Goal: Transaction & Acquisition: Obtain resource

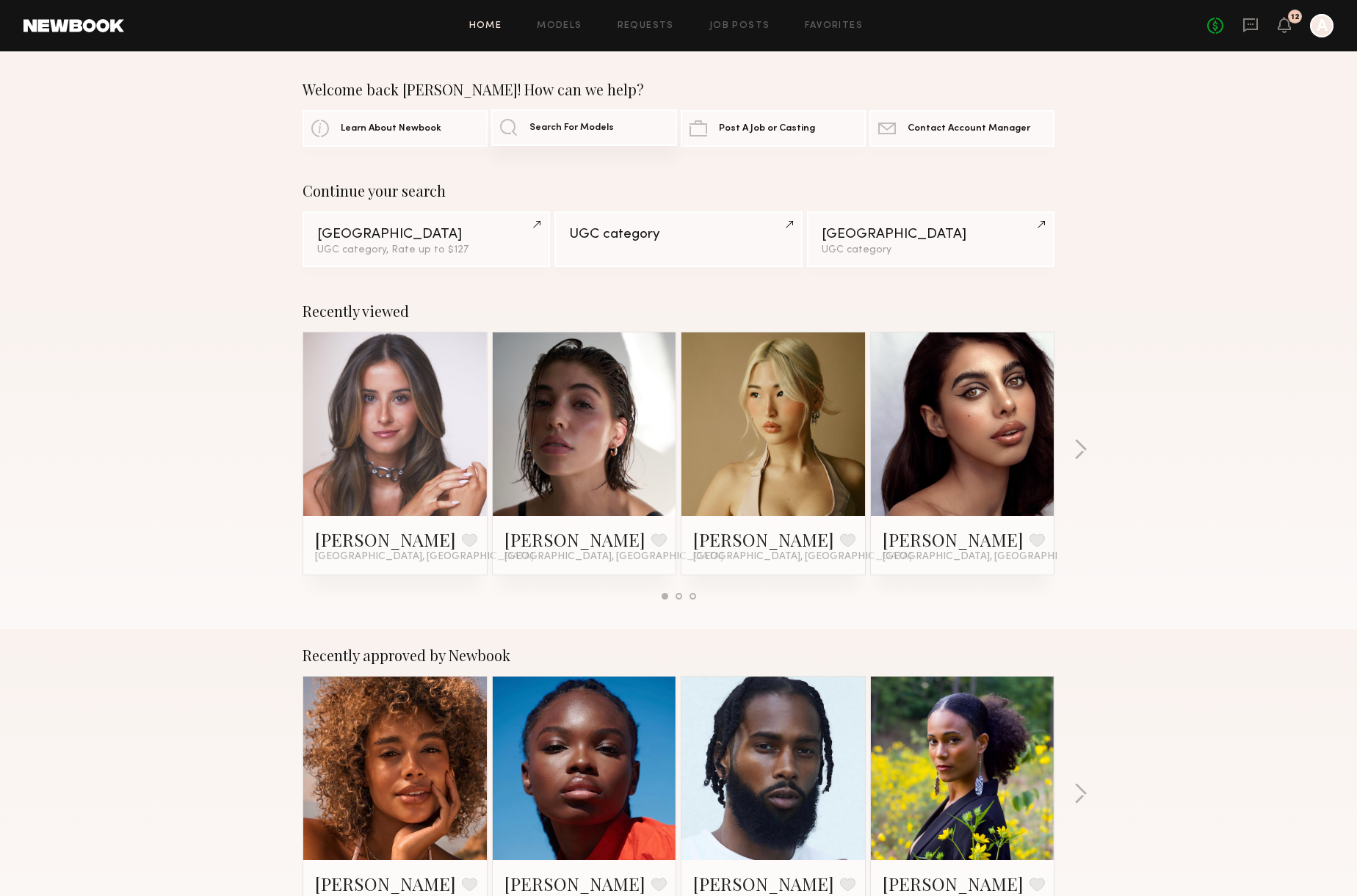
click at [582, 118] on link "Search For Models" at bounding box center [584, 128] width 185 height 37
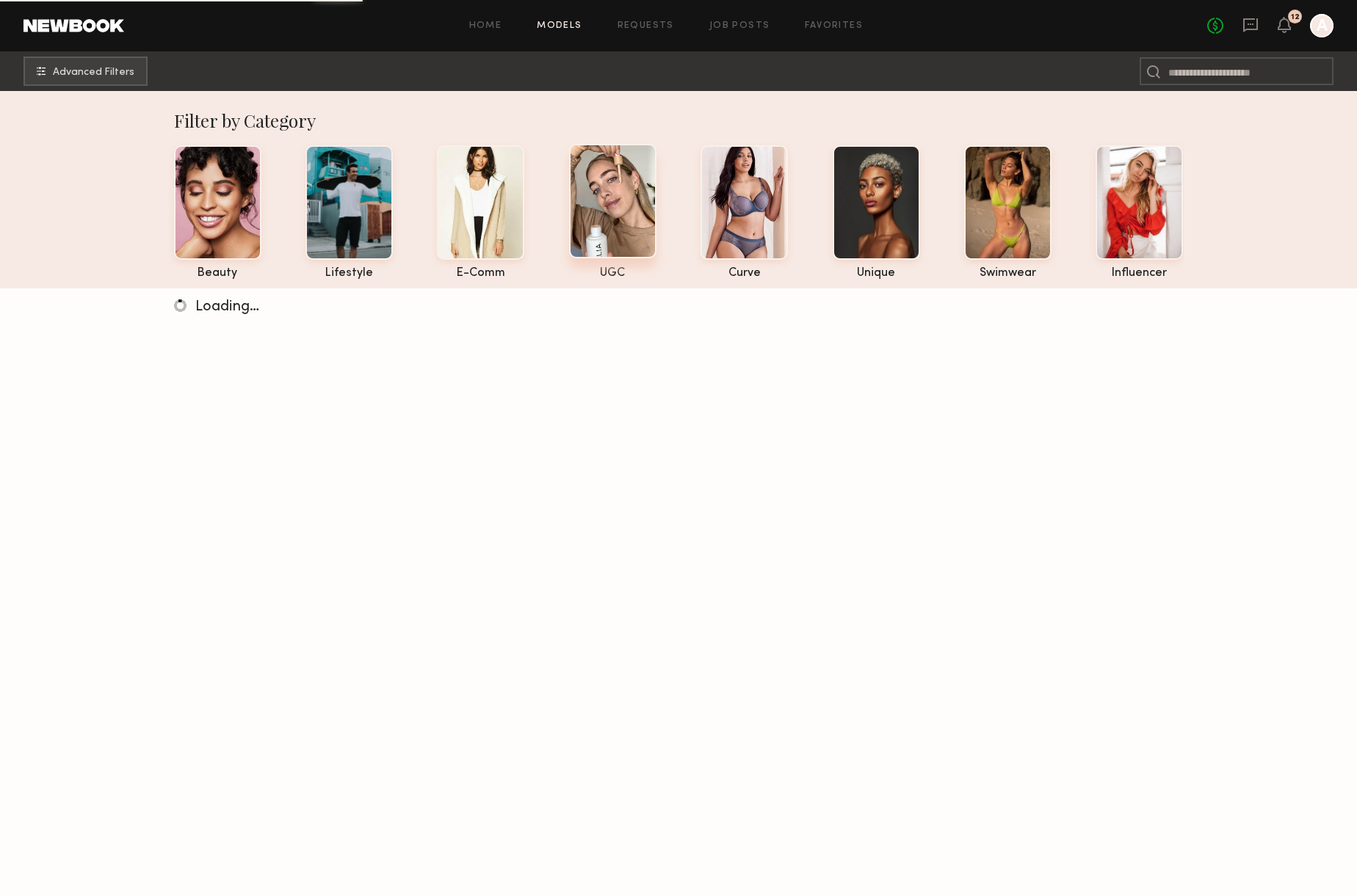
click at [614, 201] on div at bounding box center [613, 201] width 87 height 114
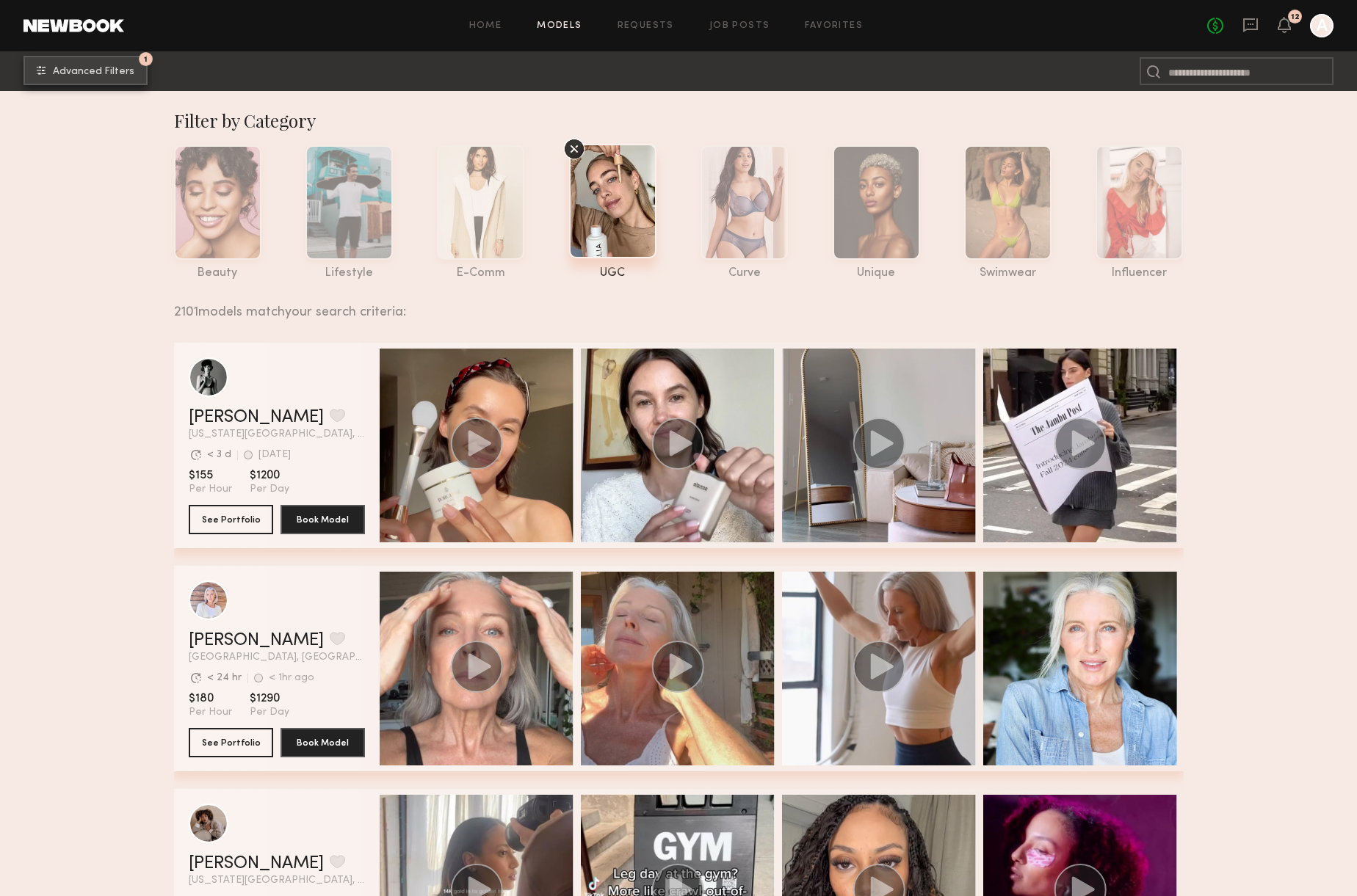
click at [114, 75] on span "Advanced Filters" at bounding box center [94, 72] width 82 height 10
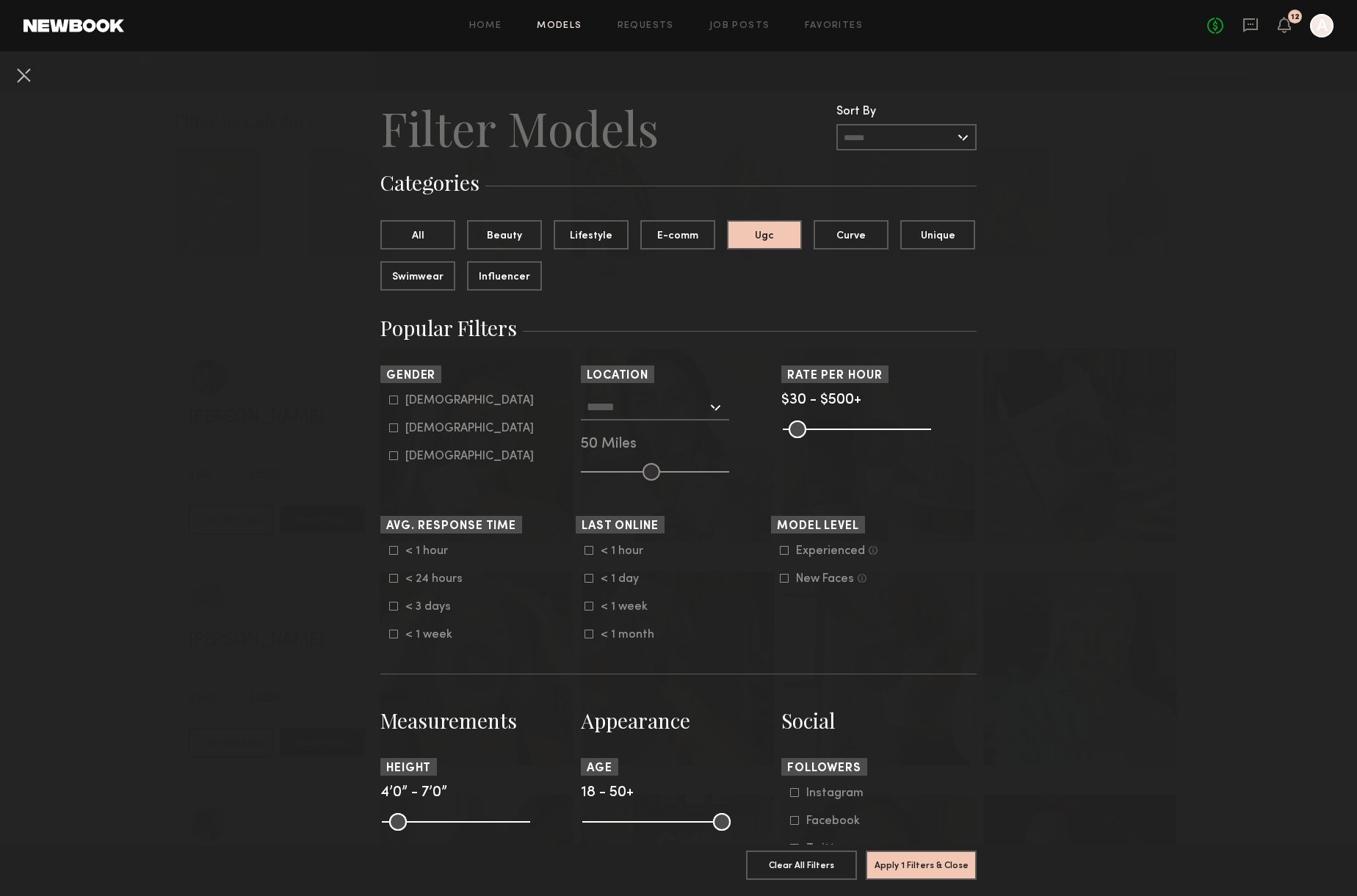
click at [390, 429] on icon at bounding box center [393, 428] width 8 height 8
type input "**"
click at [720, 402] on div at bounding box center [655, 407] width 148 height 26
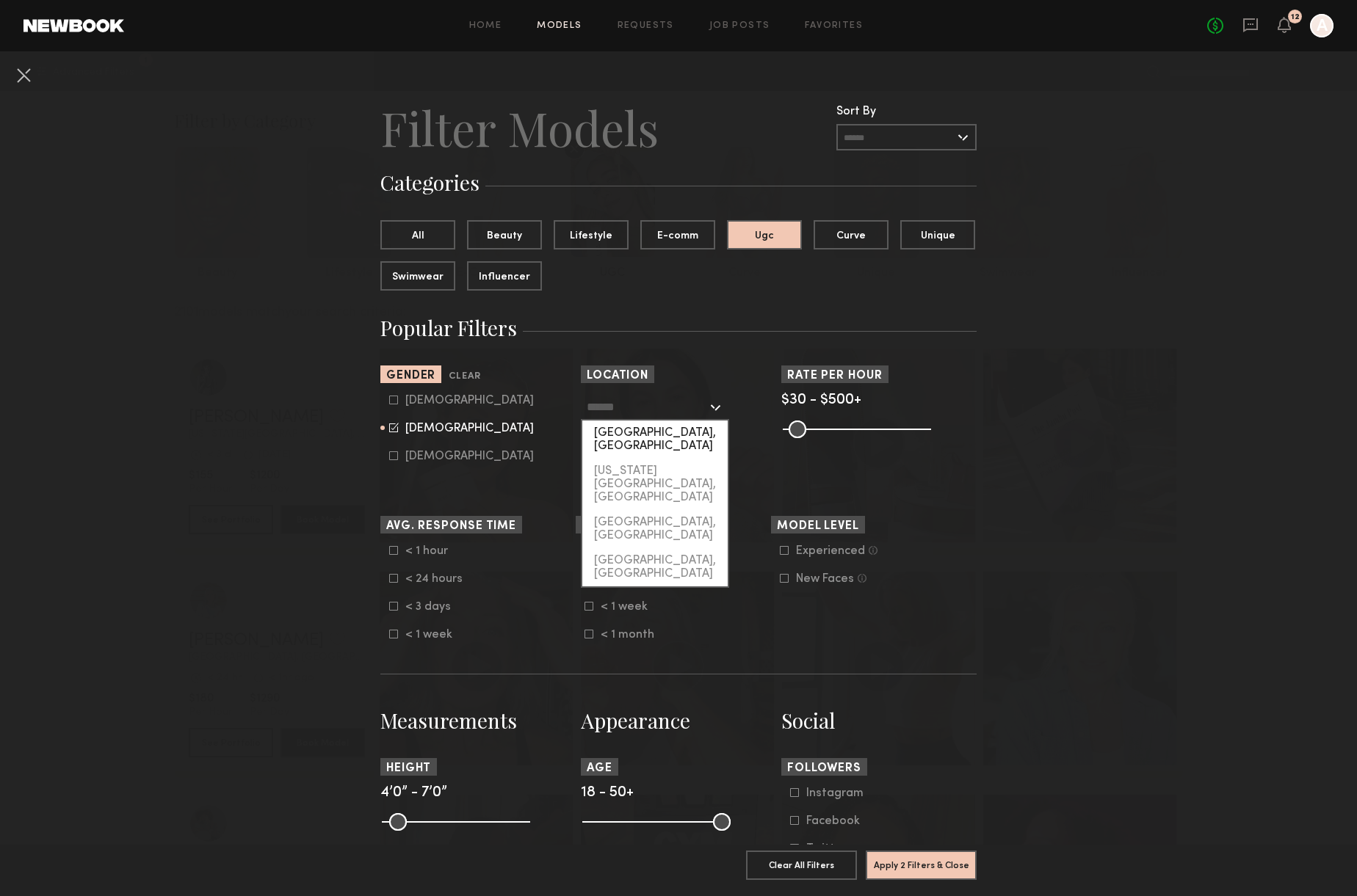
click at [688, 436] on div "[GEOGRAPHIC_DATA], [GEOGRAPHIC_DATA]" at bounding box center [655, 439] width 145 height 38
type input "**********"
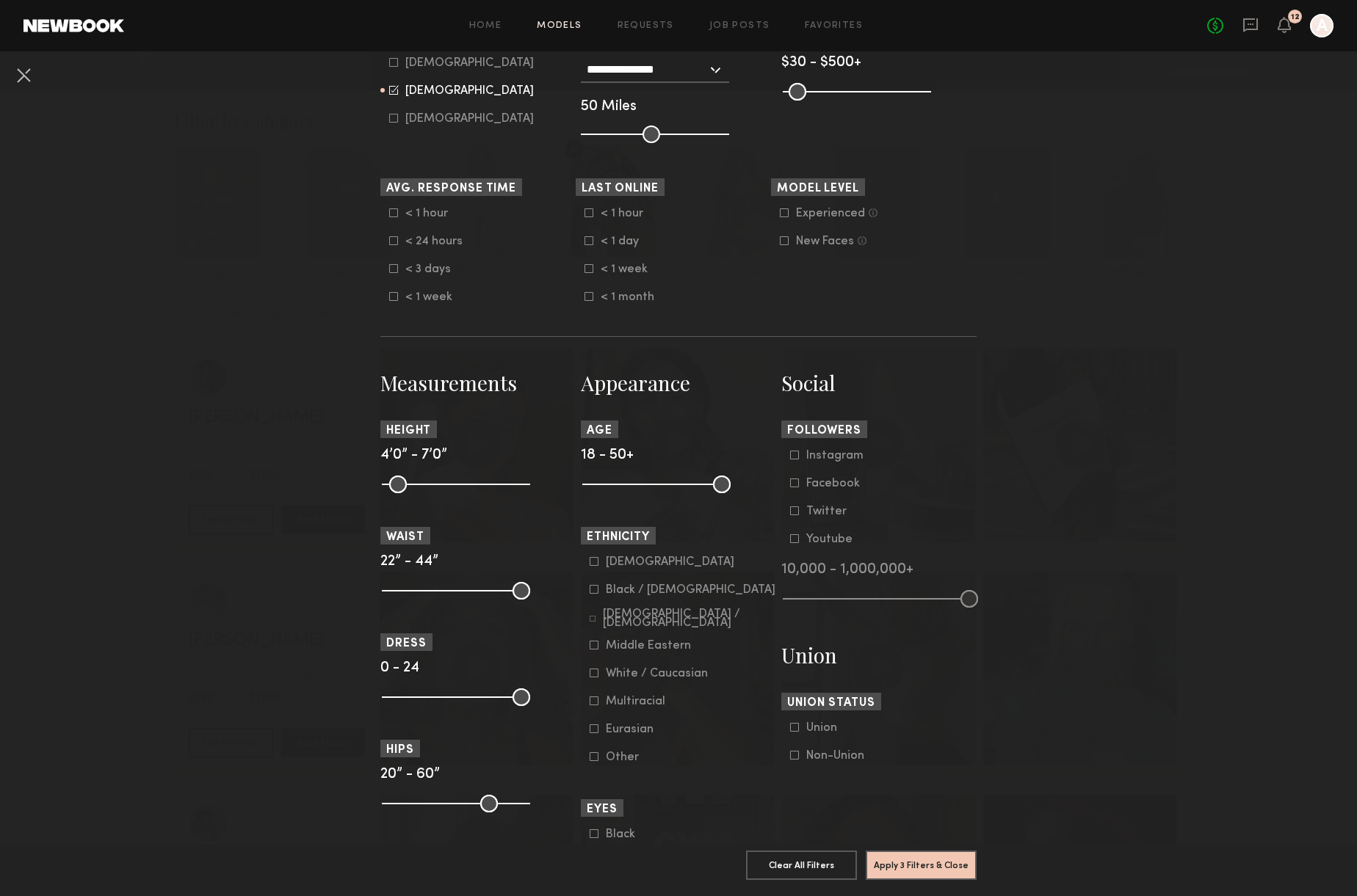
scroll to position [344, 0]
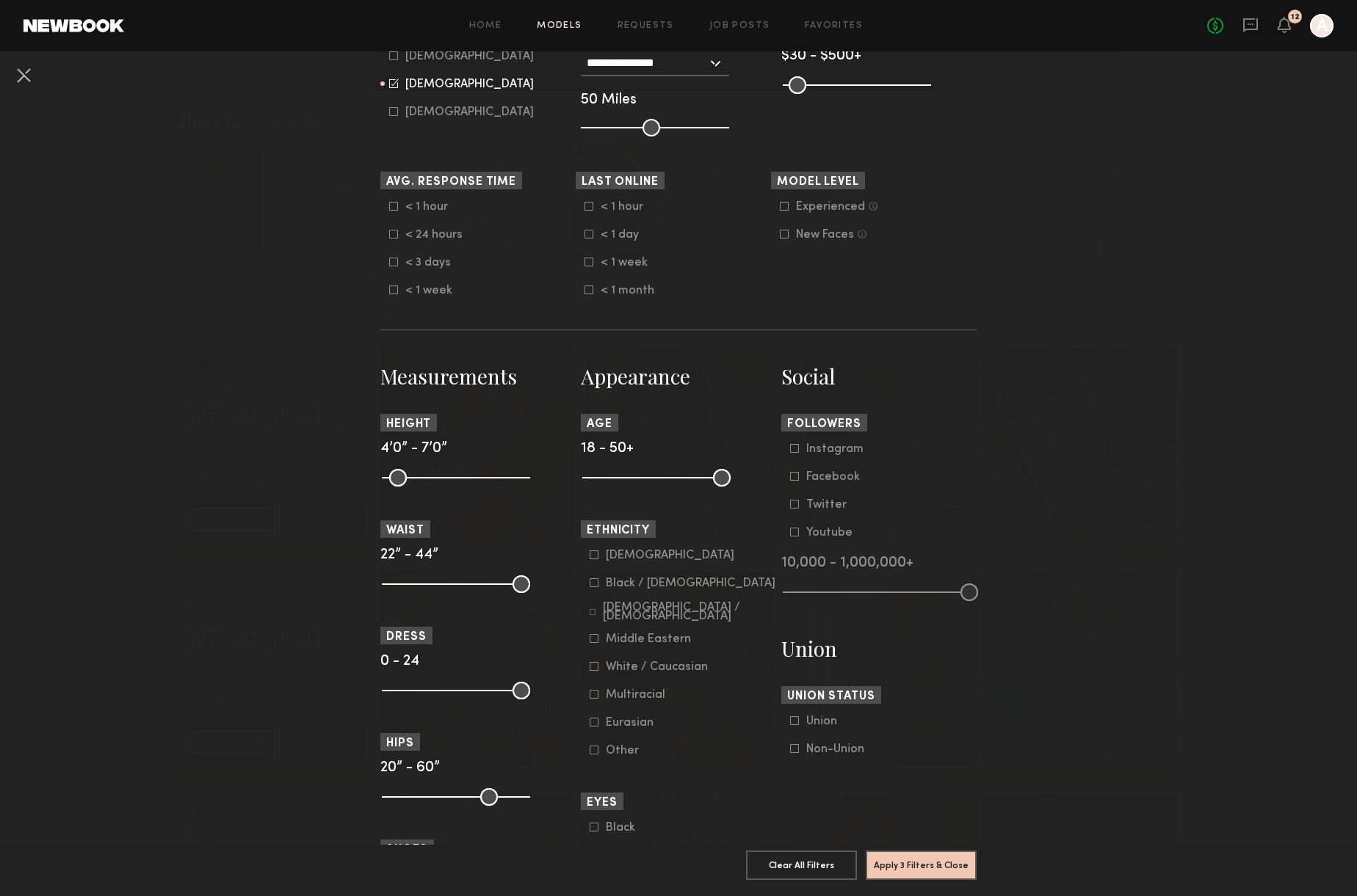
click at [599, 641] on label "Middle Eastern" at bounding box center [640, 638] width 101 height 8
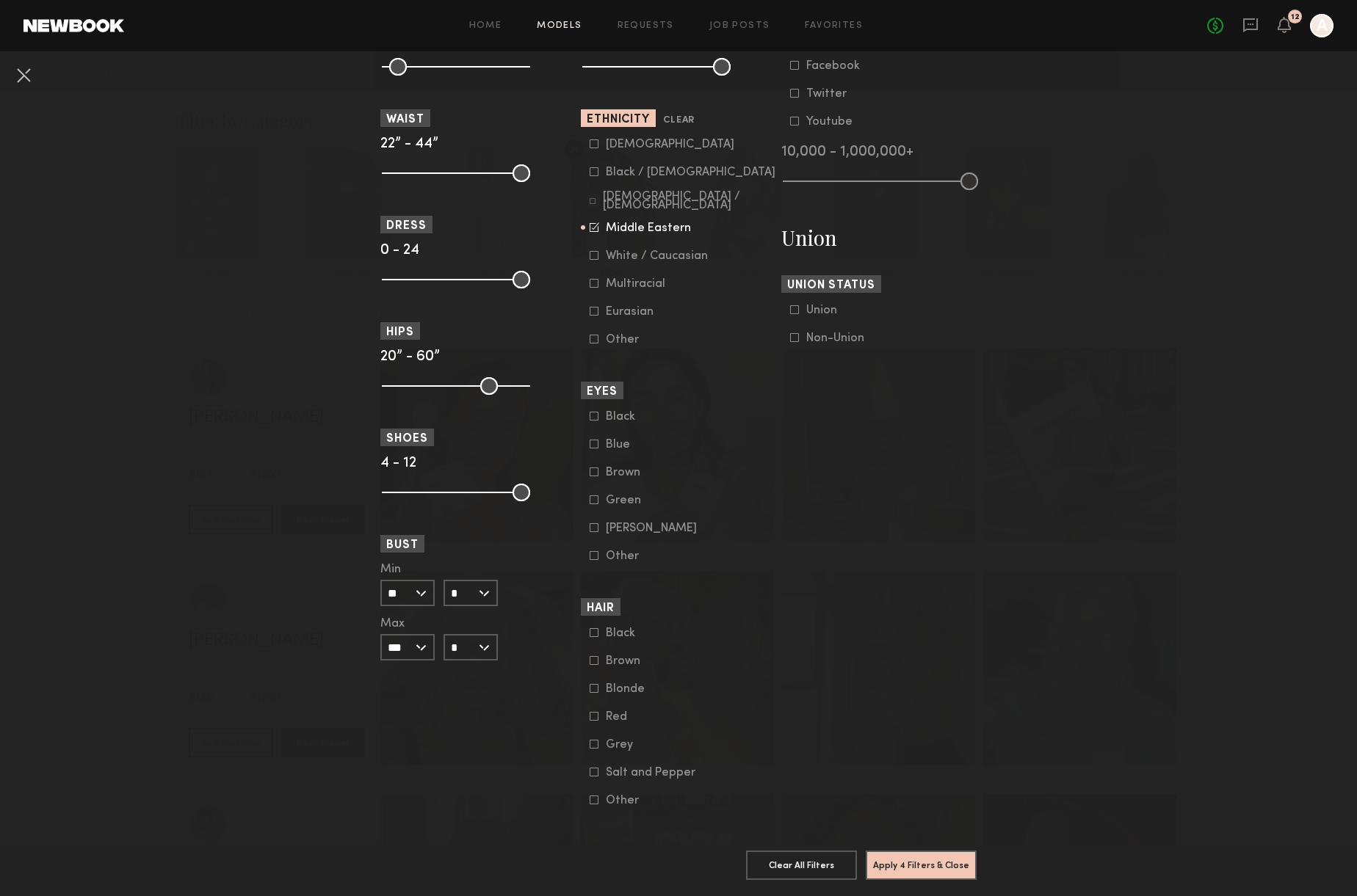
scroll to position [776, 0]
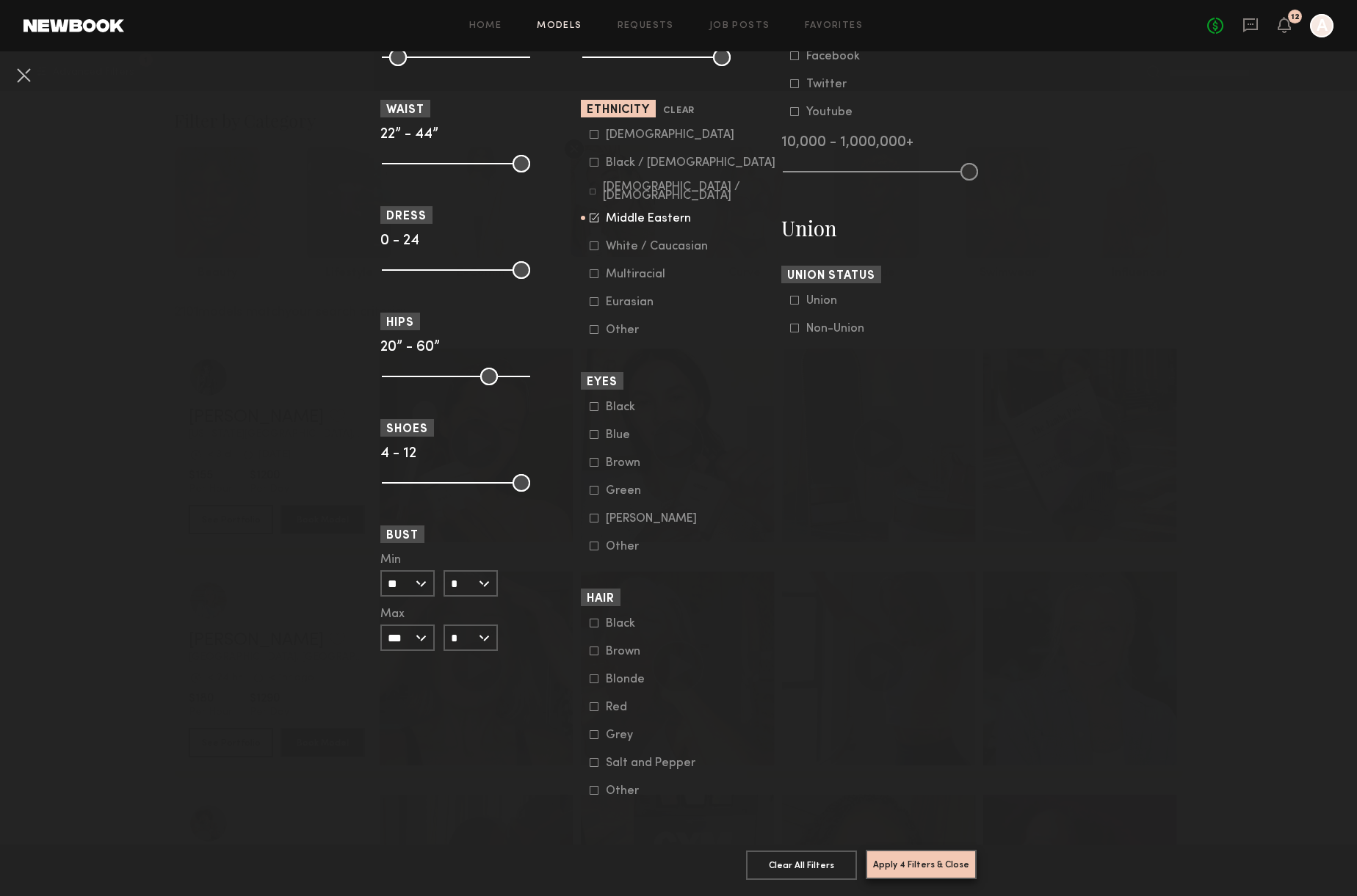
click at [921, 873] on button "Apply 4 Filters & Close" at bounding box center [921, 864] width 111 height 29
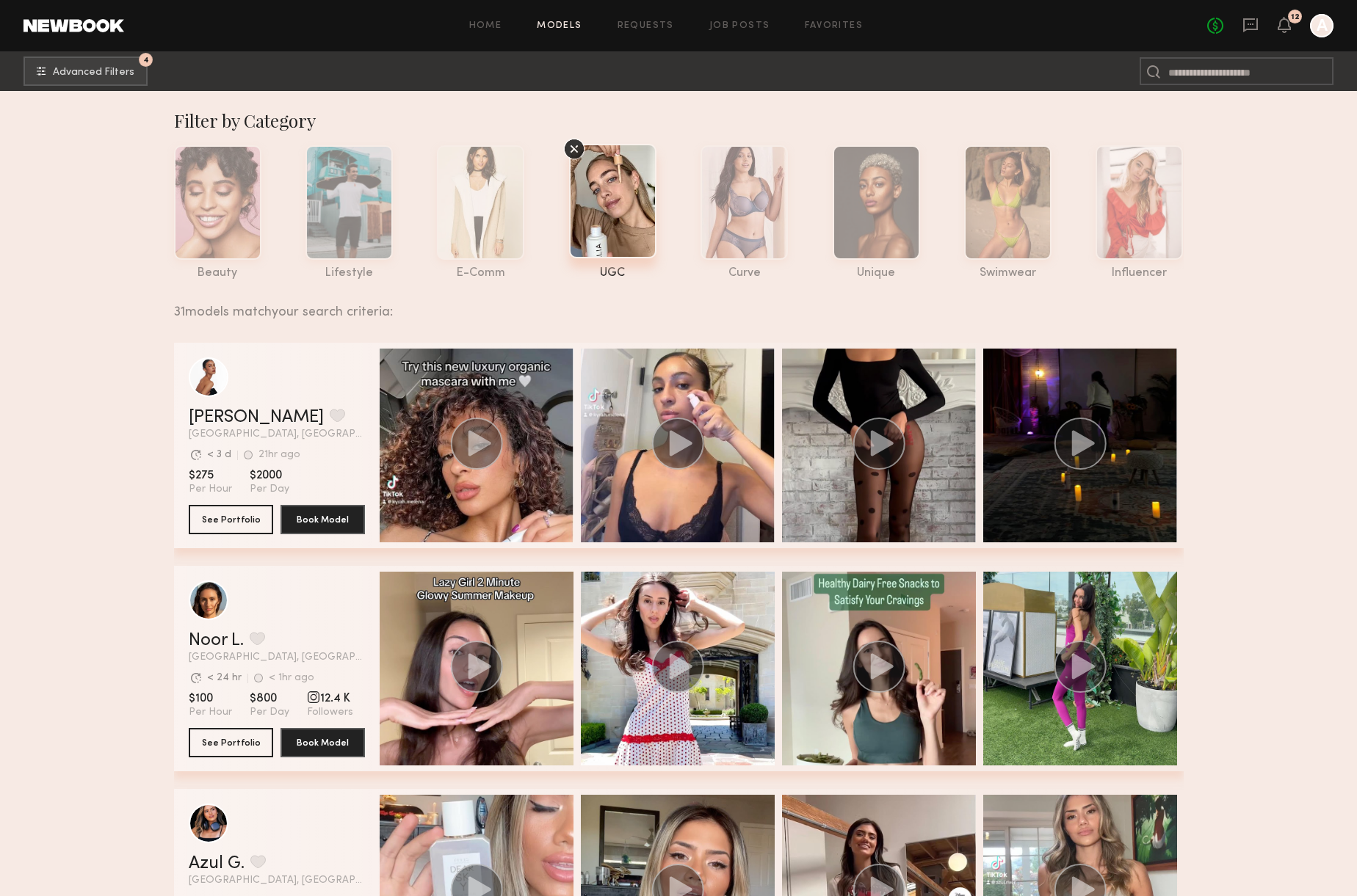
click at [307, 638] on div "Noor L. Favorite" at bounding box center [277, 641] width 176 height 18
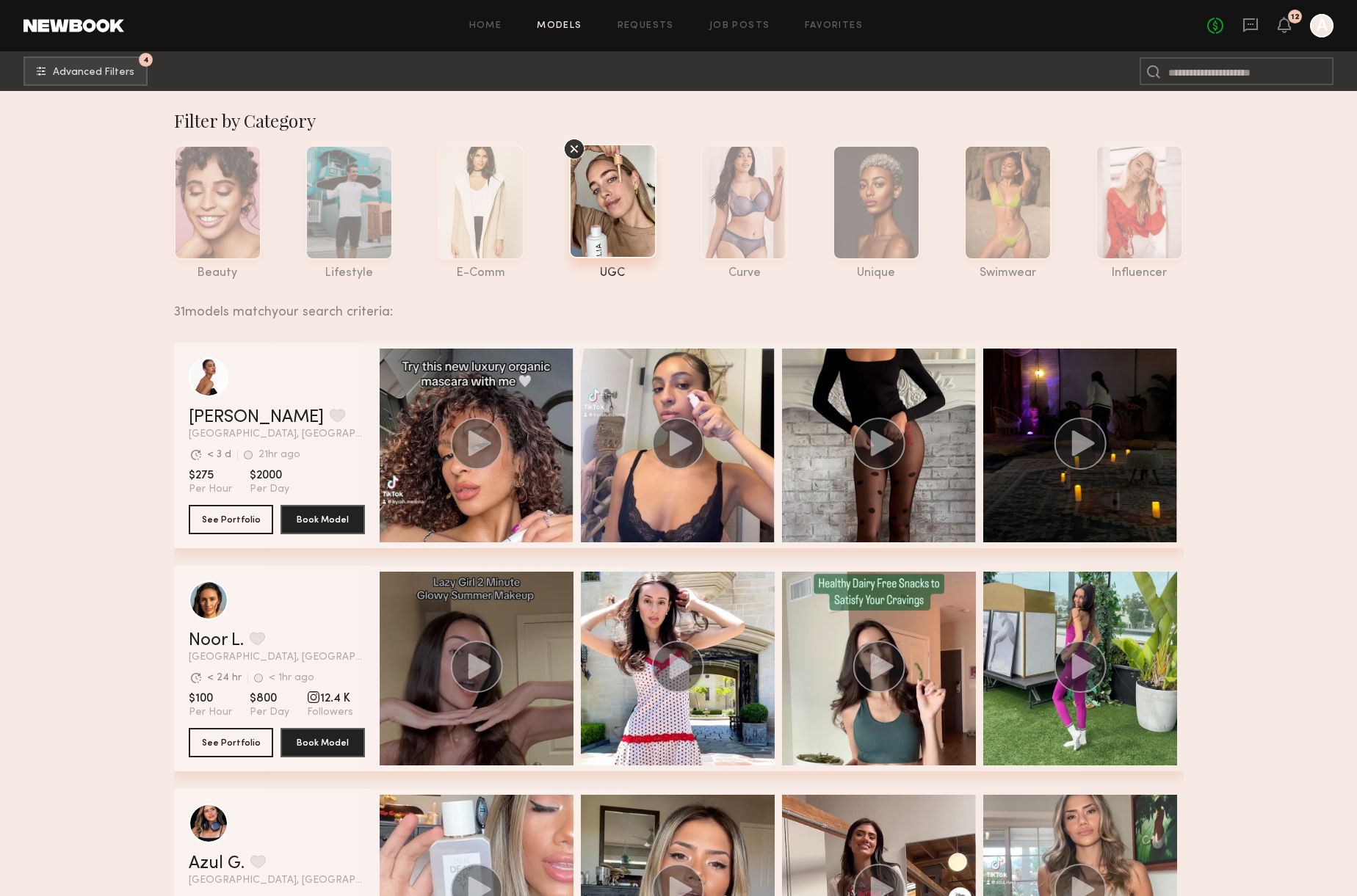
click at [457, 724] on div "grid" at bounding box center [476, 668] width 194 height 194
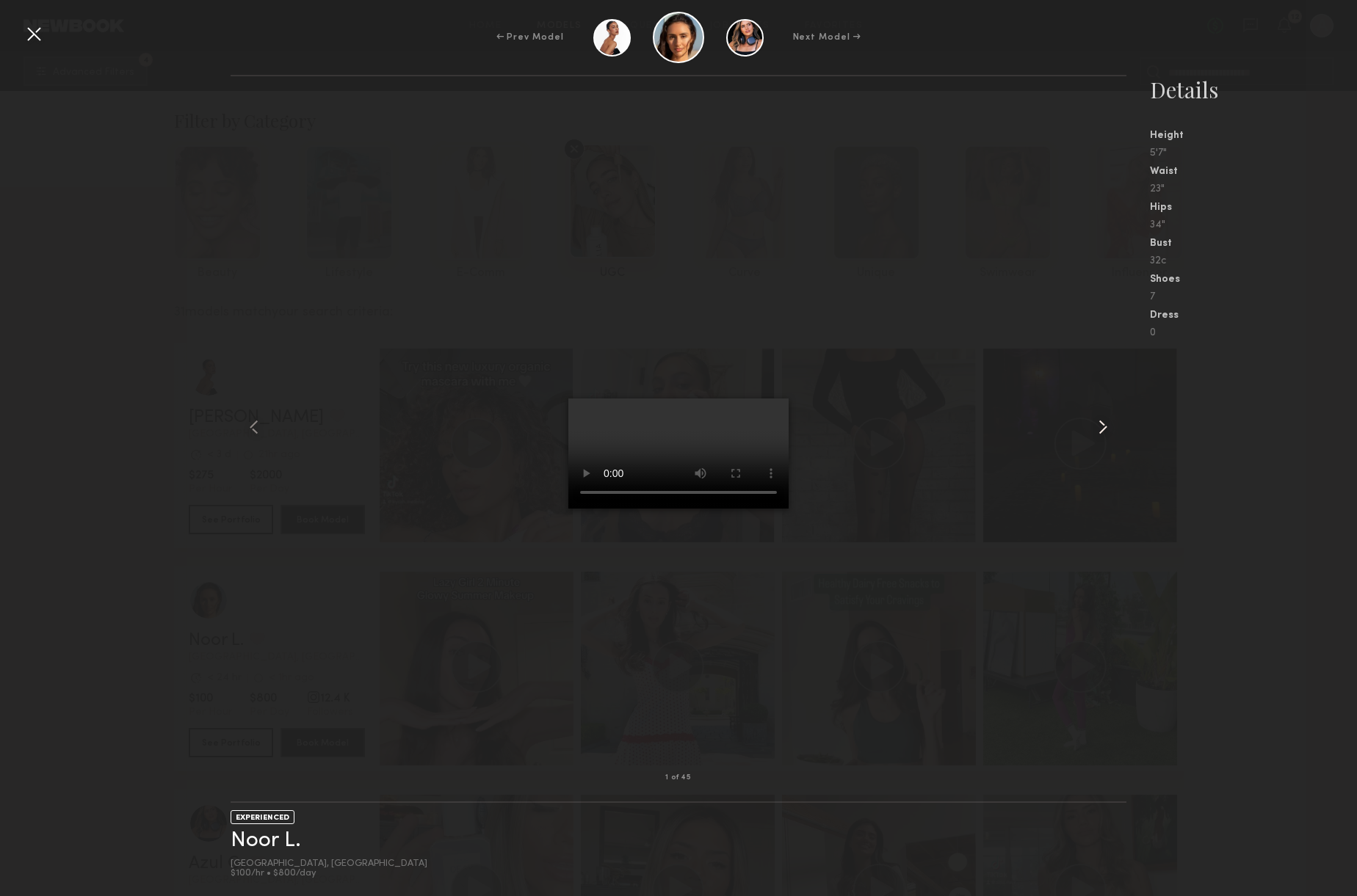
click at [1091, 433] on common-icon at bounding box center [1102, 427] width 23 height 23
click at [258, 433] on common-icon at bounding box center [254, 427] width 23 height 23
click at [1091, 431] on div at bounding box center [1108, 426] width 36 height 655
click at [1091, 432] on common-icon at bounding box center [1102, 427] width 23 height 23
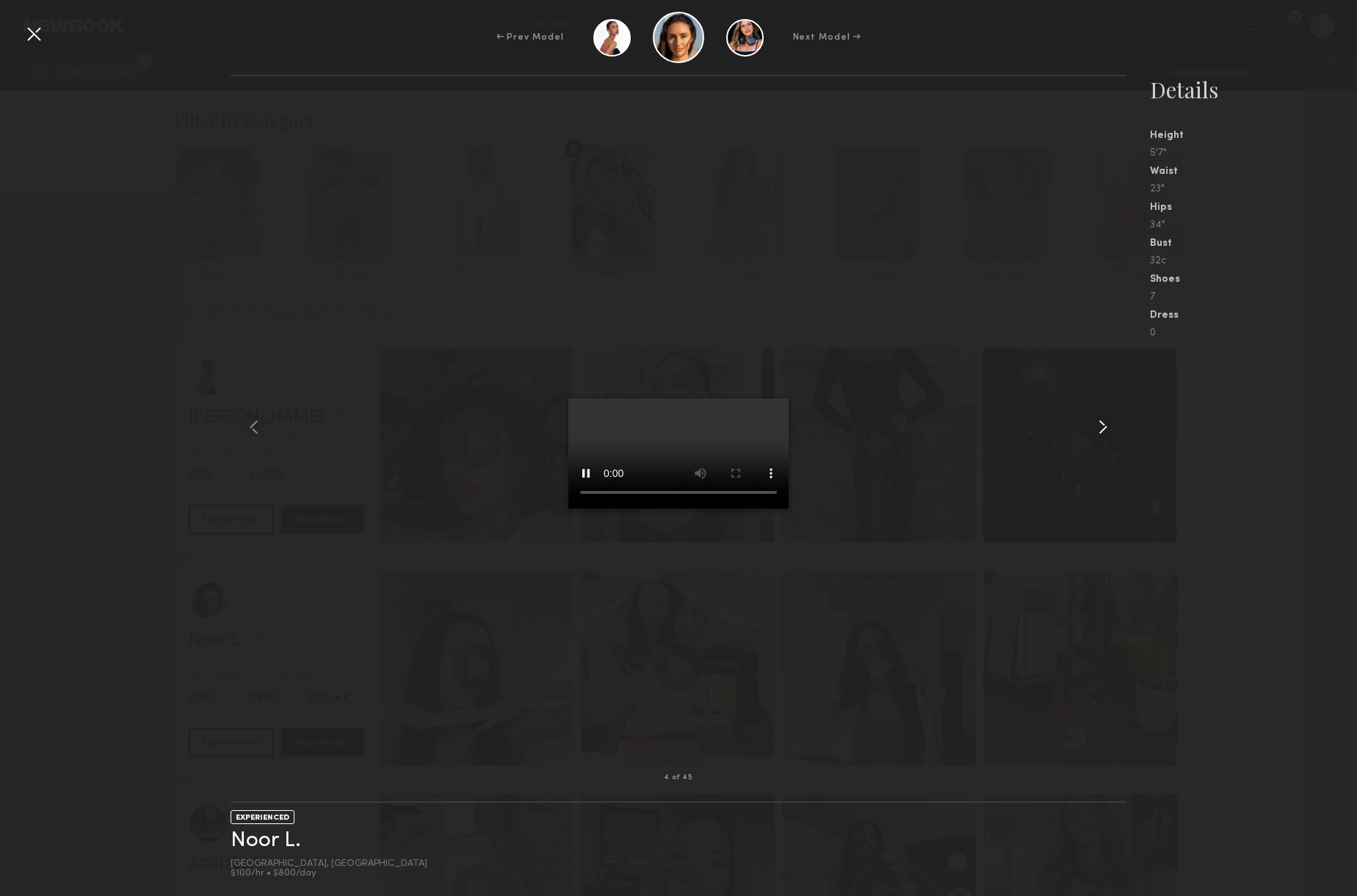
click at [1091, 432] on common-icon at bounding box center [1102, 427] width 23 height 23
click at [1092, 432] on common-icon at bounding box center [1102, 427] width 23 height 23
click at [40, 22] on div at bounding box center [34, 34] width 23 height 23
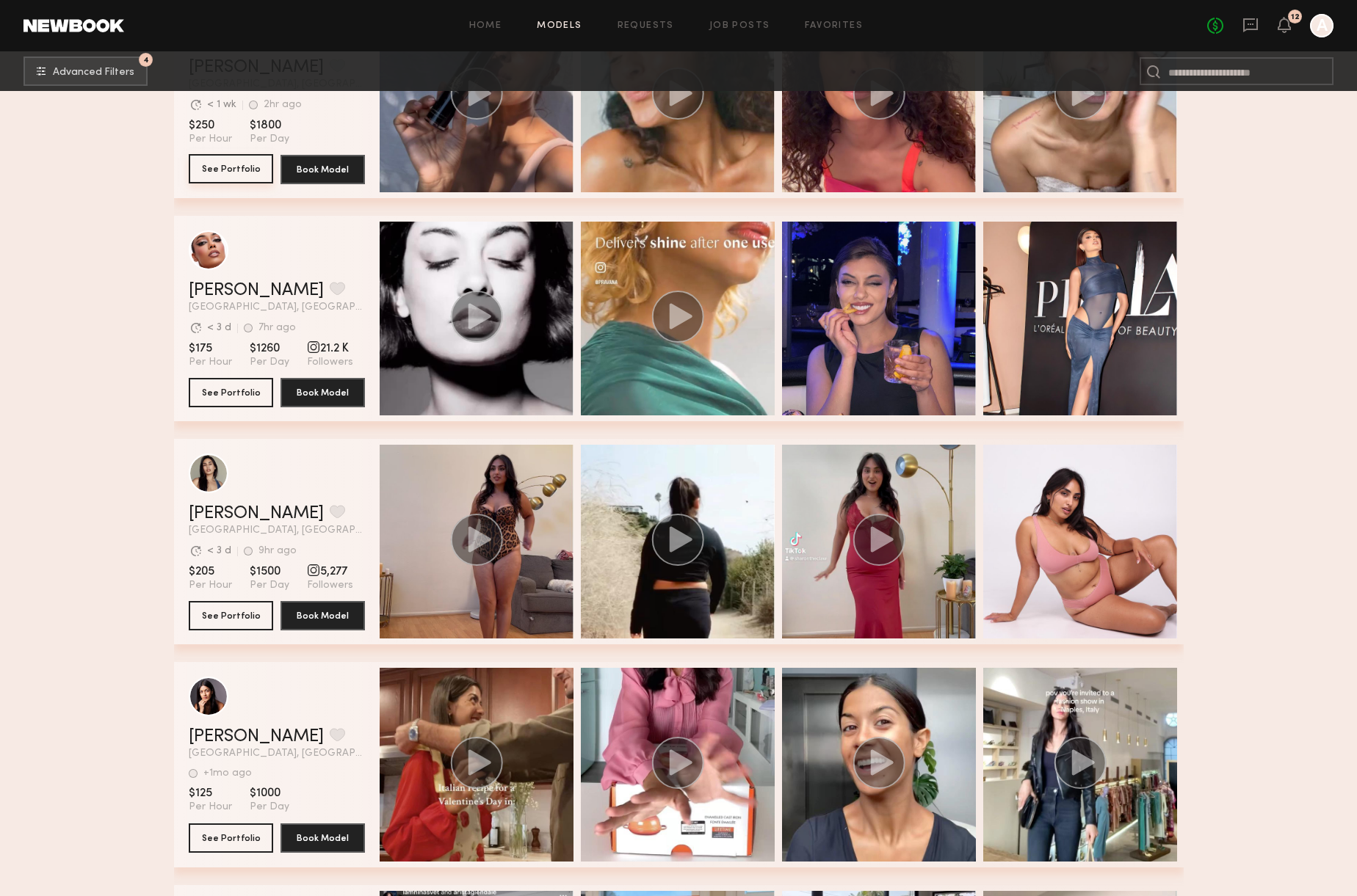
scroll to position [952, 0]
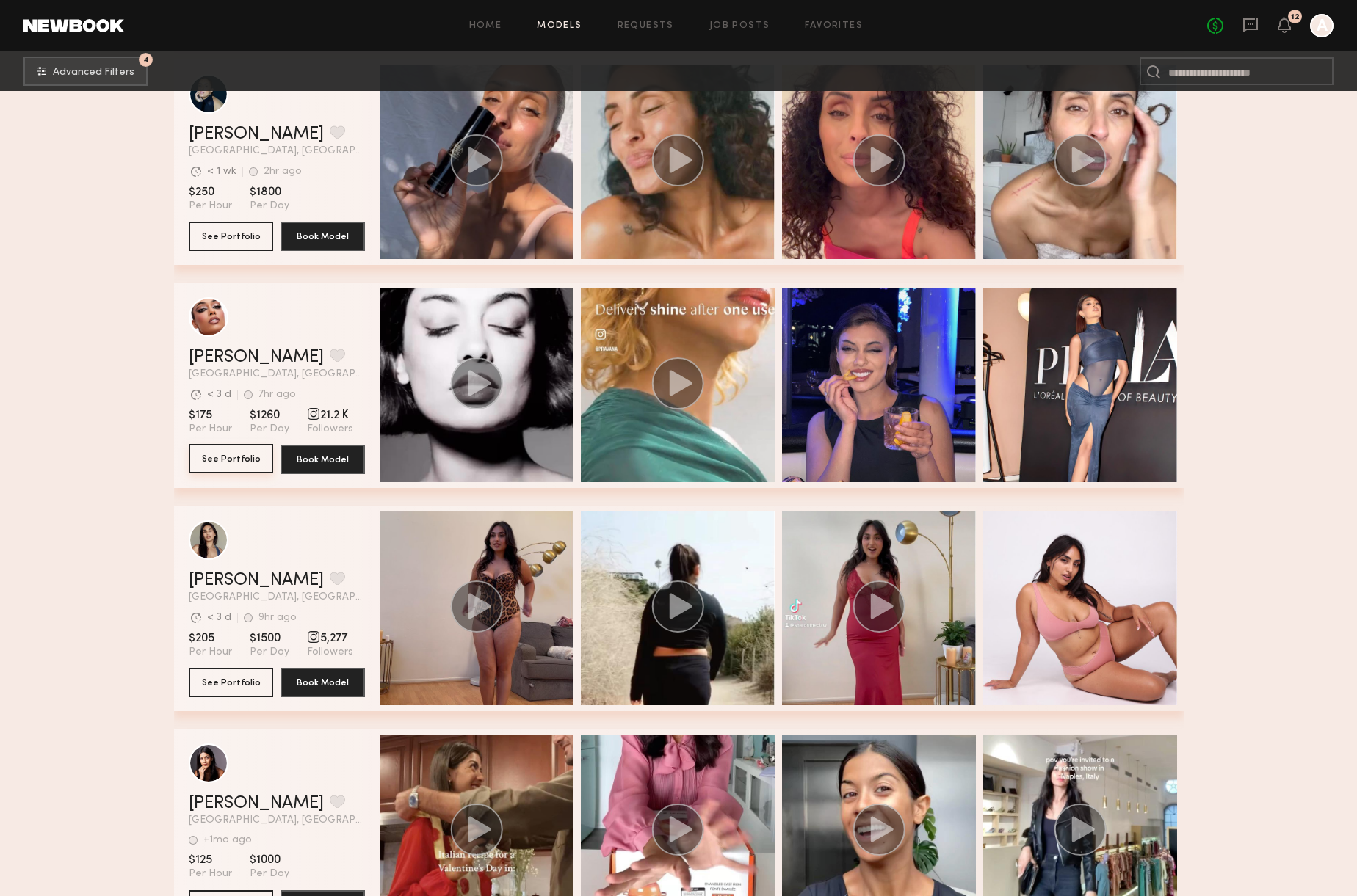
click at [247, 457] on button "See Portfolio" at bounding box center [231, 459] width 84 height 29
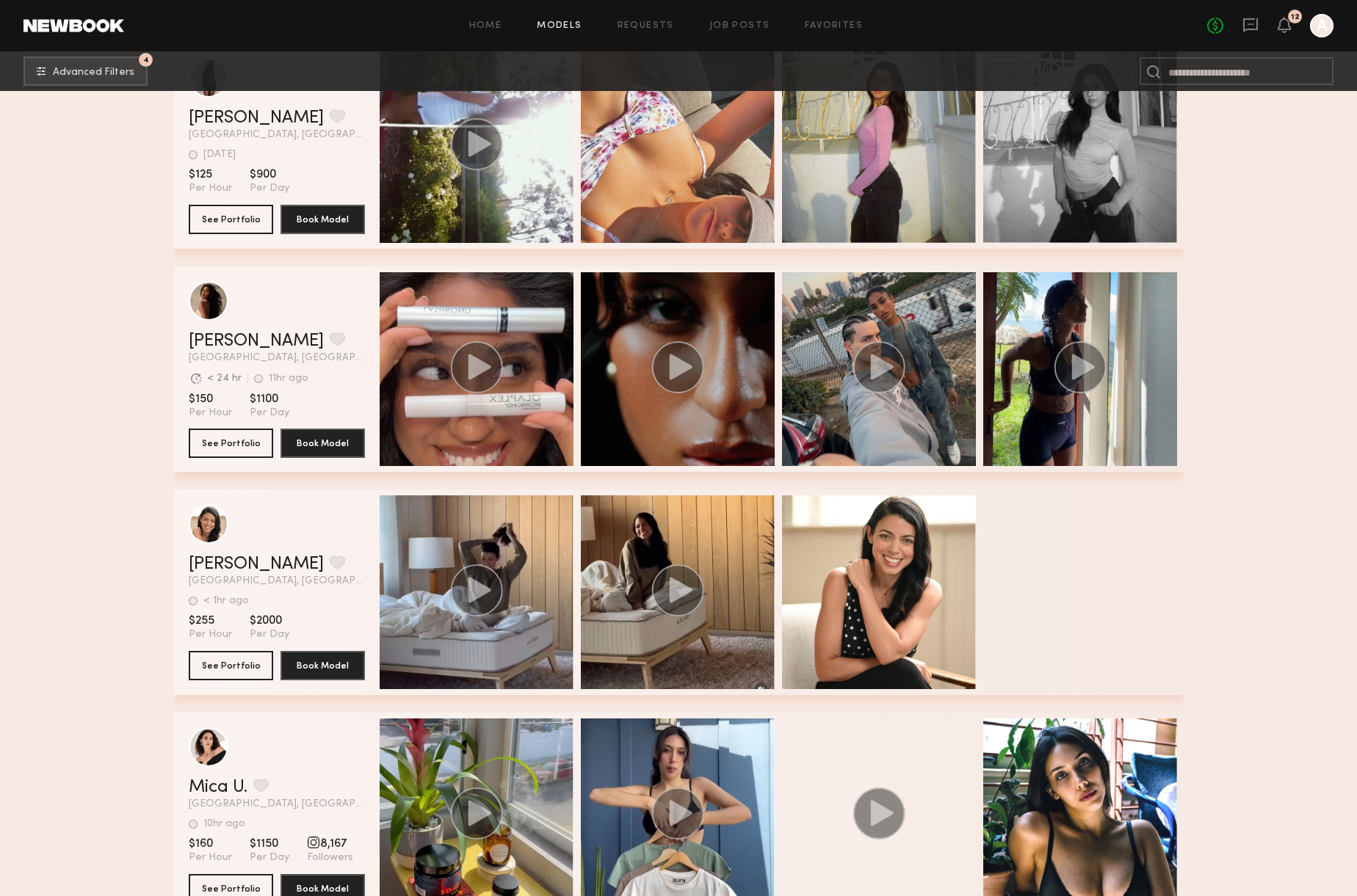
scroll to position [3156, 0]
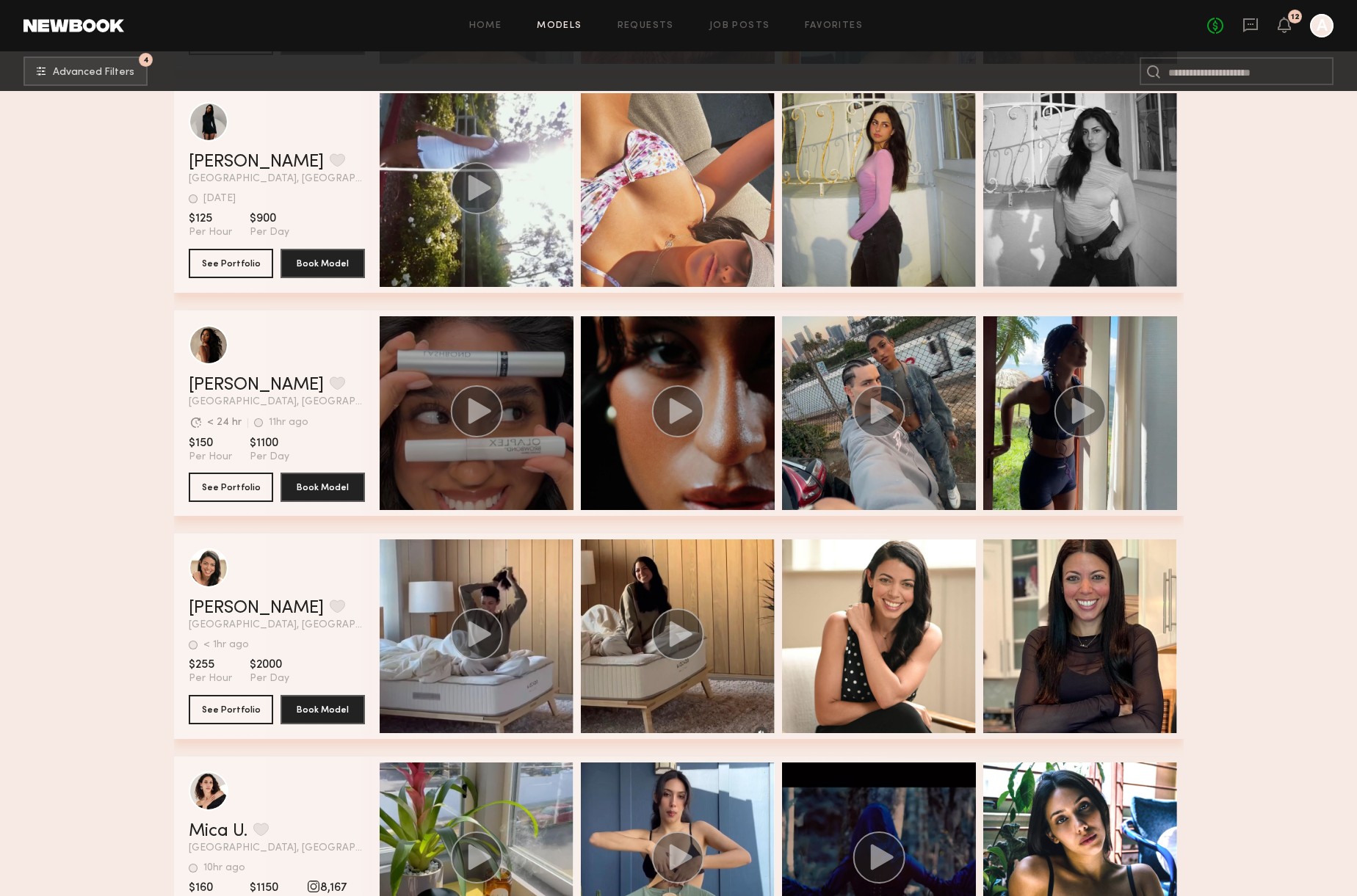
click at [481, 411] on icon "grid" at bounding box center [479, 410] width 23 height 25
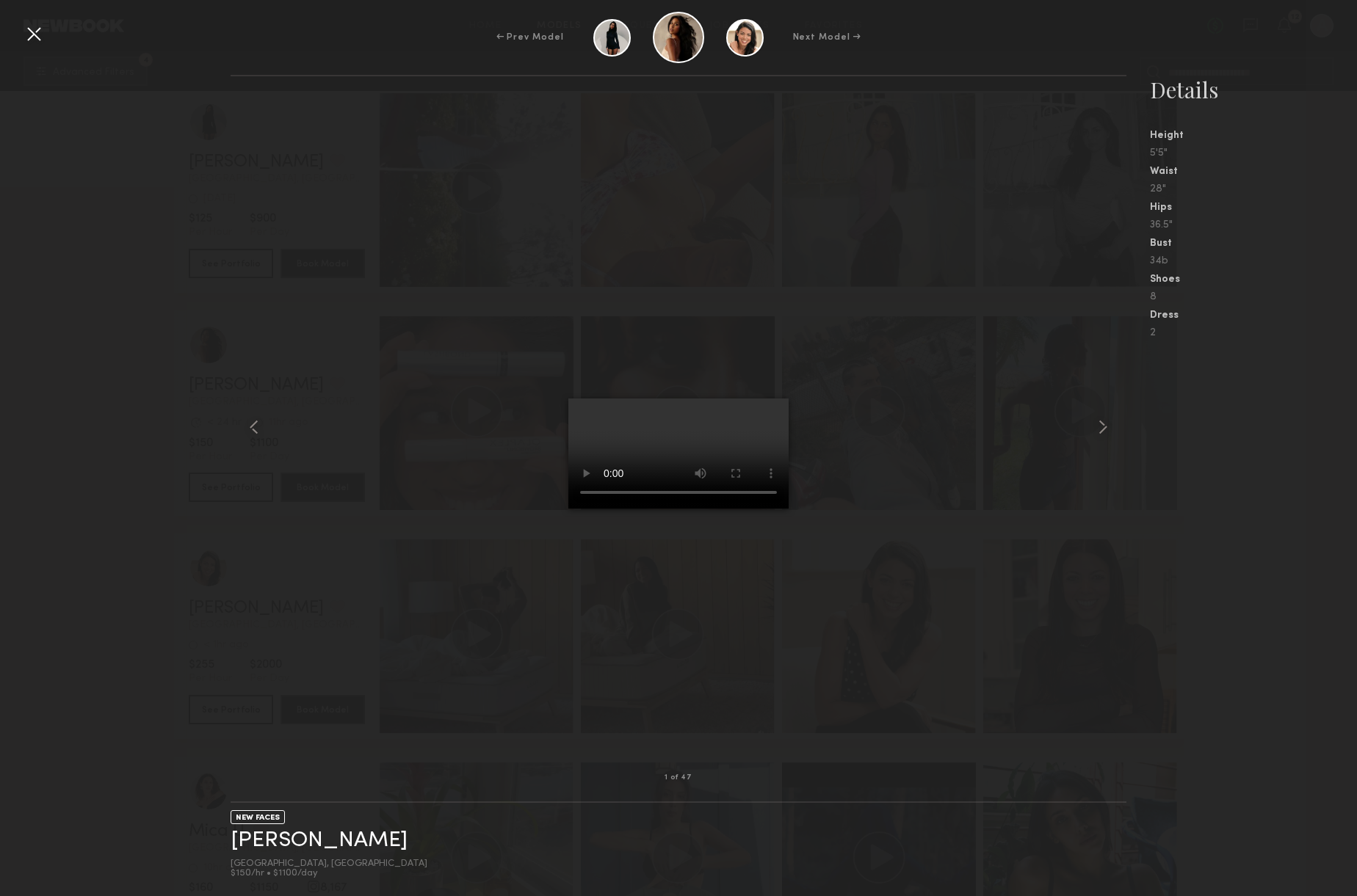
click at [39, 39] on div at bounding box center [34, 34] width 23 height 23
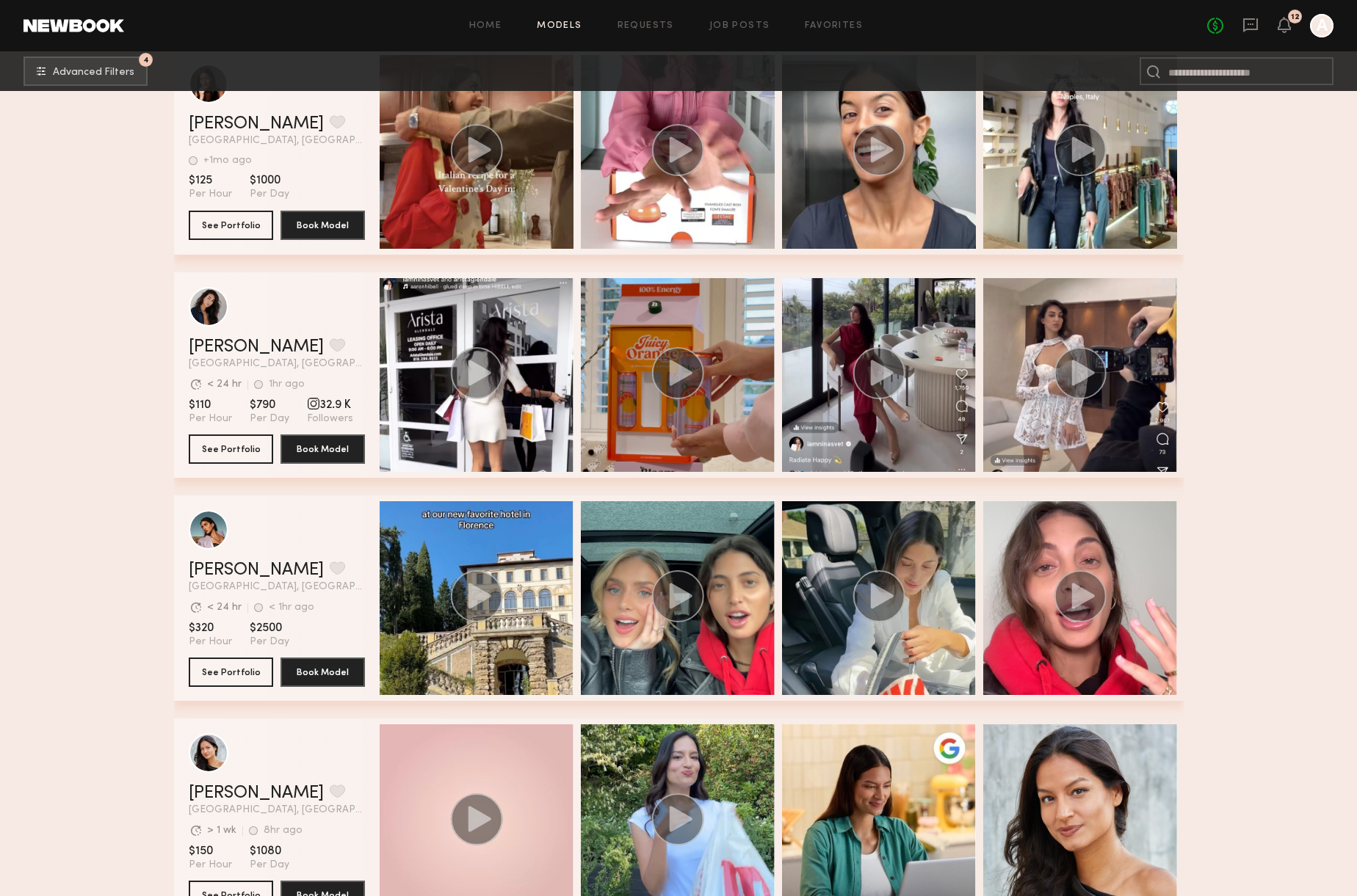
scroll to position [1709, 0]
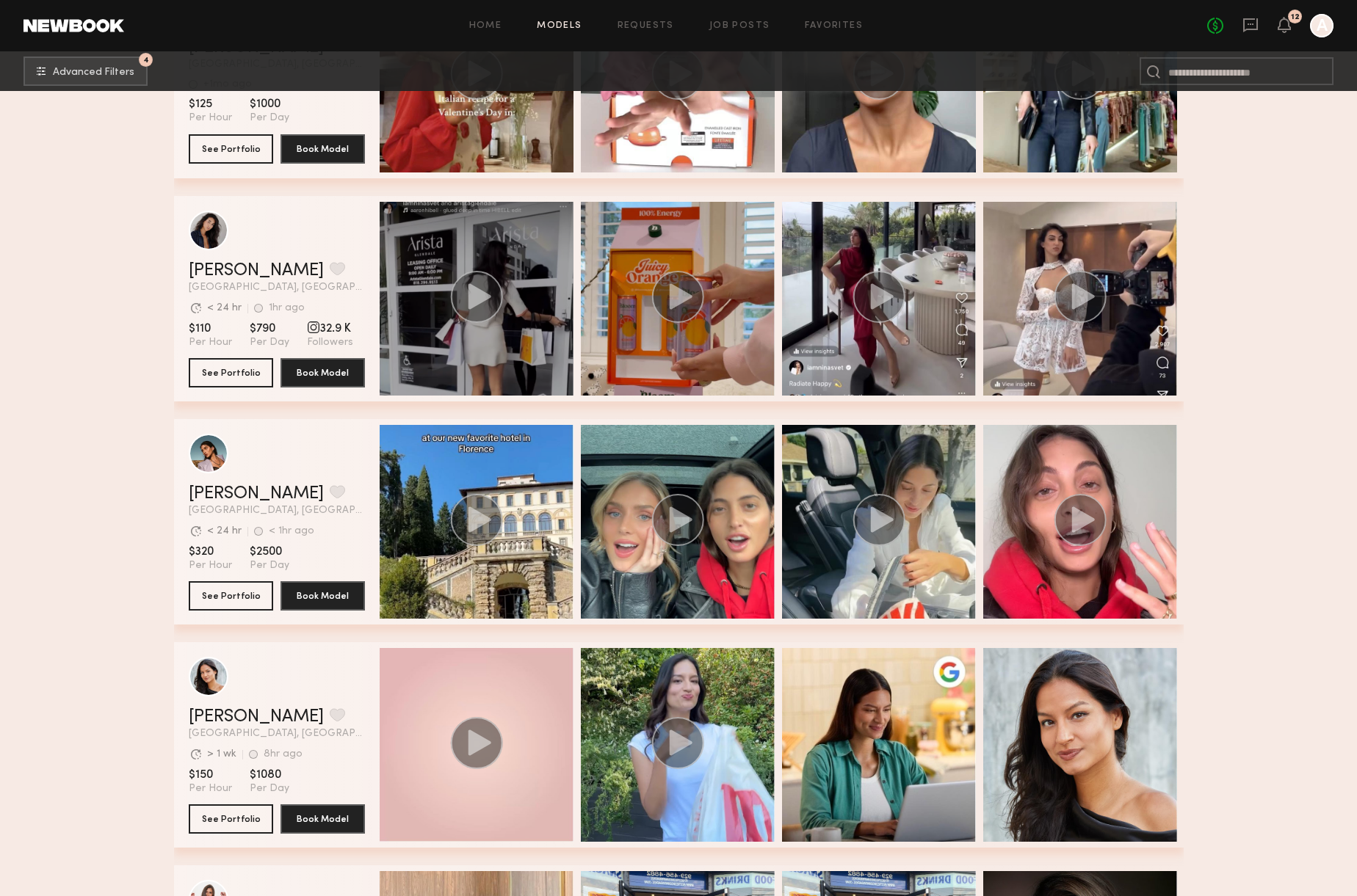
click at [498, 328] on div "grid" at bounding box center [476, 298] width 194 height 194
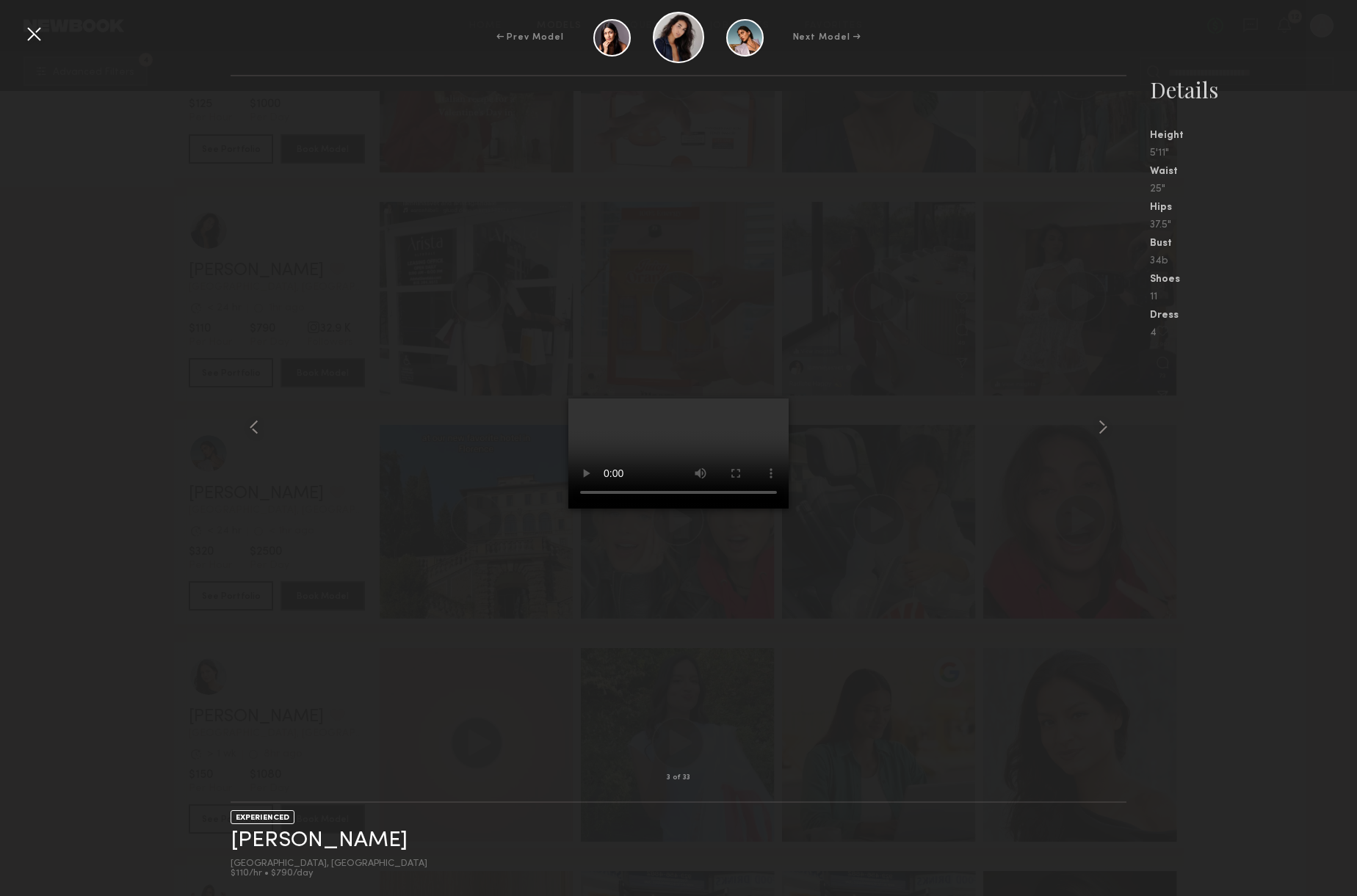
click at [29, 34] on div at bounding box center [34, 34] width 23 height 23
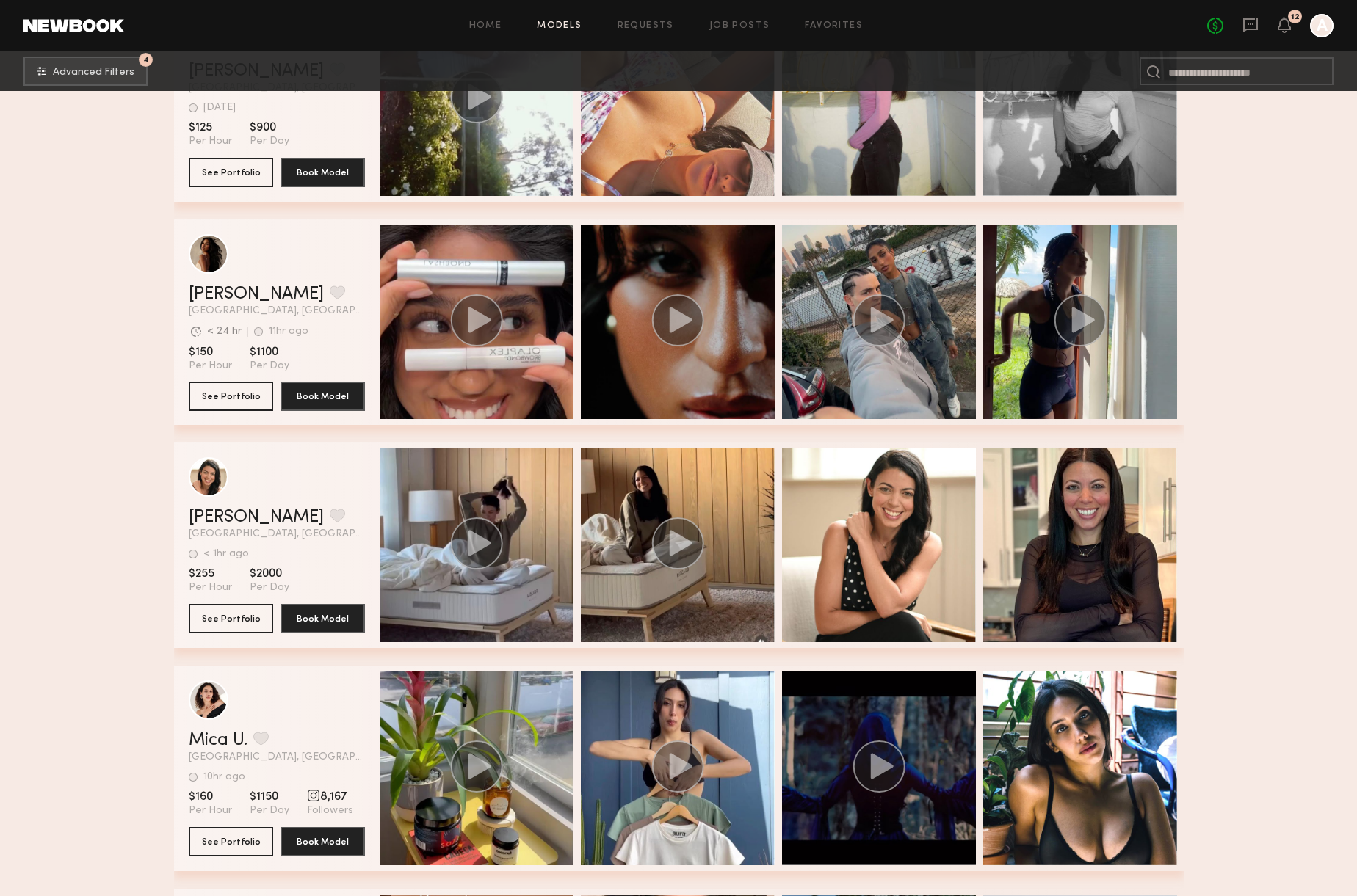
scroll to position [3248, 0]
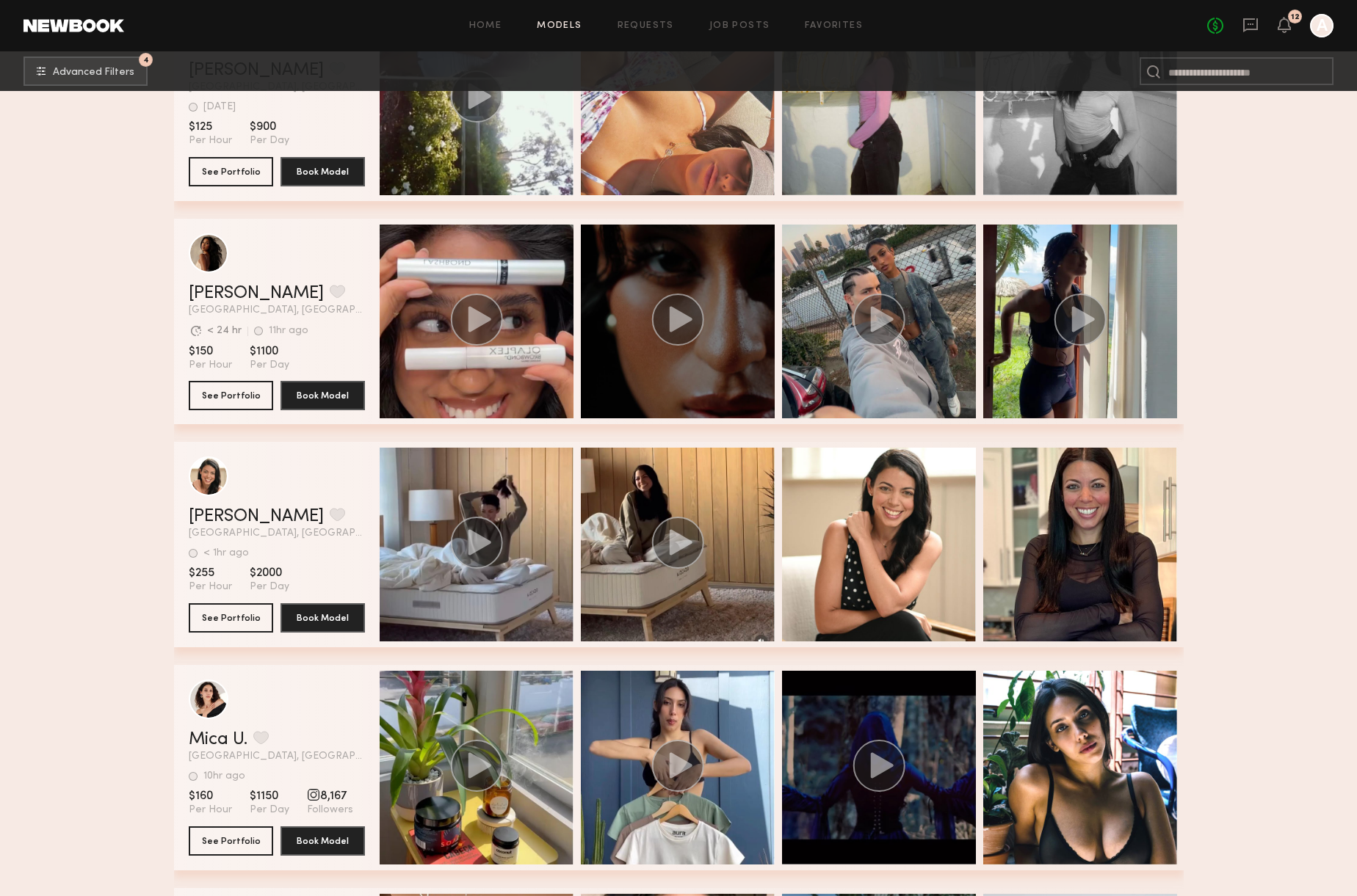
click at [689, 312] on circle "grid" at bounding box center [677, 320] width 52 height 52
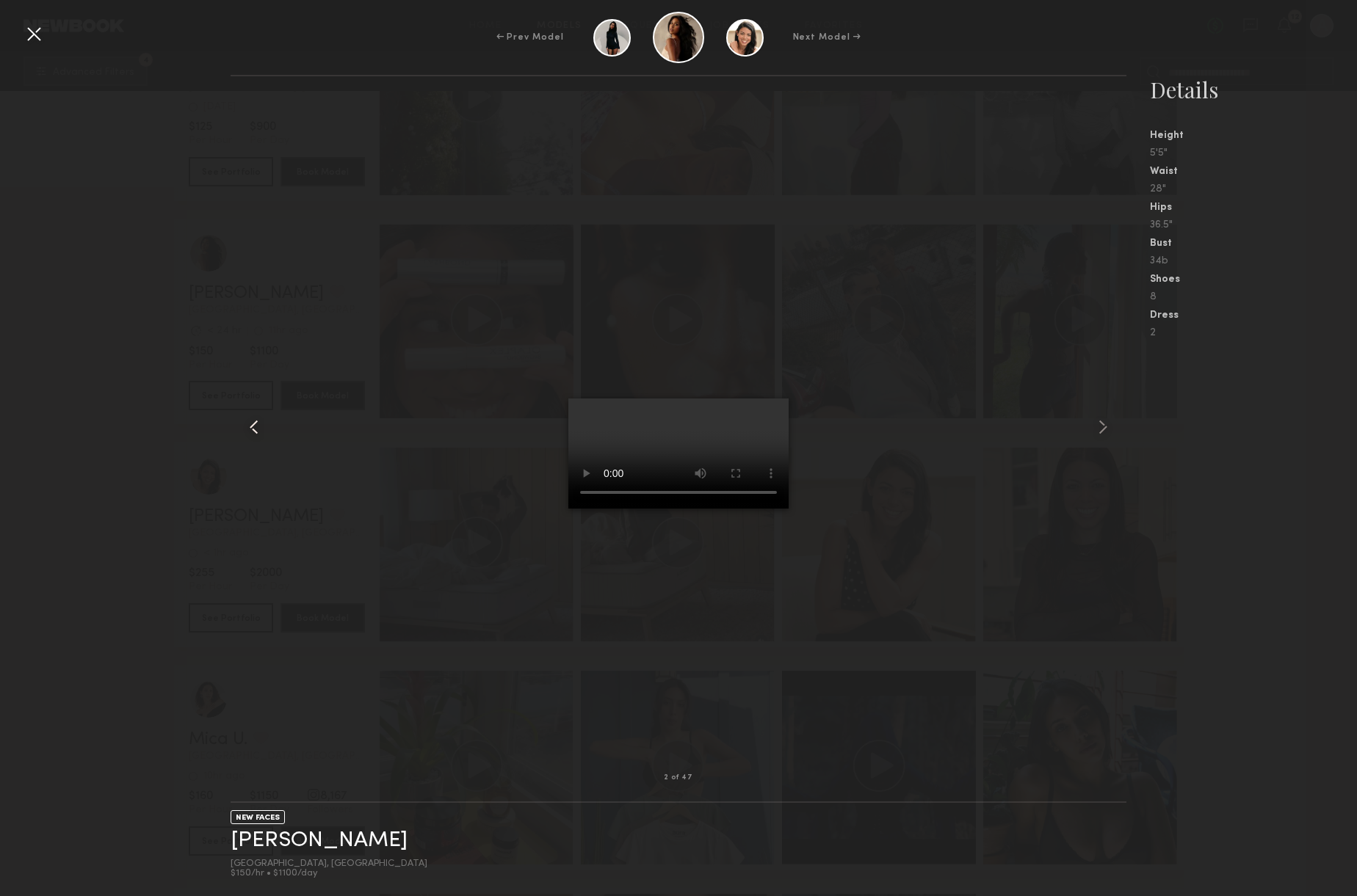
click at [245, 421] on common-icon at bounding box center [254, 427] width 23 height 23
click at [35, 33] on div at bounding box center [34, 34] width 23 height 23
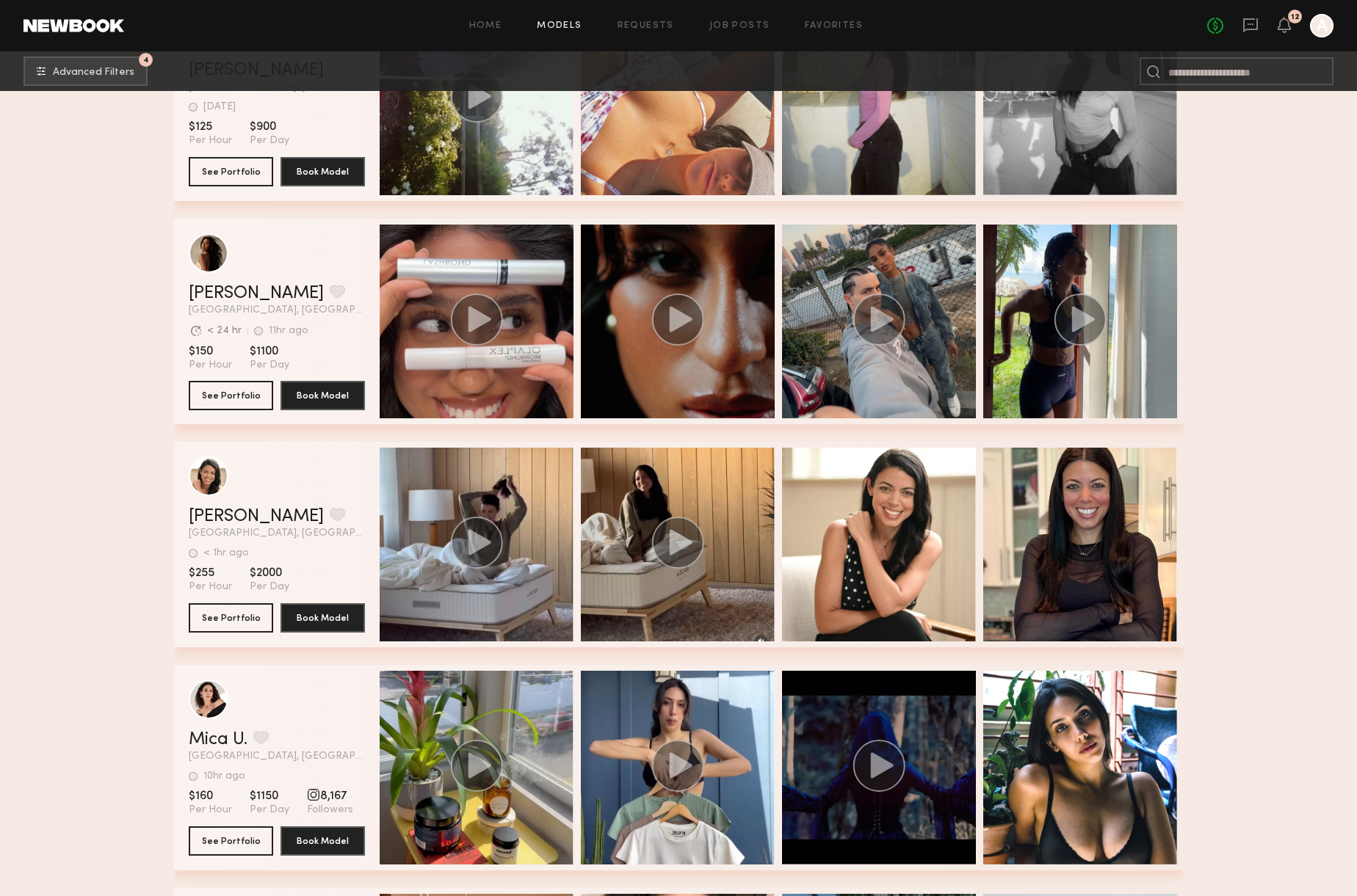
click at [332, 332] on section "Avg. request response time < 24 hr 11hr ago Last Online" at bounding box center [277, 331] width 176 height 15
click at [237, 386] on button "See Portfolio" at bounding box center [231, 395] width 84 height 29
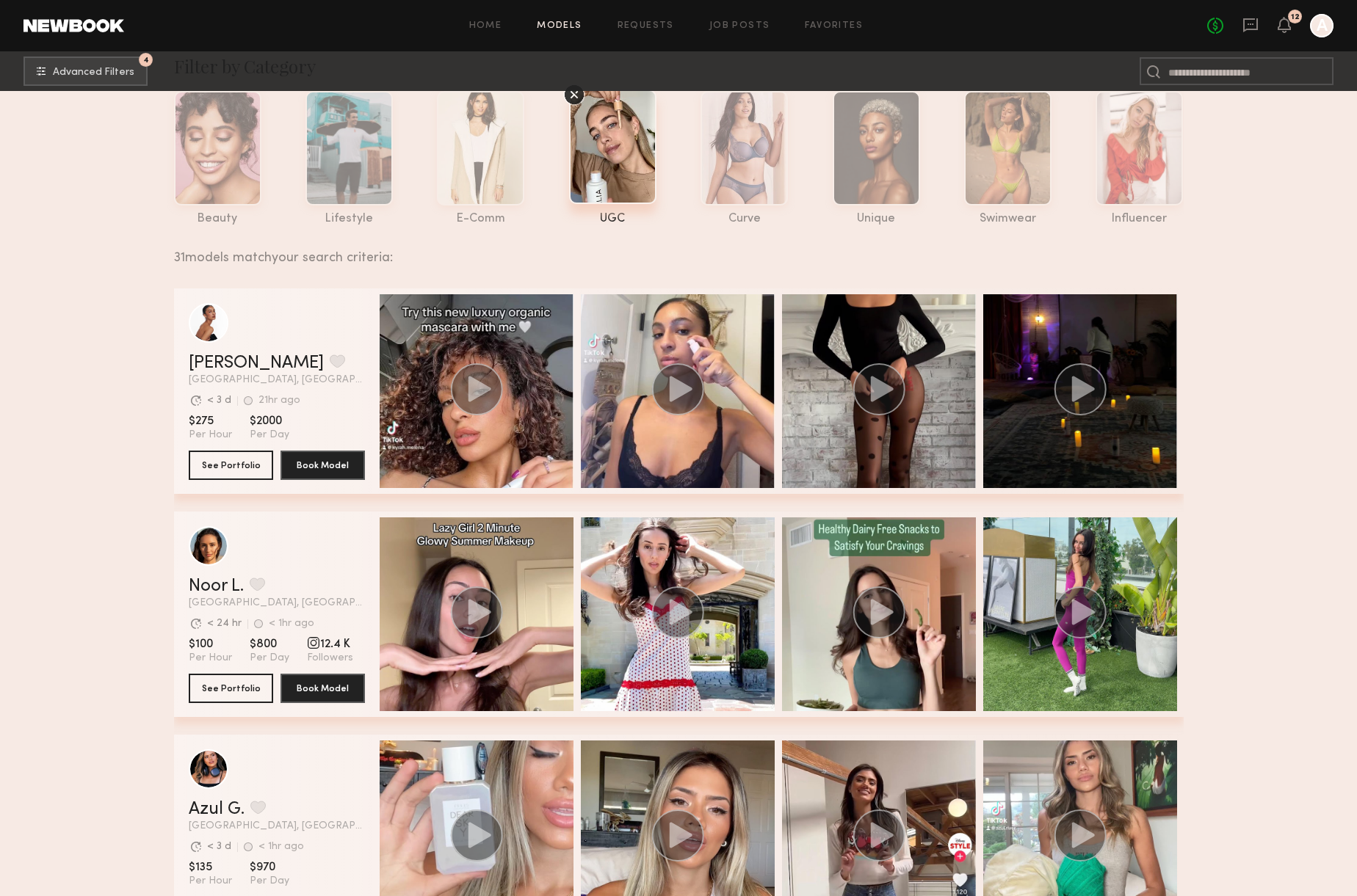
scroll to position [0, 0]
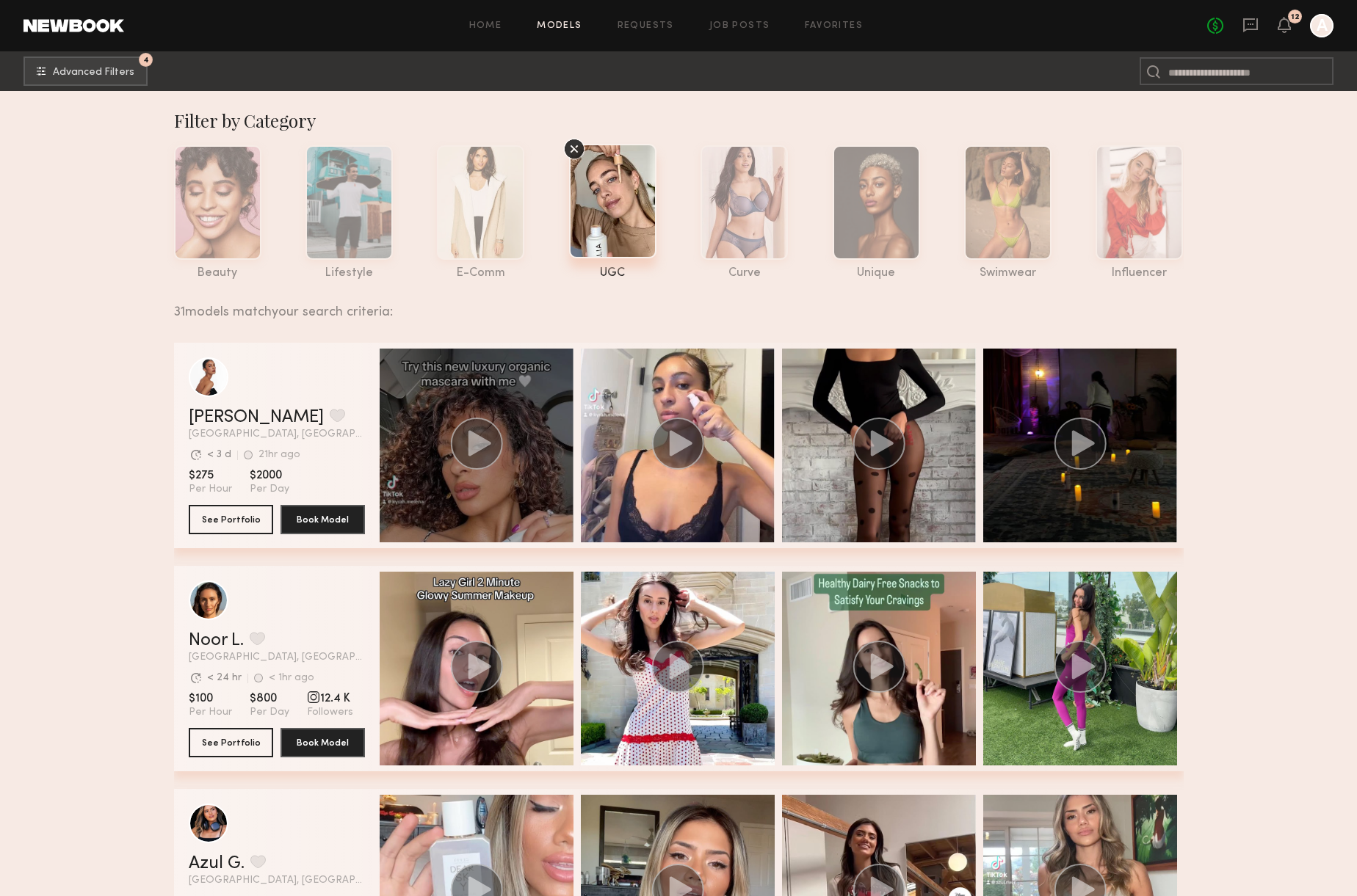
click at [481, 434] on circle "grid" at bounding box center [476, 444] width 52 height 52
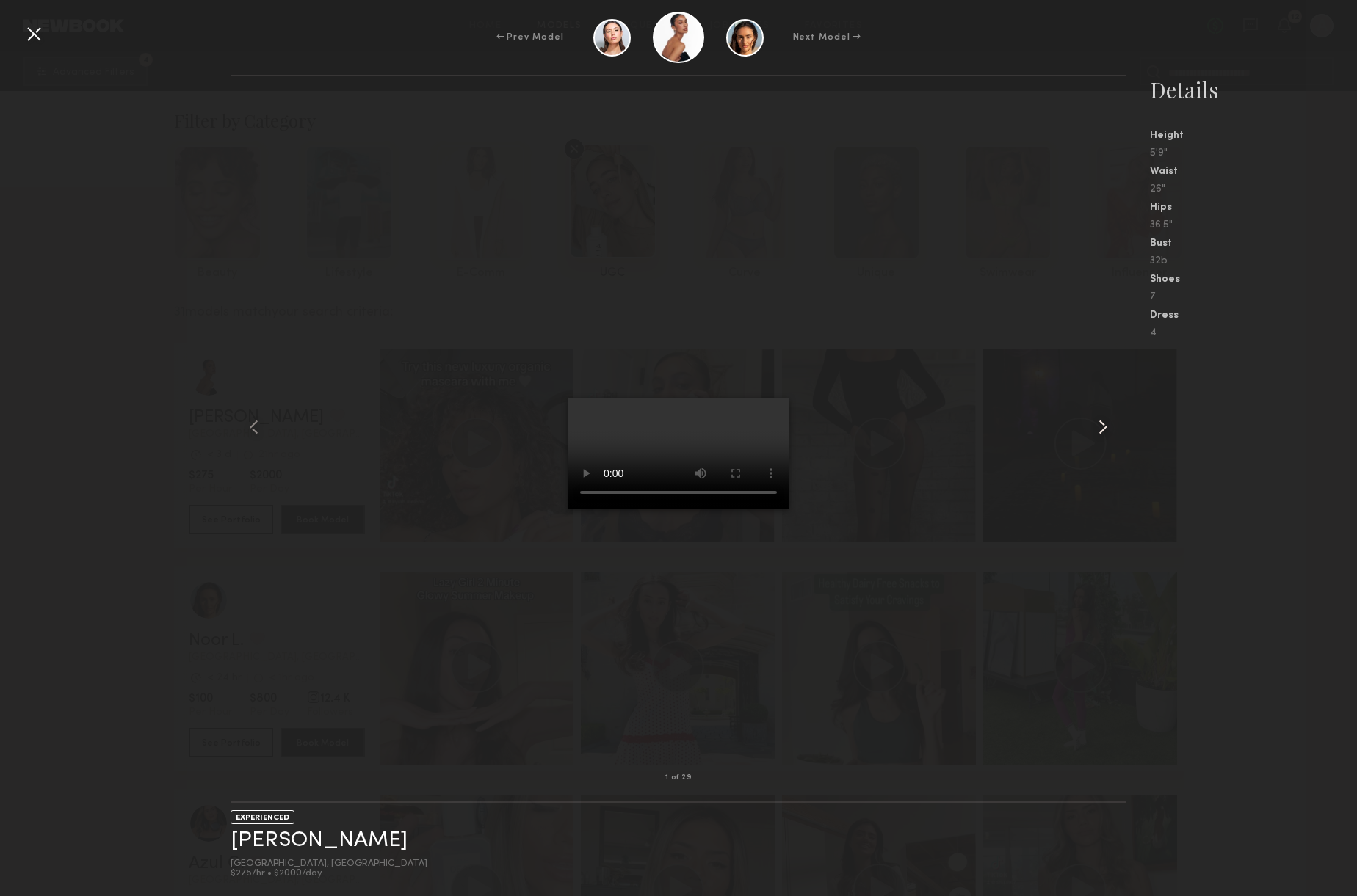
click at [1093, 437] on common-icon at bounding box center [1102, 427] width 23 height 23
click at [33, 29] on div at bounding box center [34, 34] width 23 height 23
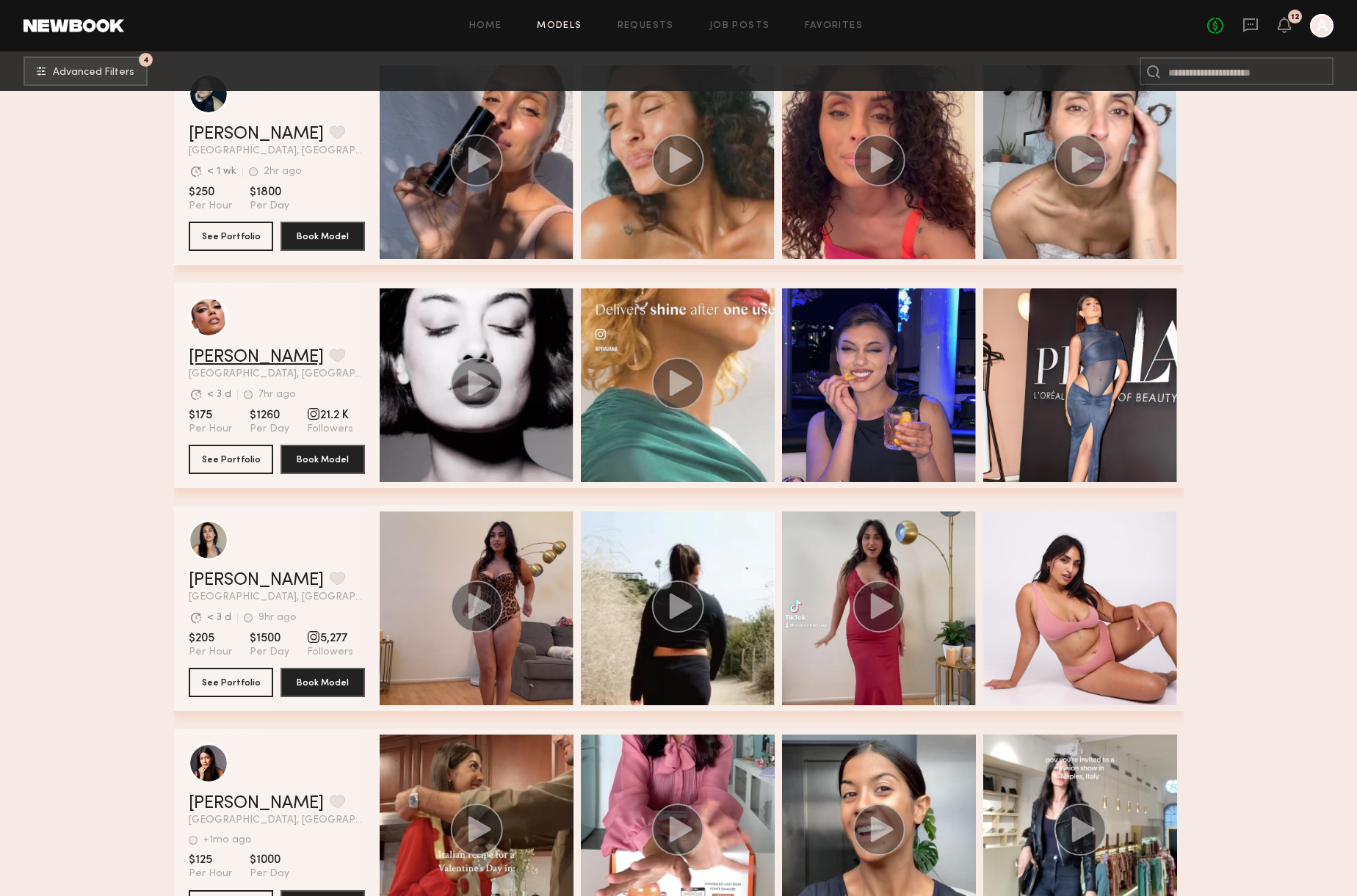
scroll to position [955, 0]
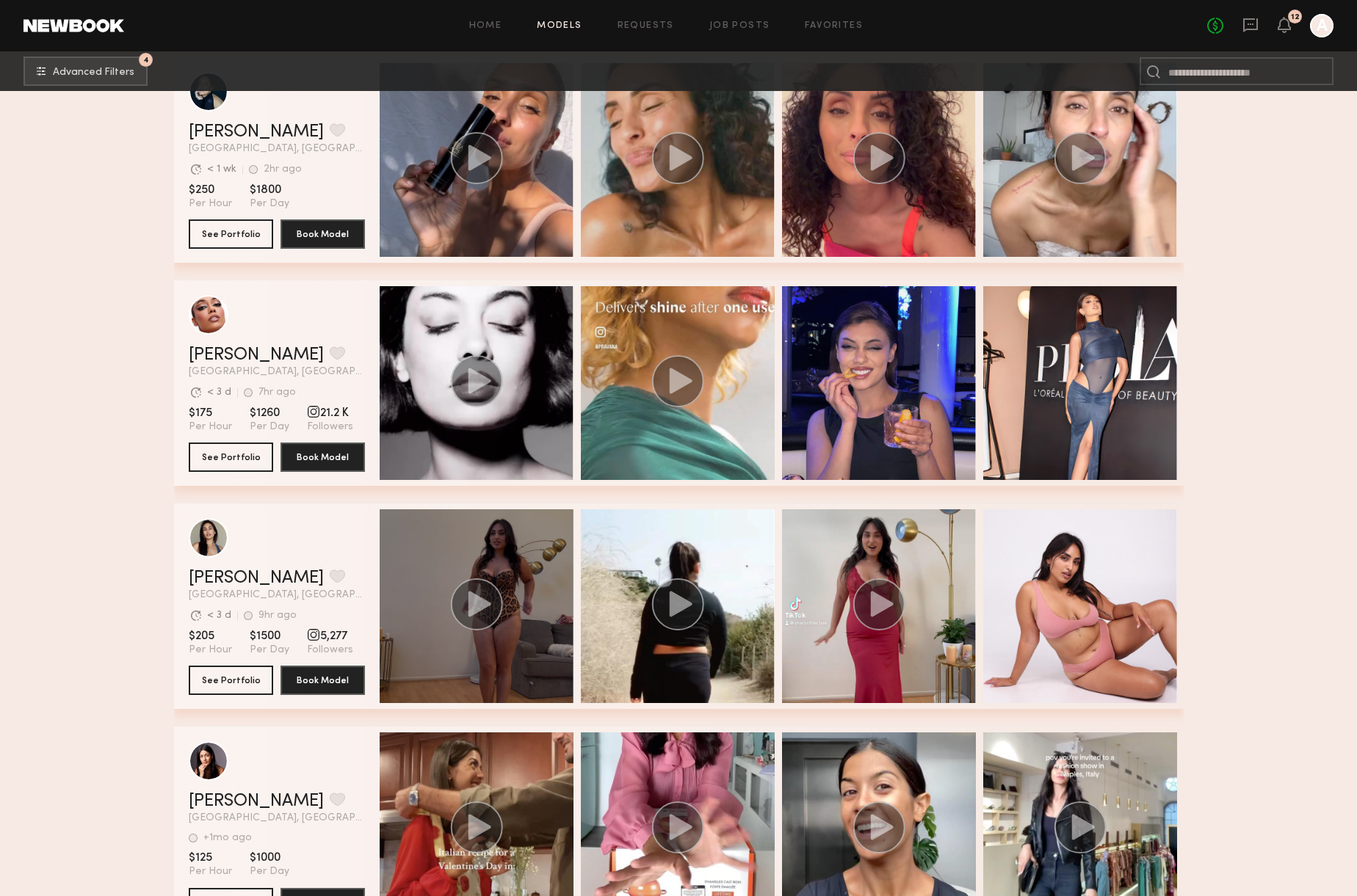
click at [474, 642] on div "grid" at bounding box center [476, 606] width 194 height 194
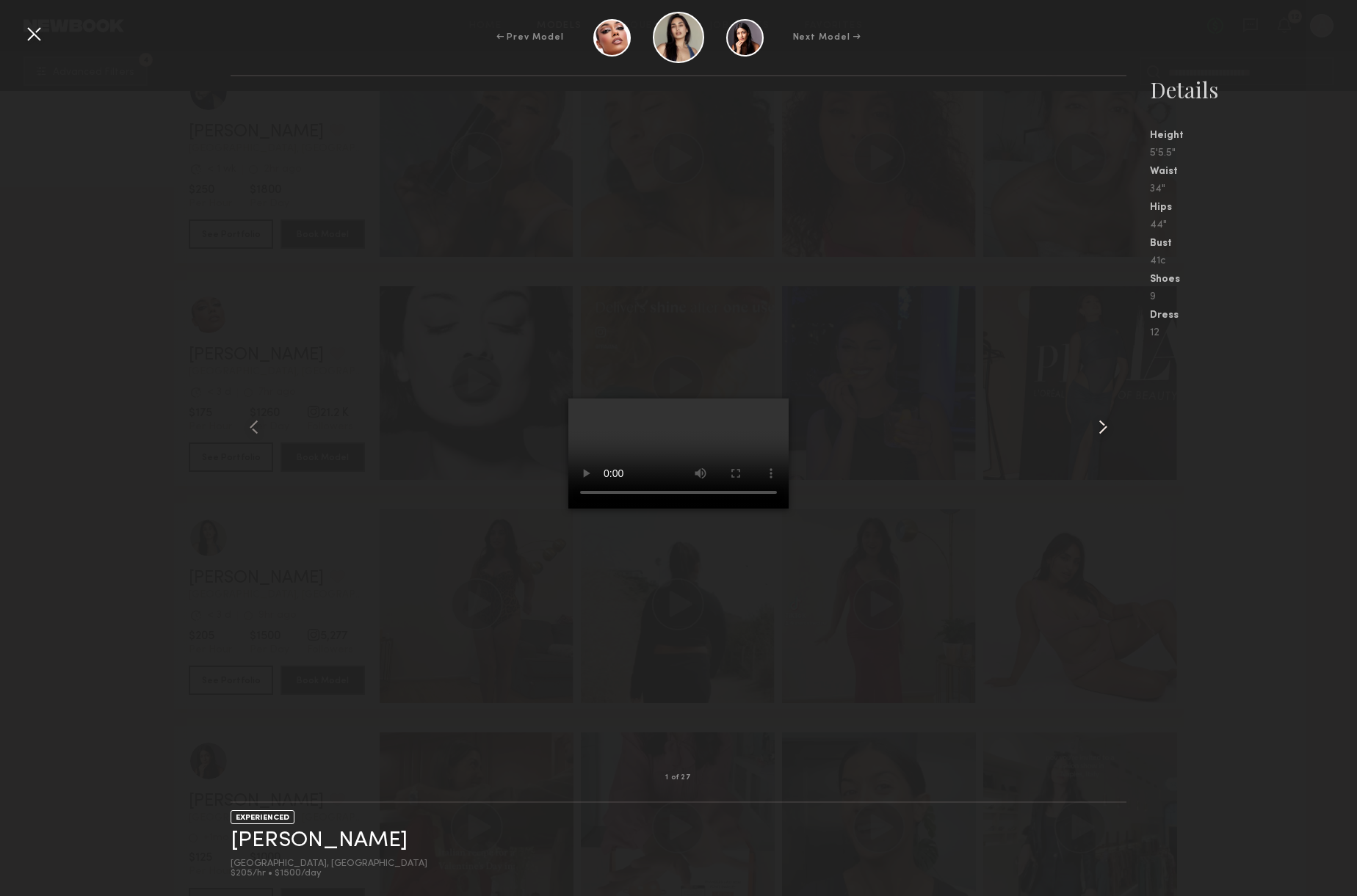
click at [1106, 423] on common-icon at bounding box center [1102, 427] width 23 height 23
click at [1106, 423] on common-icon at bounding box center [1102, 427] width 23 height 23
click at [1101, 416] on common-icon at bounding box center [1102, 427] width 23 height 23
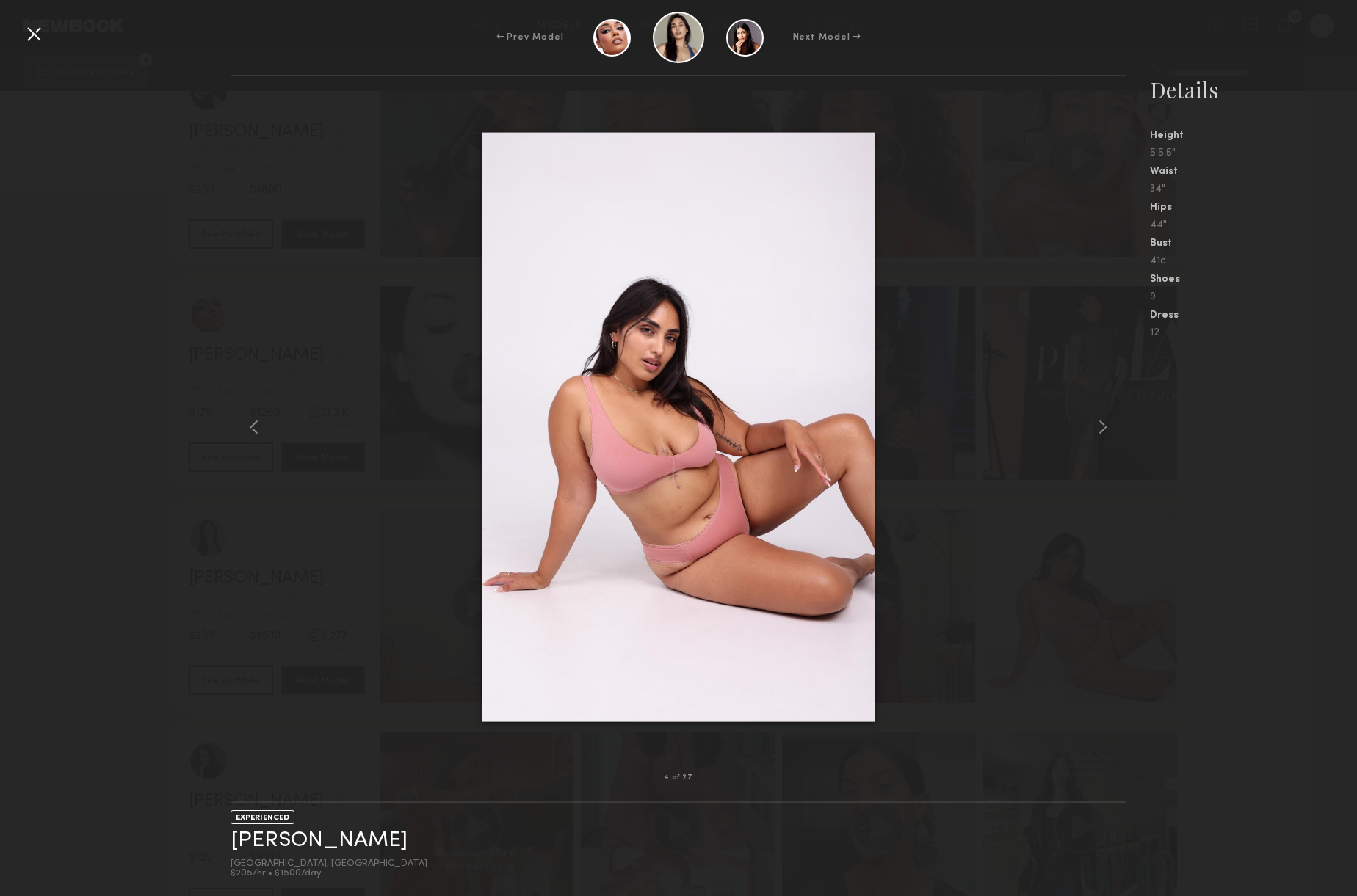
click at [333, 141] on div at bounding box center [678, 426] width 896 height 655
click at [470, 752] on div at bounding box center [678, 426] width 896 height 655
click at [39, 42] on div at bounding box center [34, 34] width 23 height 23
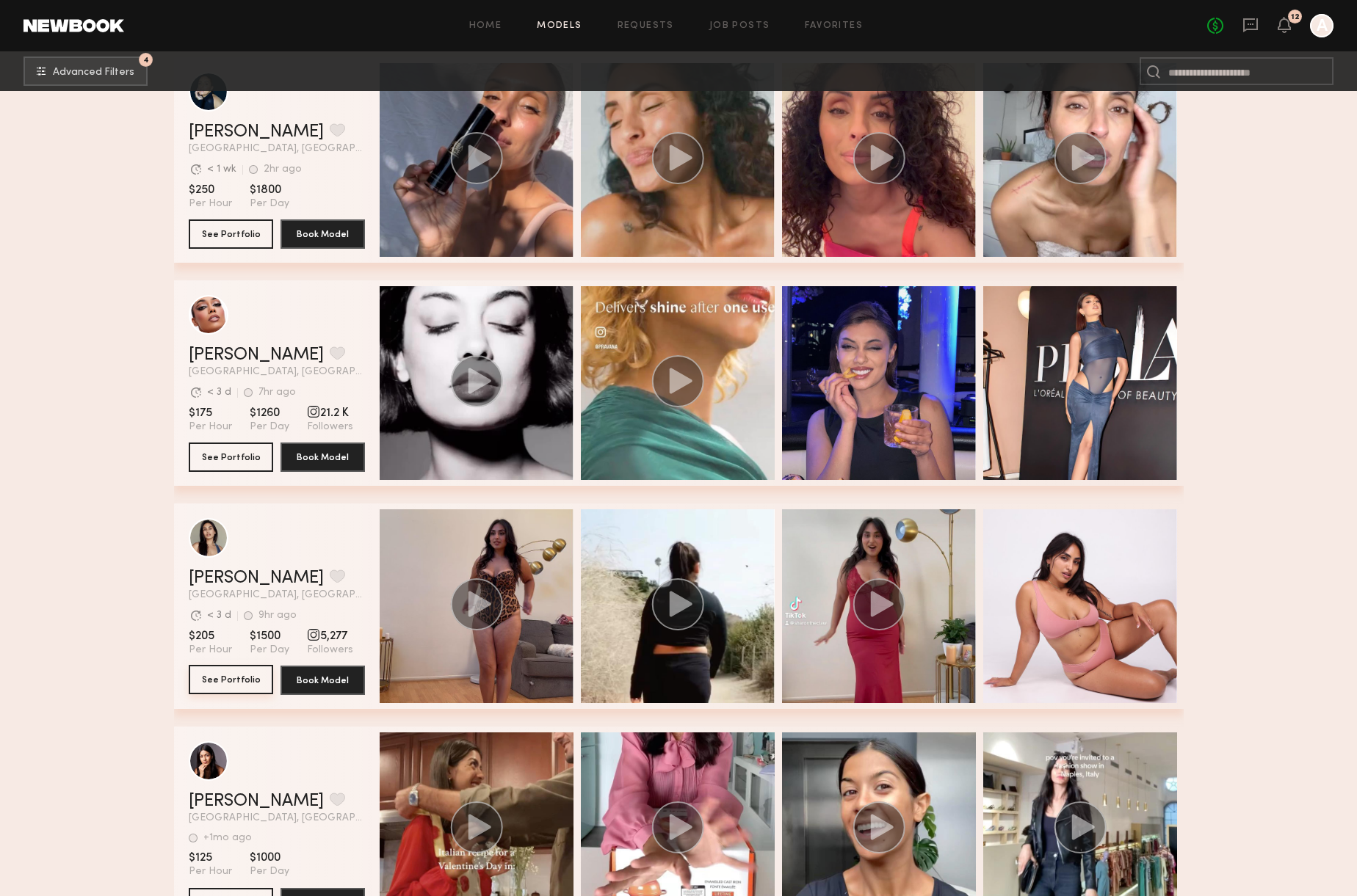
click at [230, 676] on button "See Portfolio" at bounding box center [231, 679] width 84 height 29
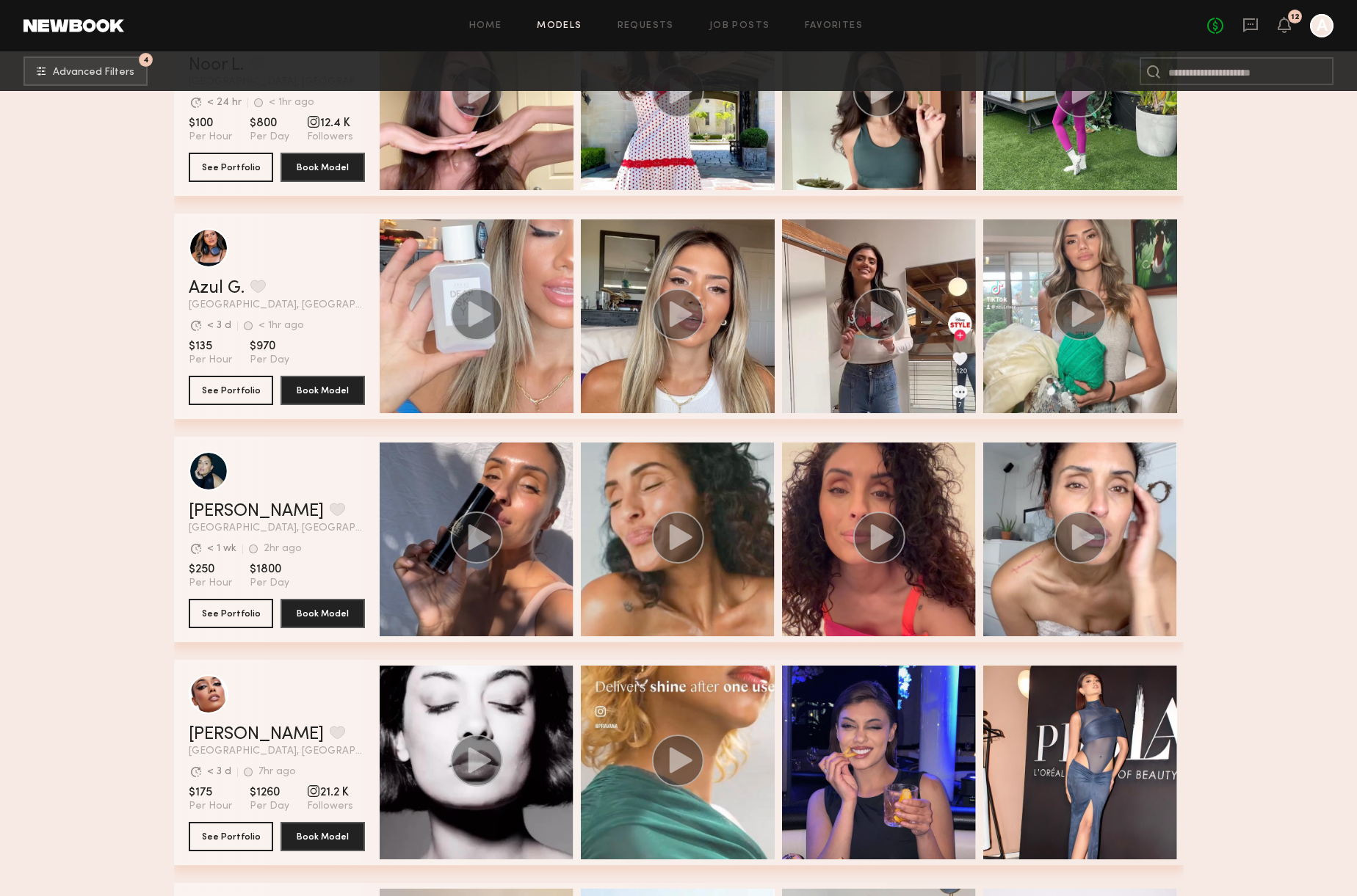
scroll to position [0, 0]
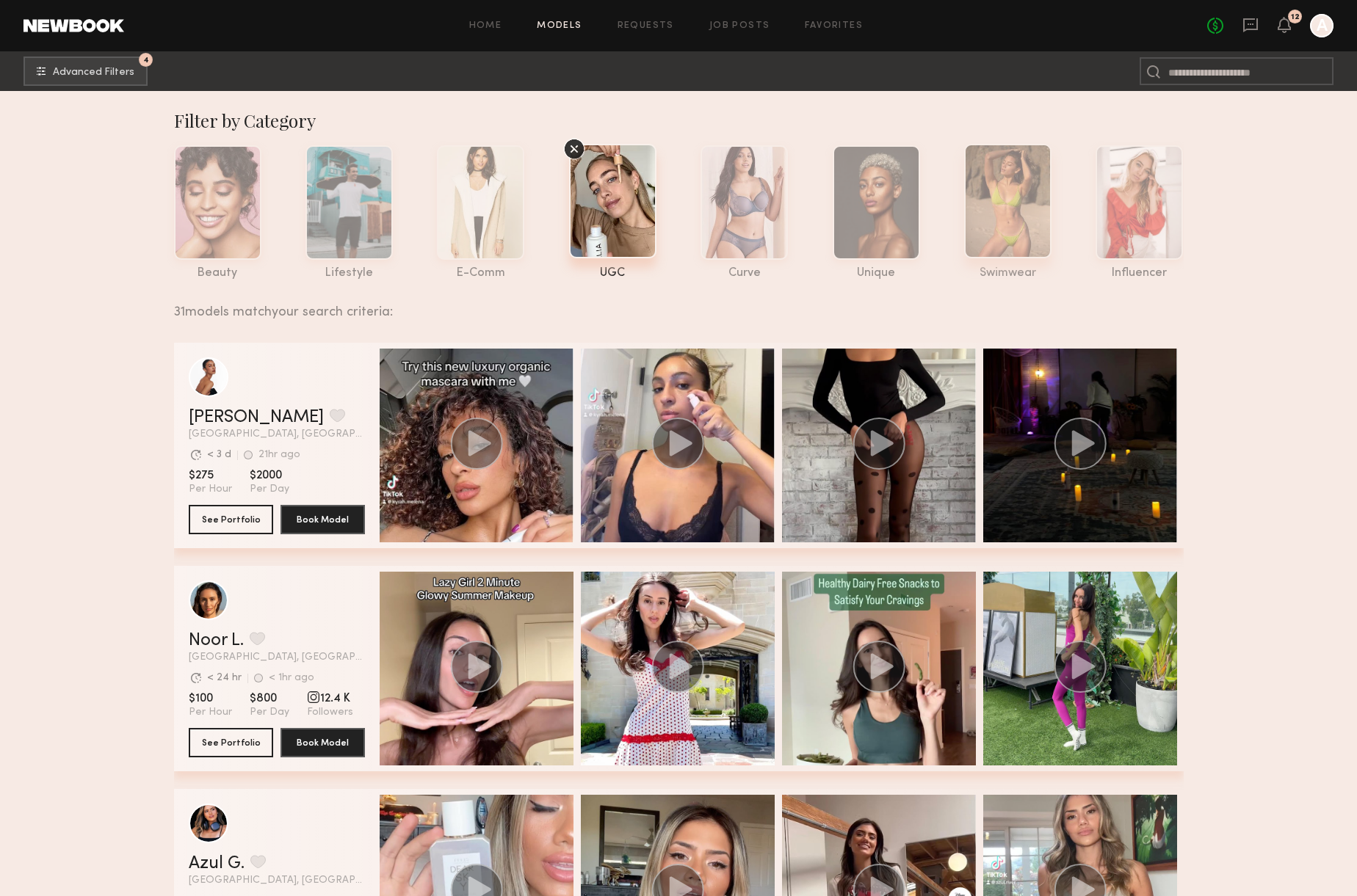
click at [1017, 227] on div at bounding box center [1008, 201] width 87 height 114
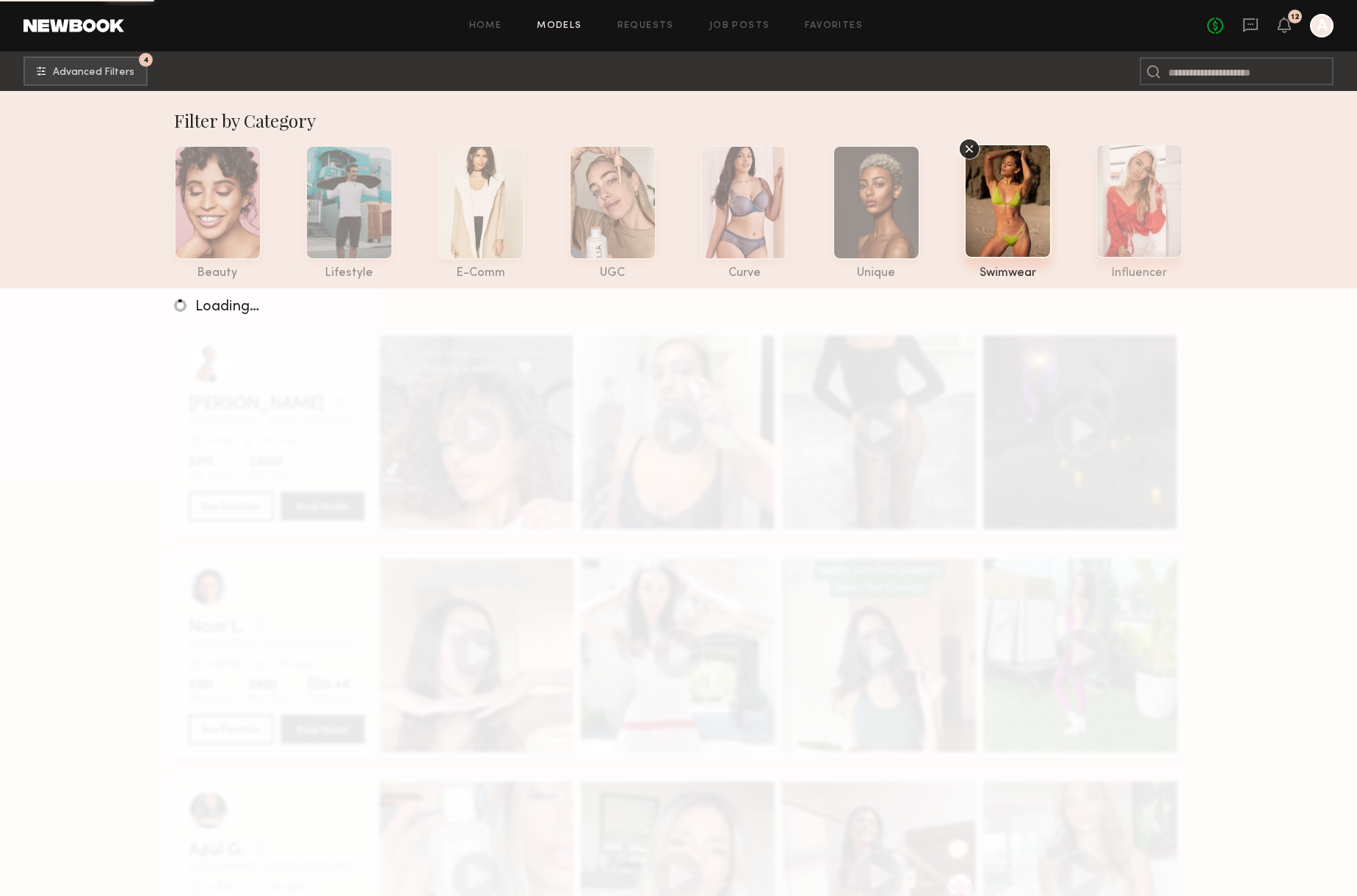
click at [1146, 211] on div at bounding box center [1139, 201] width 87 height 114
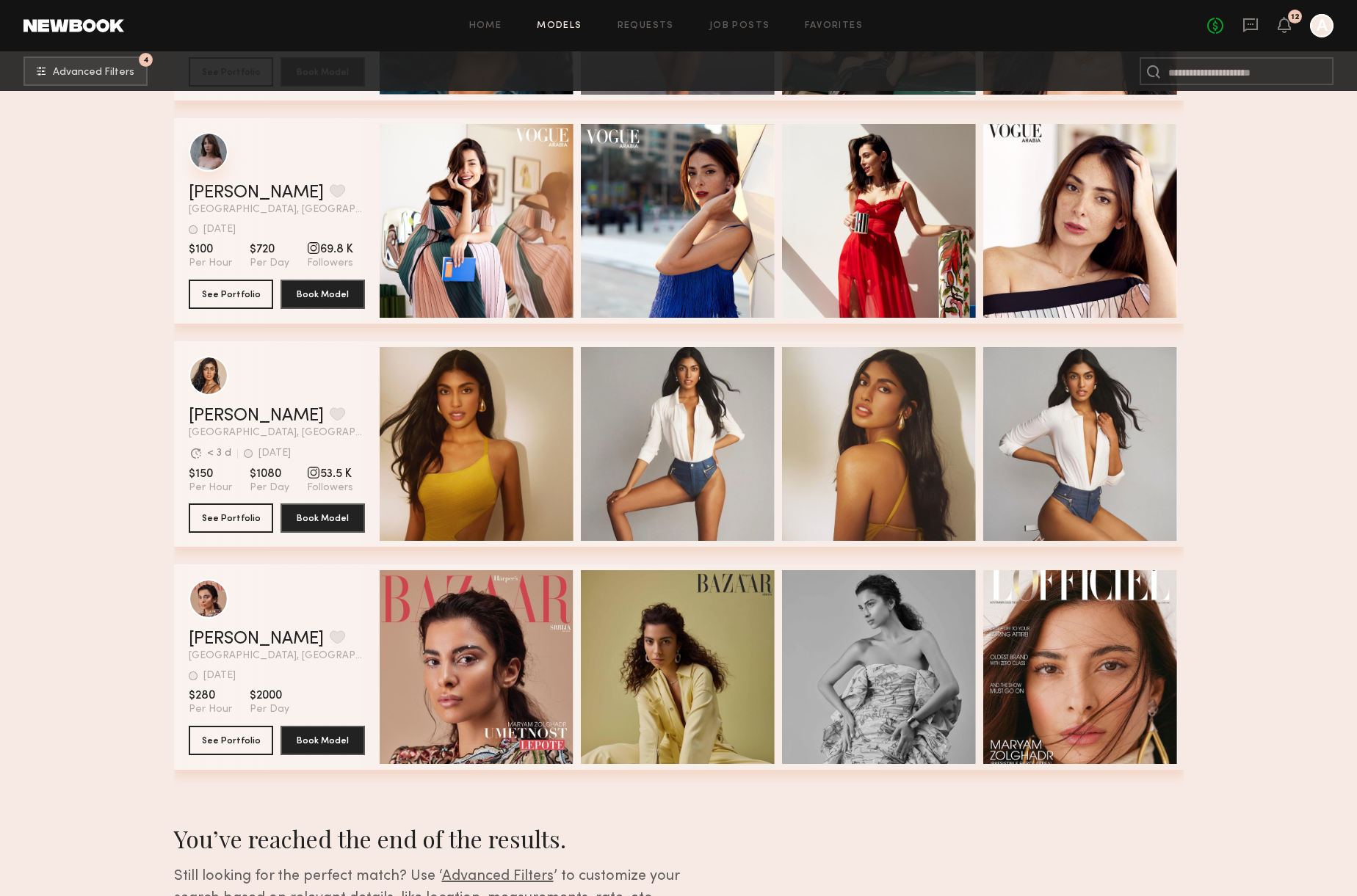
scroll to position [570, 0]
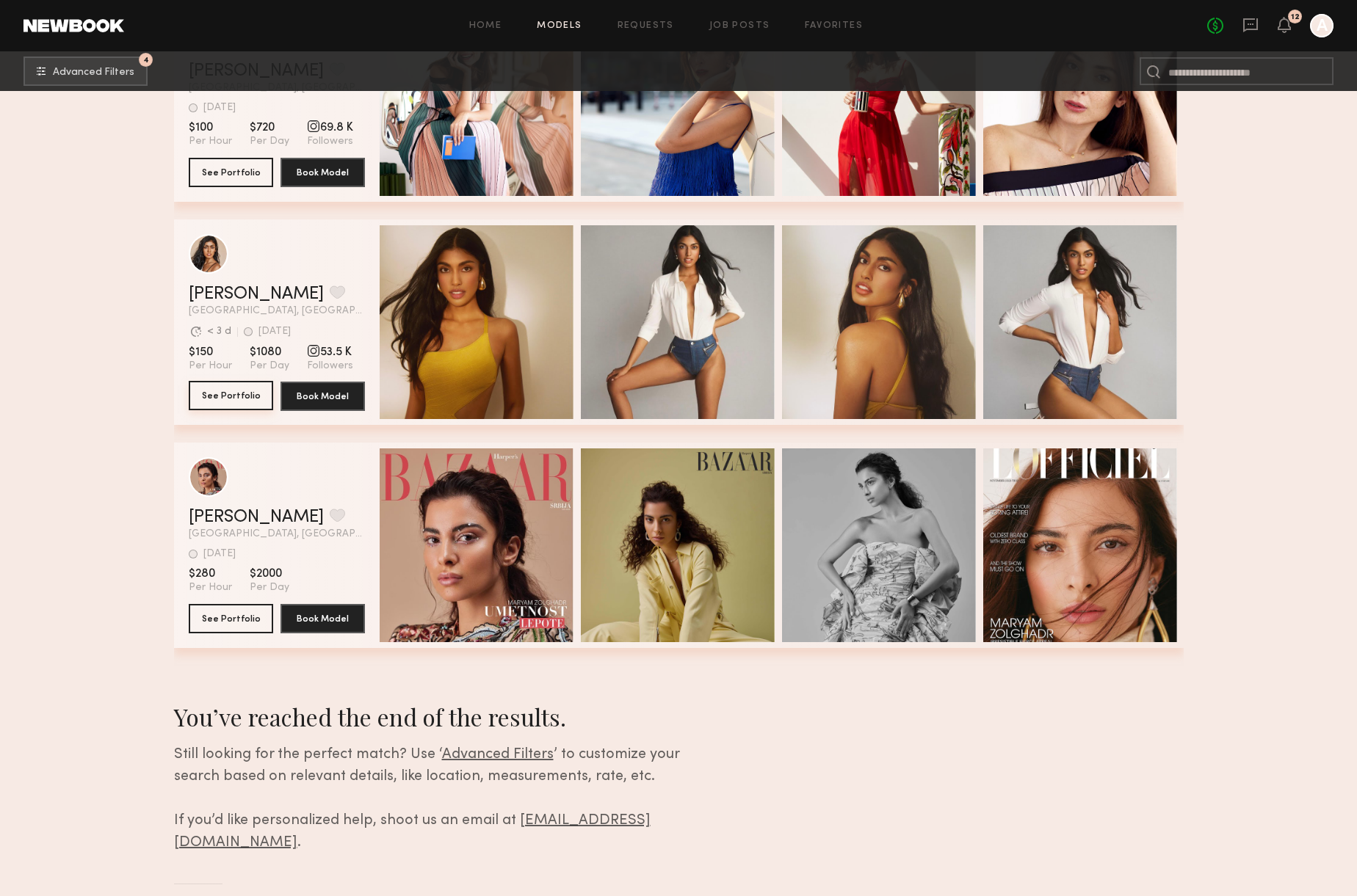
click at [237, 403] on button "See Portfolio" at bounding box center [231, 396] width 84 height 29
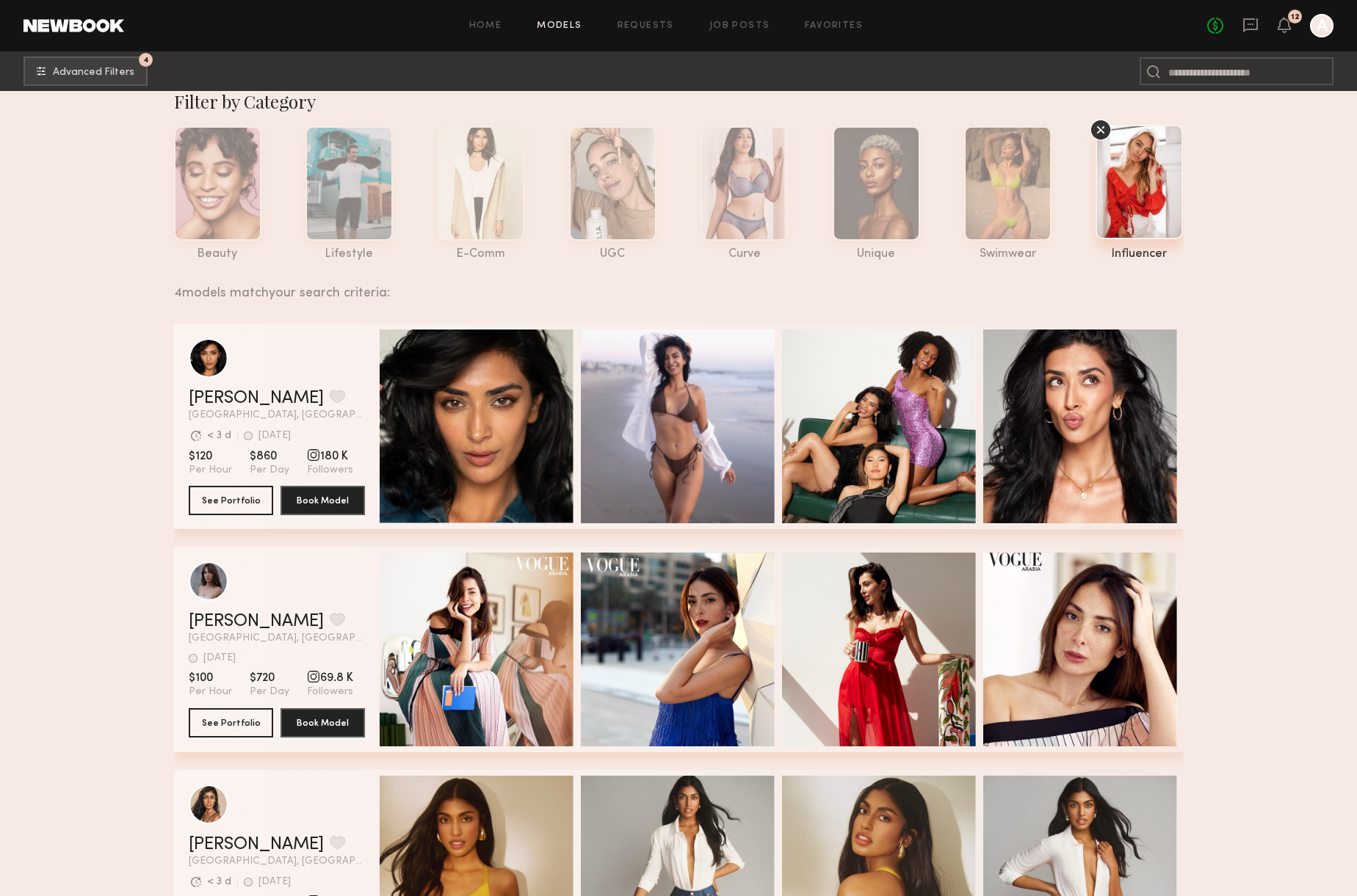
scroll to position [17, 0]
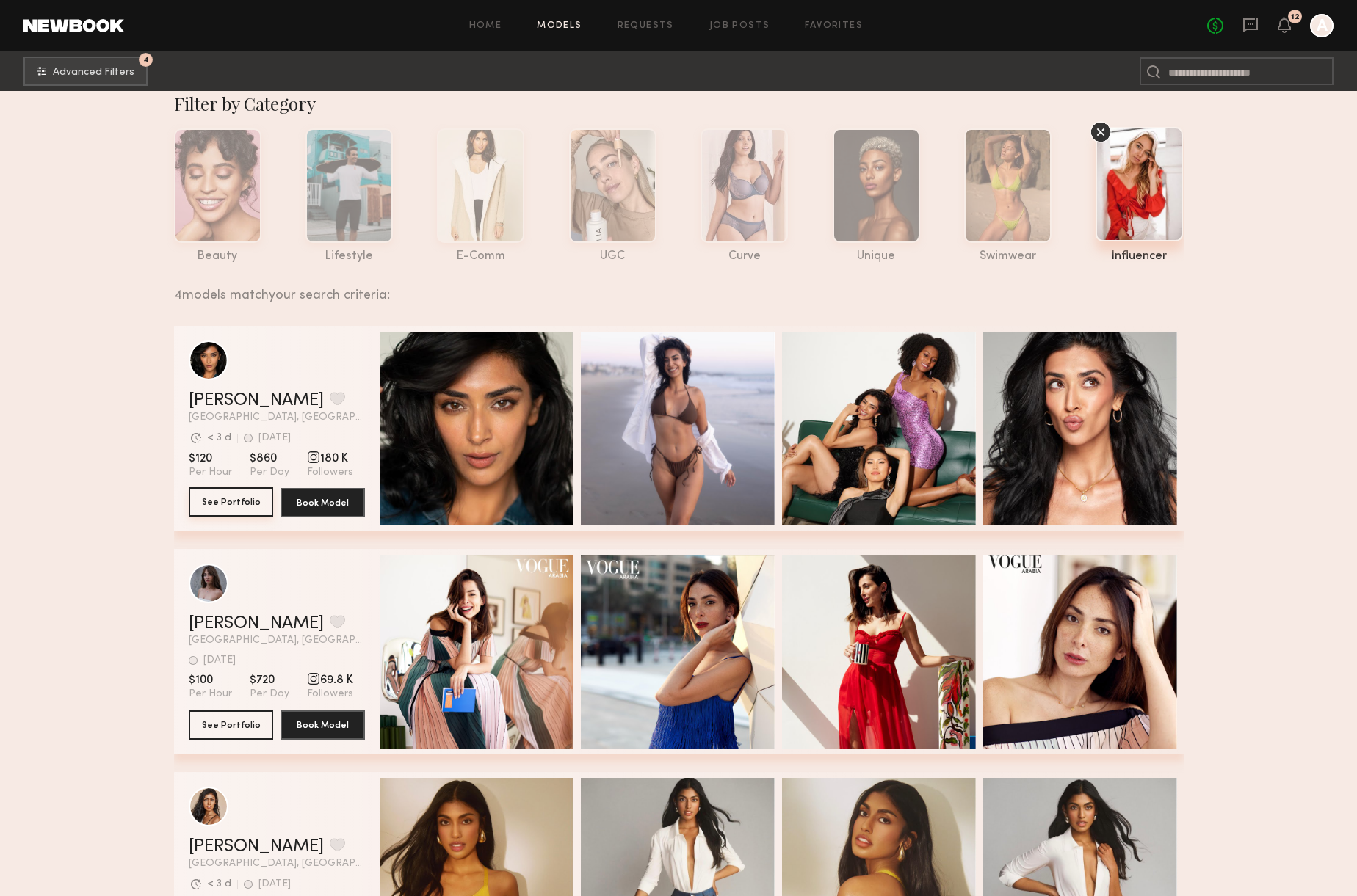
click at [258, 493] on button "See Portfolio" at bounding box center [231, 502] width 84 height 29
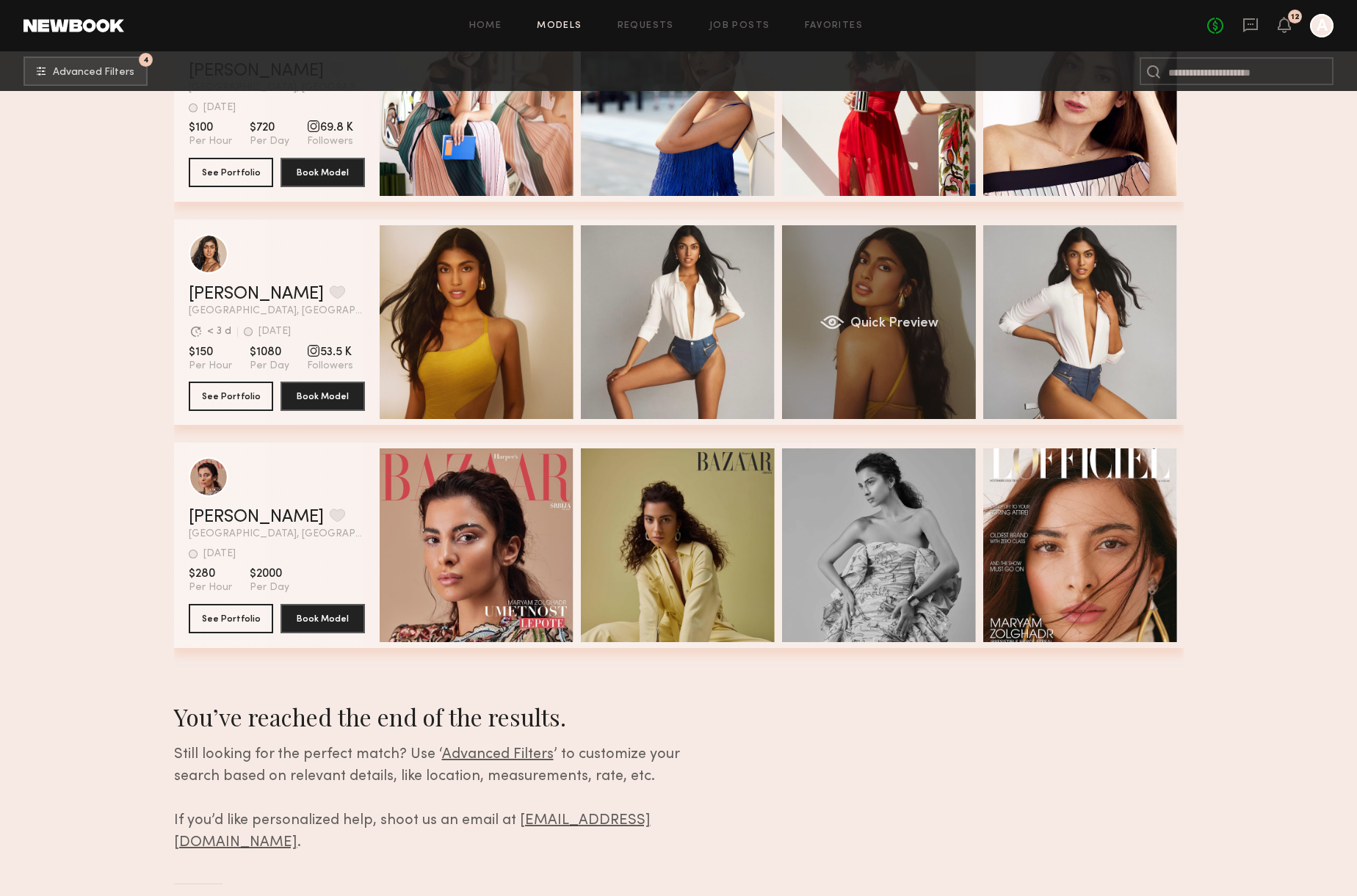
scroll to position [0, 0]
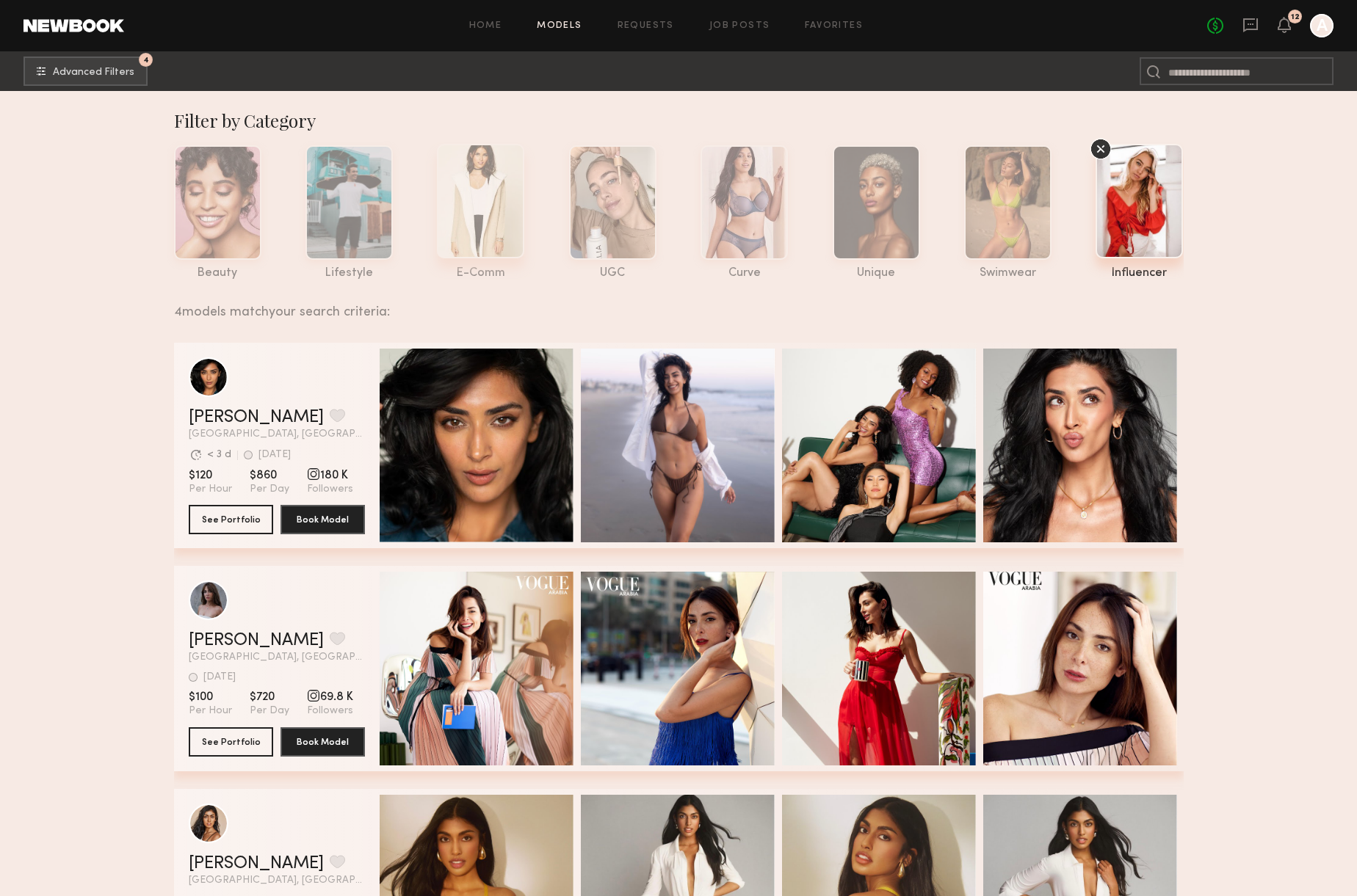
click at [475, 182] on div at bounding box center [480, 201] width 87 height 114
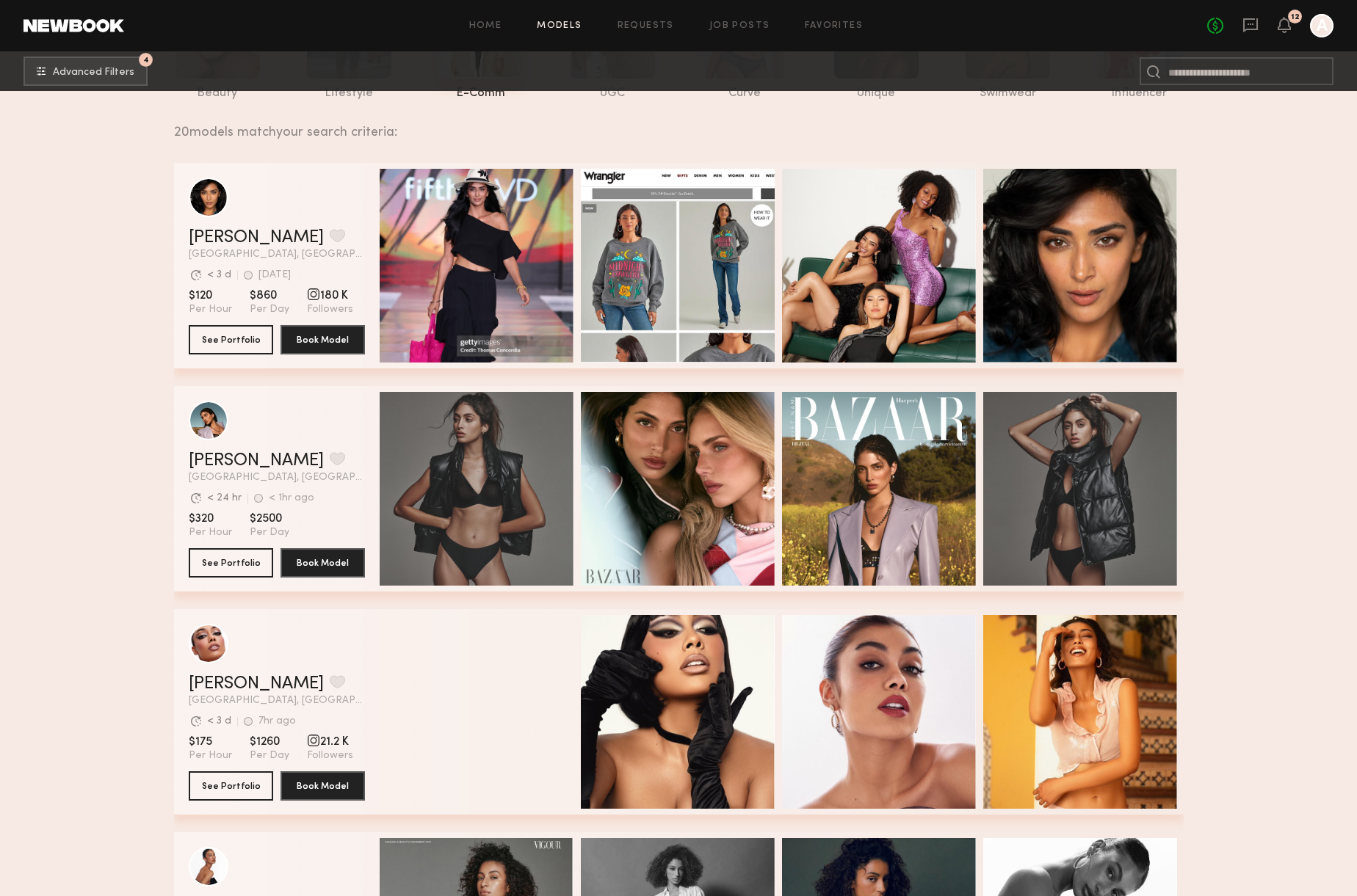
scroll to position [690, 0]
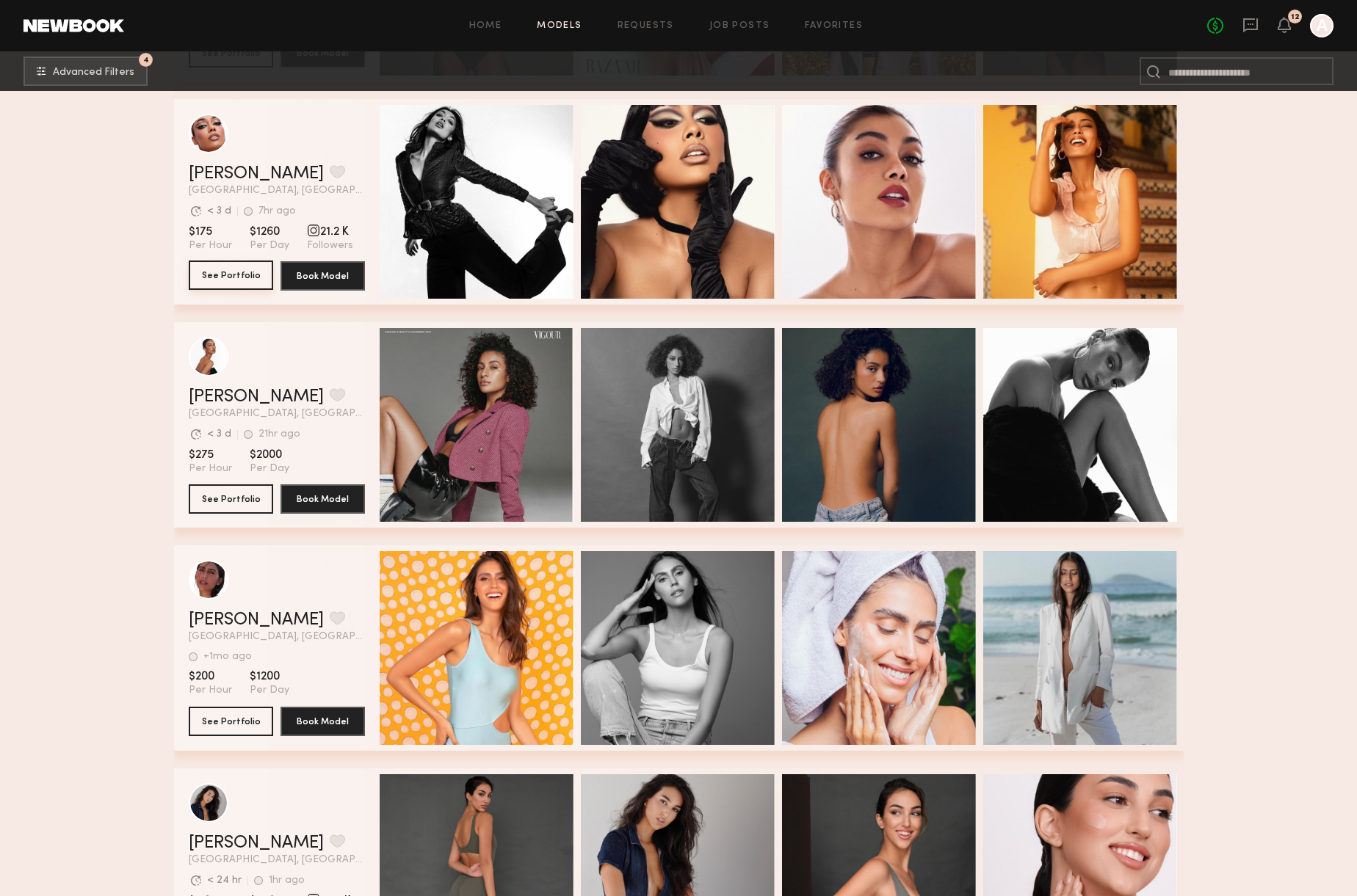
click at [231, 281] on button "See Portfolio" at bounding box center [231, 275] width 84 height 29
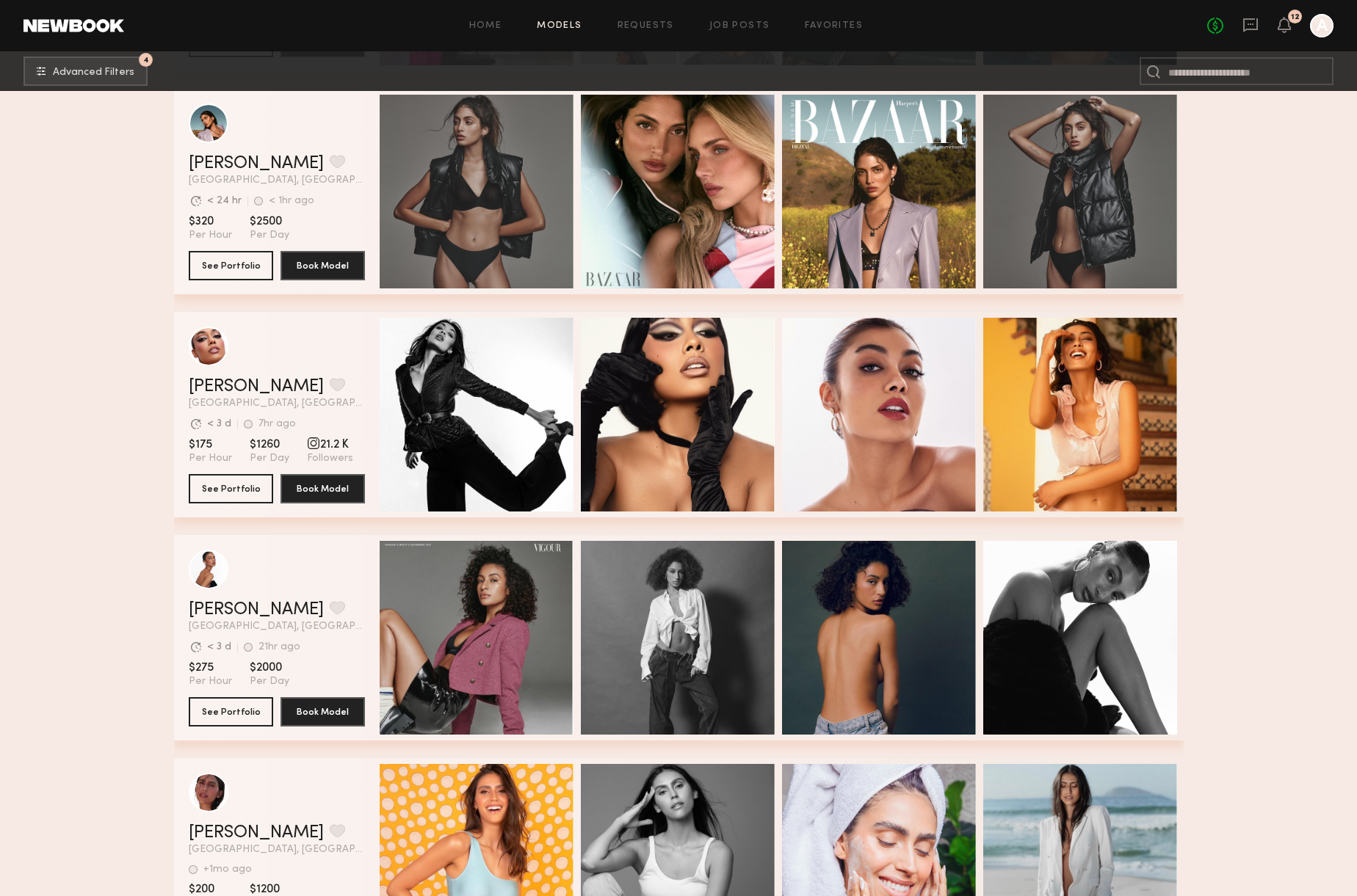
scroll to position [0, 0]
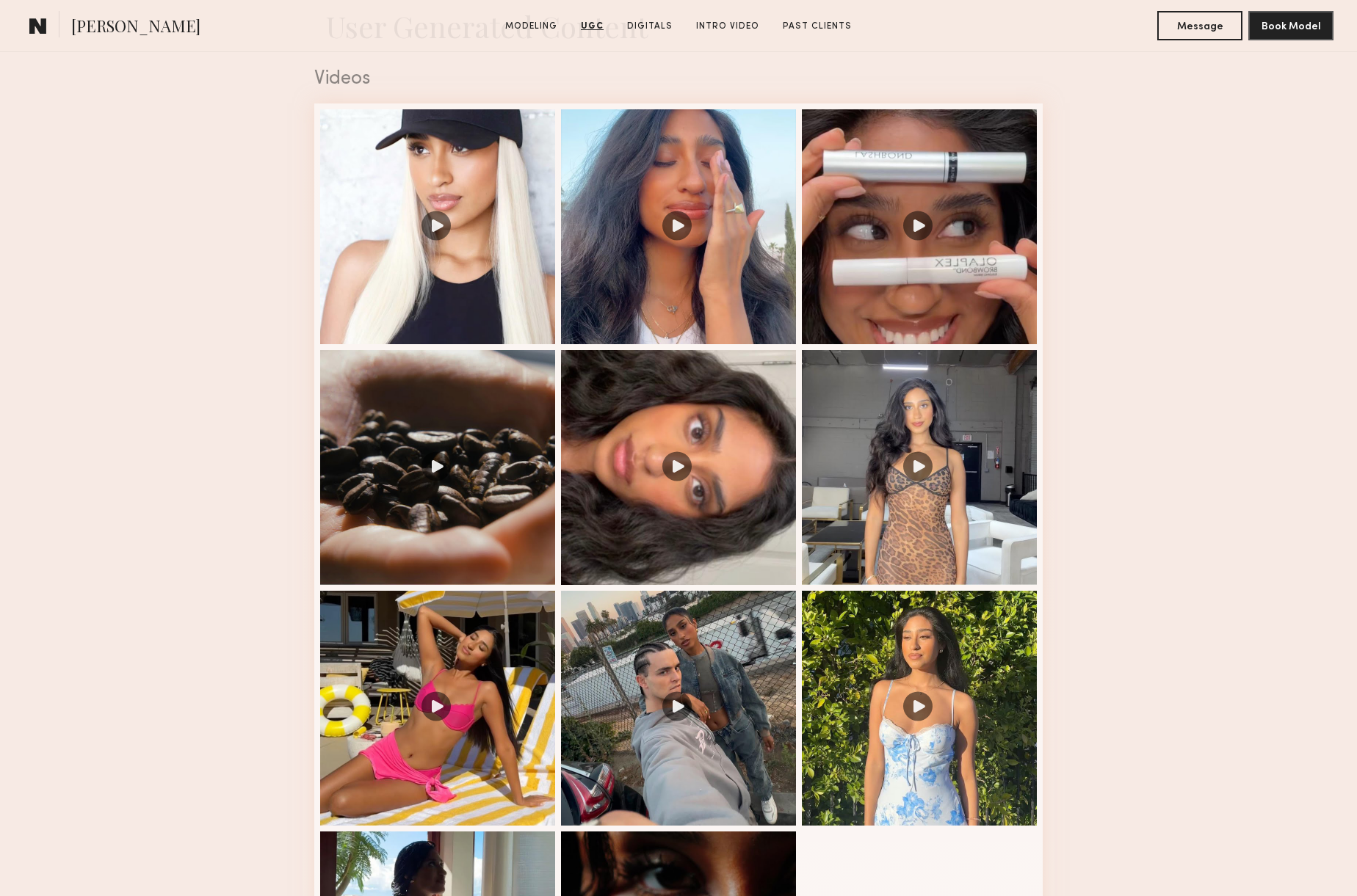
scroll to position [1531, 0]
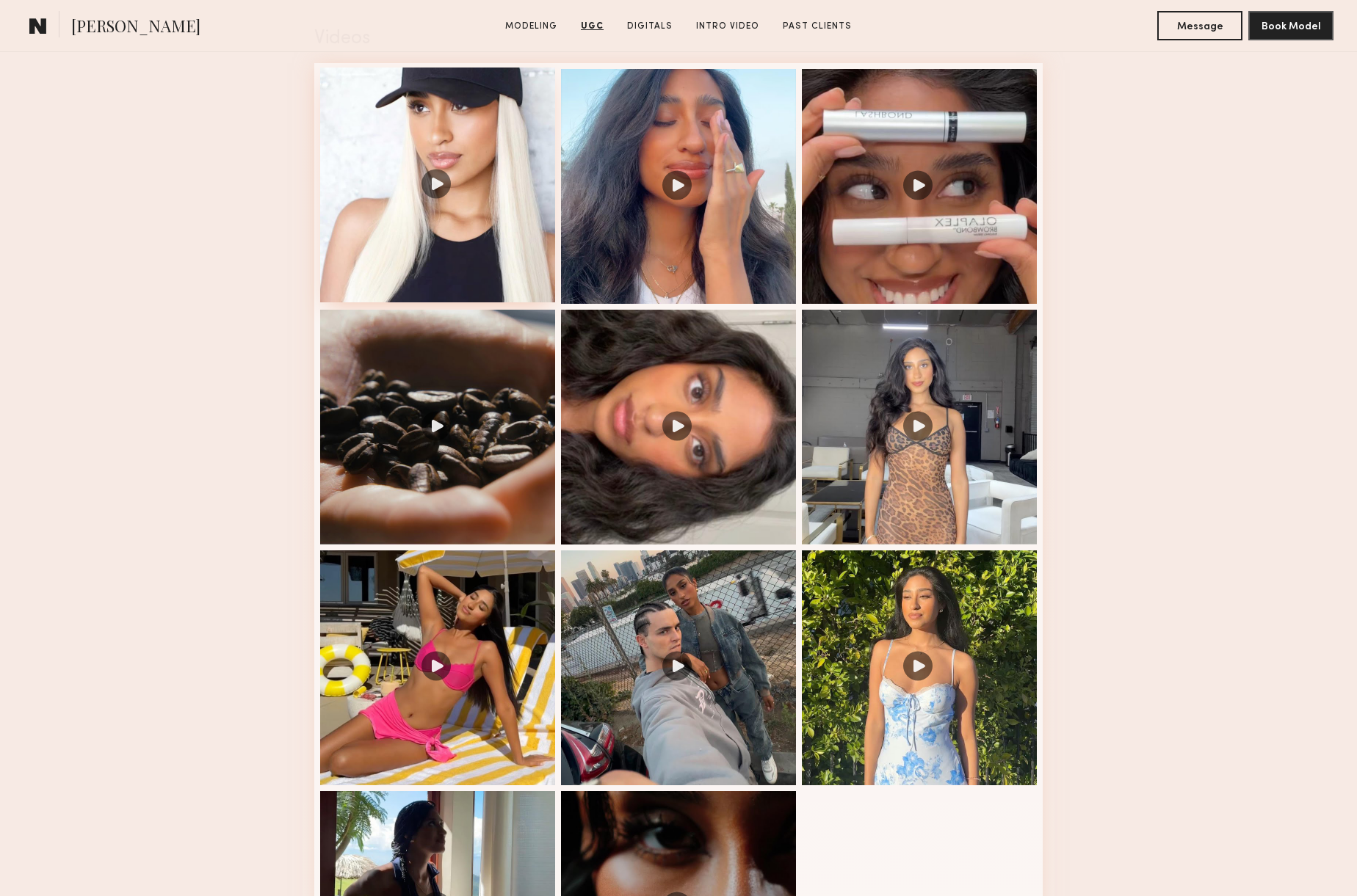
click at [493, 239] on div at bounding box center [437, 185] width 235 height 235
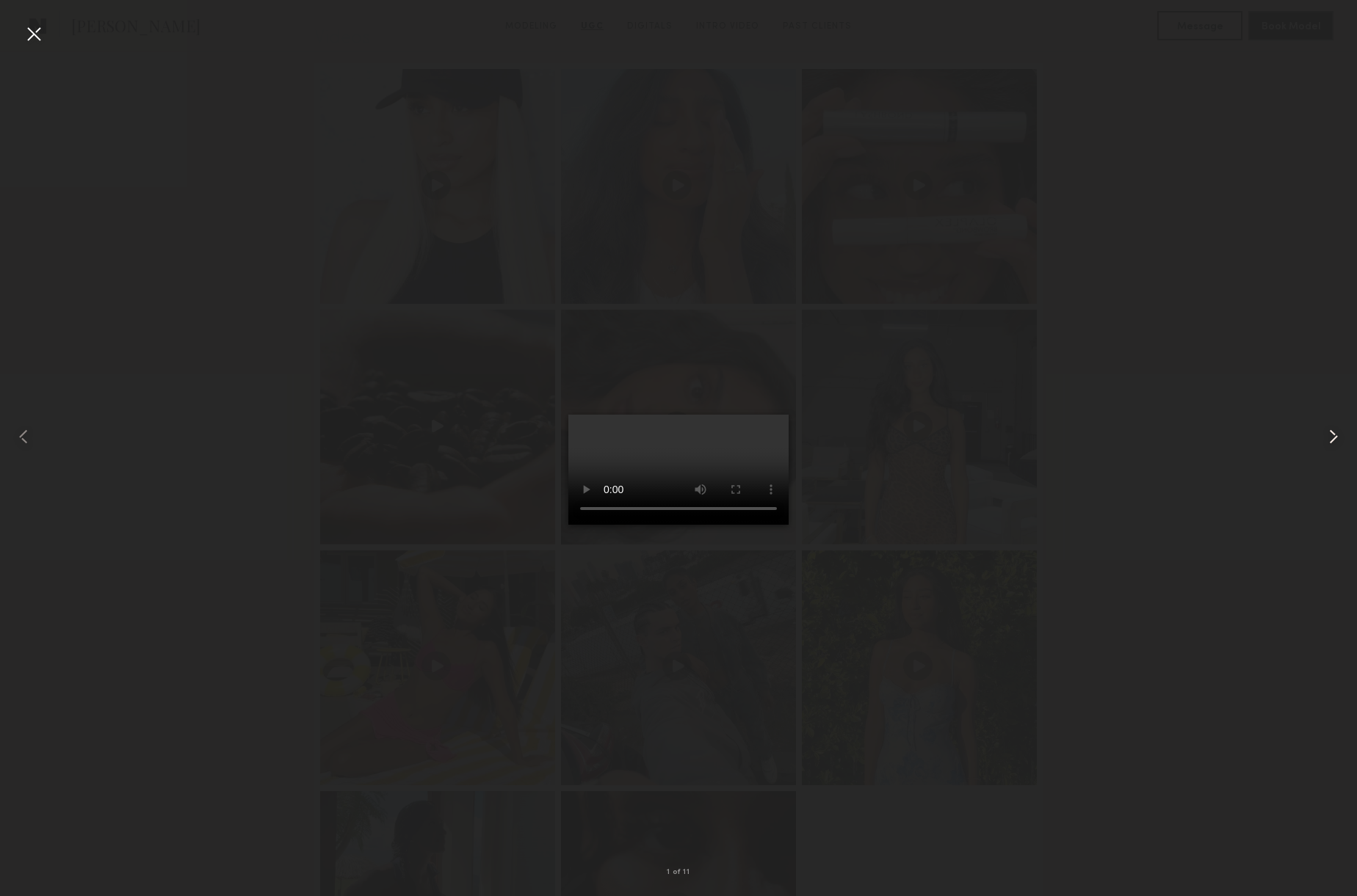
click at [1335, 432] on common-icon at bounding box center [1333, 436] width 23 height 23
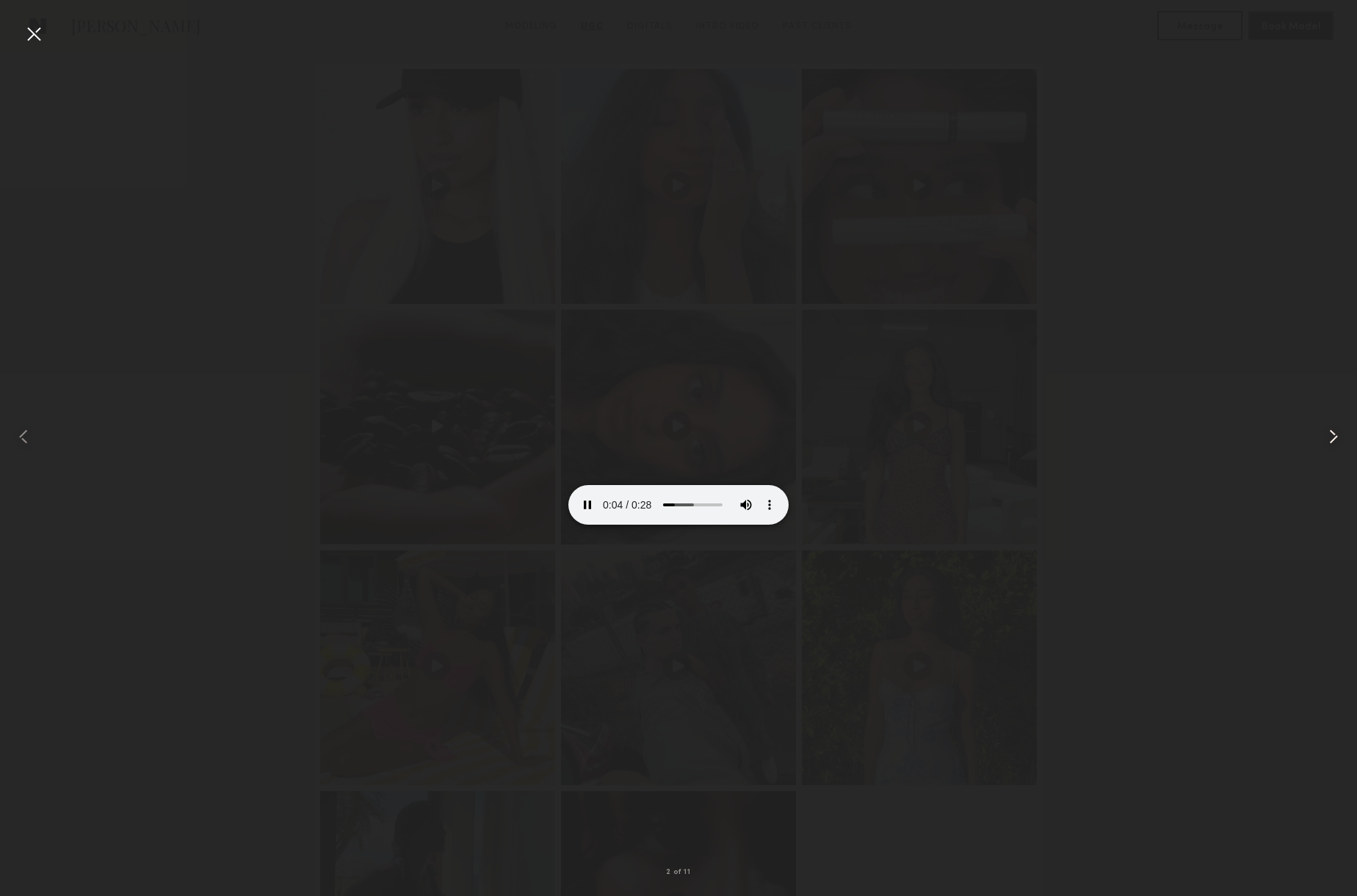
click at [1335, 432] on common-icon at bounding box center [1333, 436] width 23 height 23
click at [1335, 431] on common-icon at bounding box center [1333, 436] width 23 height 23
click at [1335, 430] on common-icon at bounding box center [1333, 436] width 23 height 23
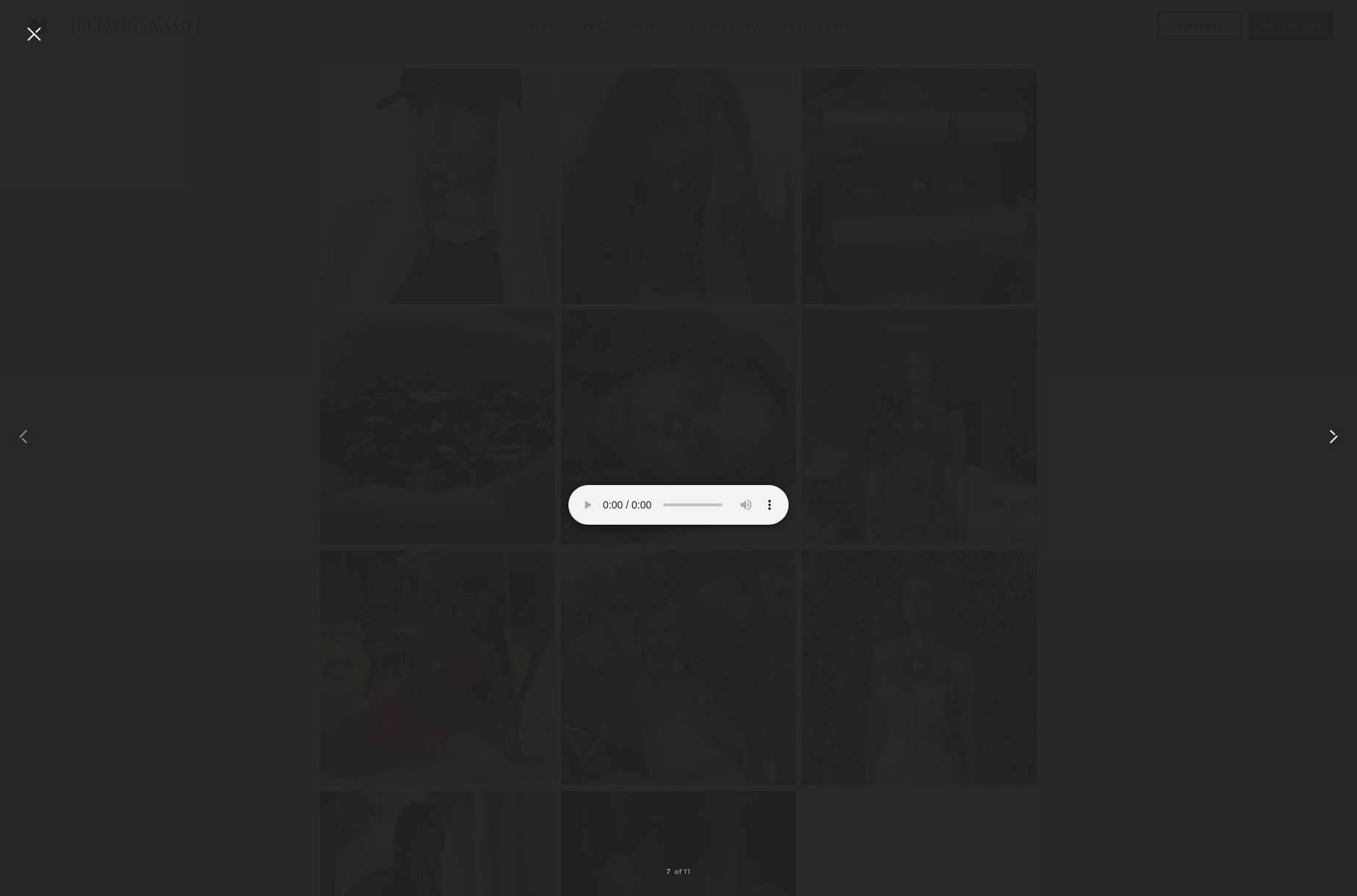
click at [1335, 430] on common-icon at bounding box center [1333, 436] width 23 height 23
click at [1337, 430] on common-icon at bounding box center [1333, 436] width 23 height 23
click at [38, 30] on div at bounding box center [34, 34] width 23 height 23
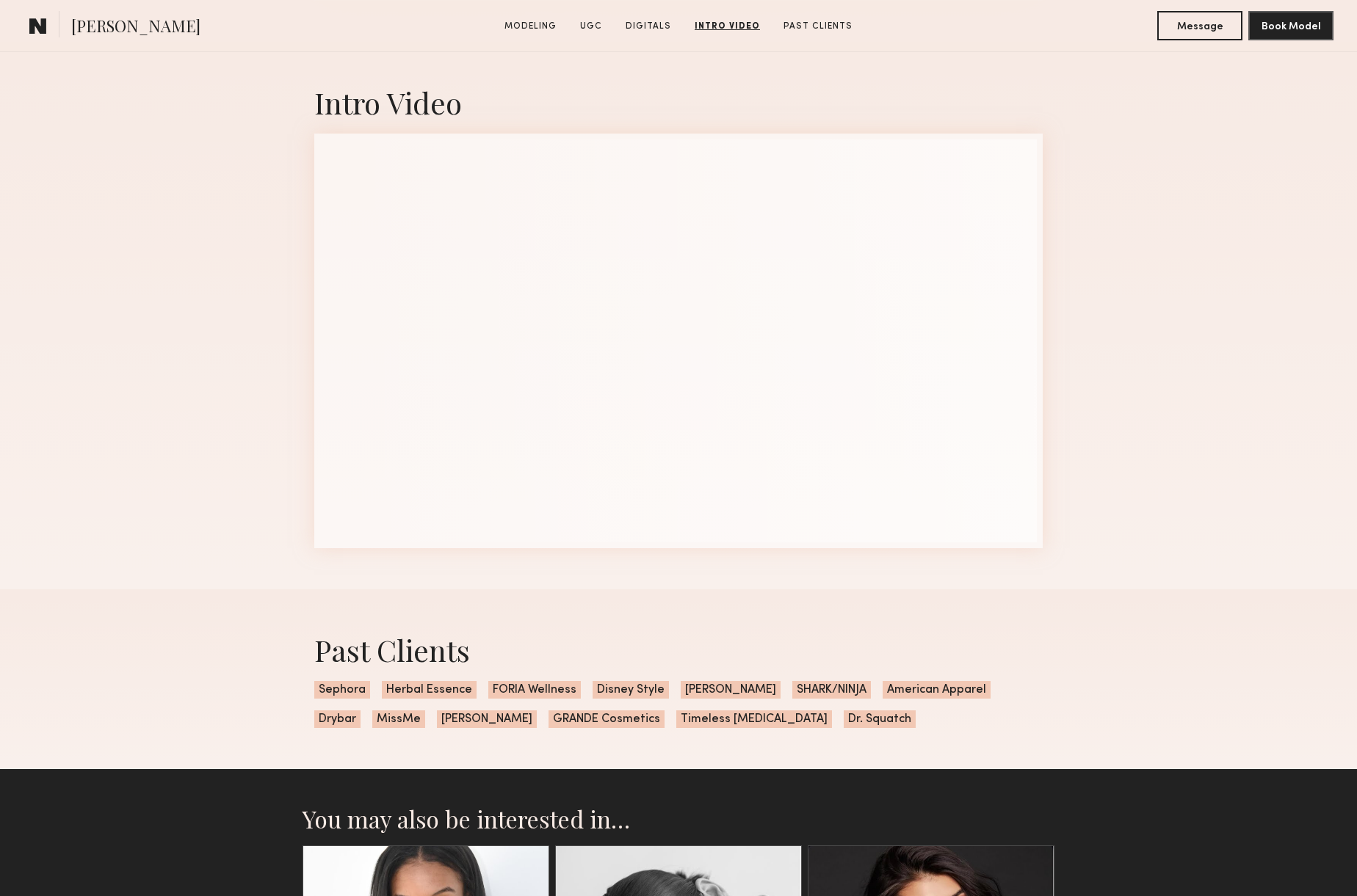
scroll to position [4222, 0]
click at [677, 109] on div "Intro Video" at bounding box center [678, 103] width 728 height 39
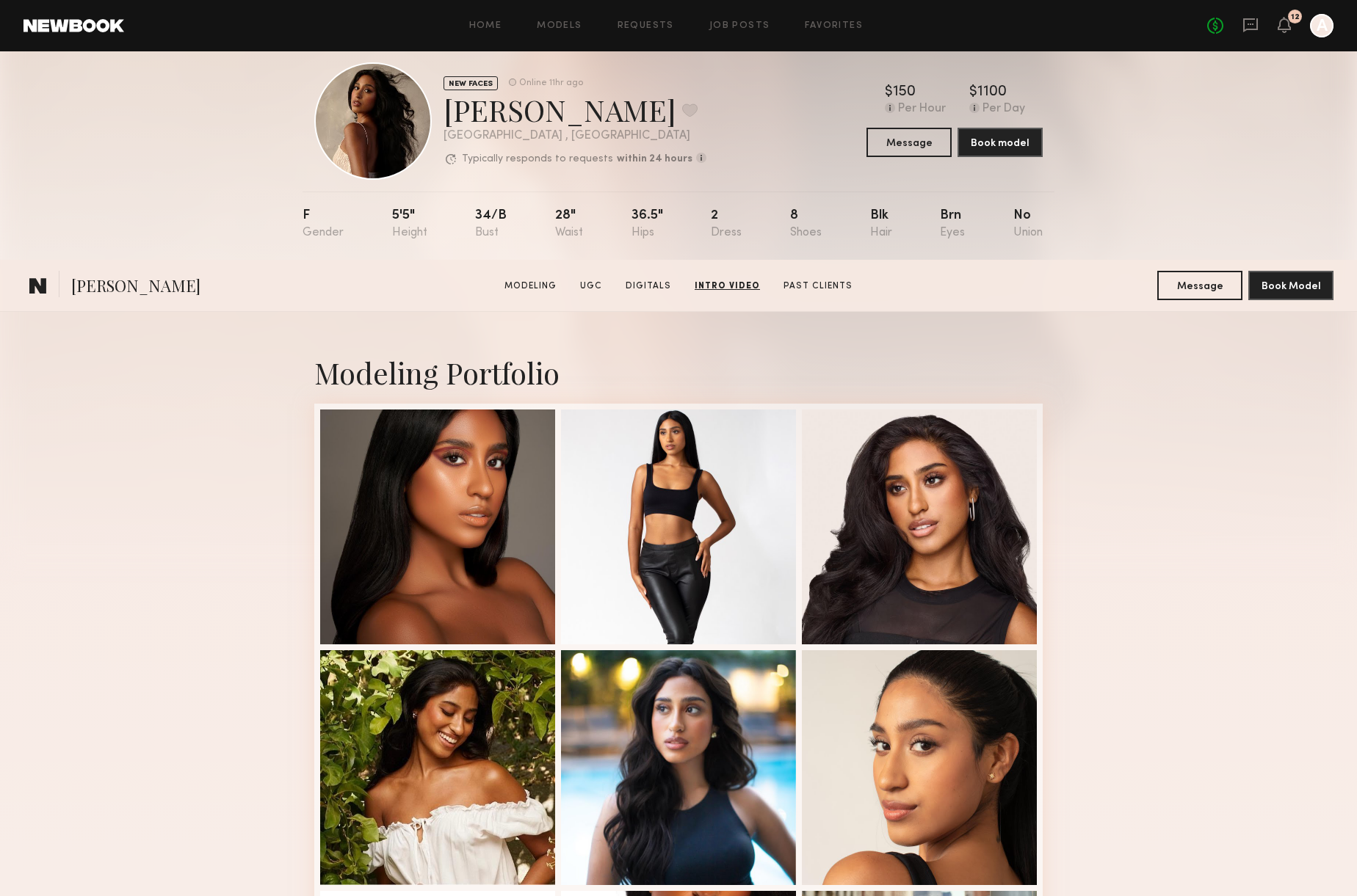
scroll to position [0, 0]
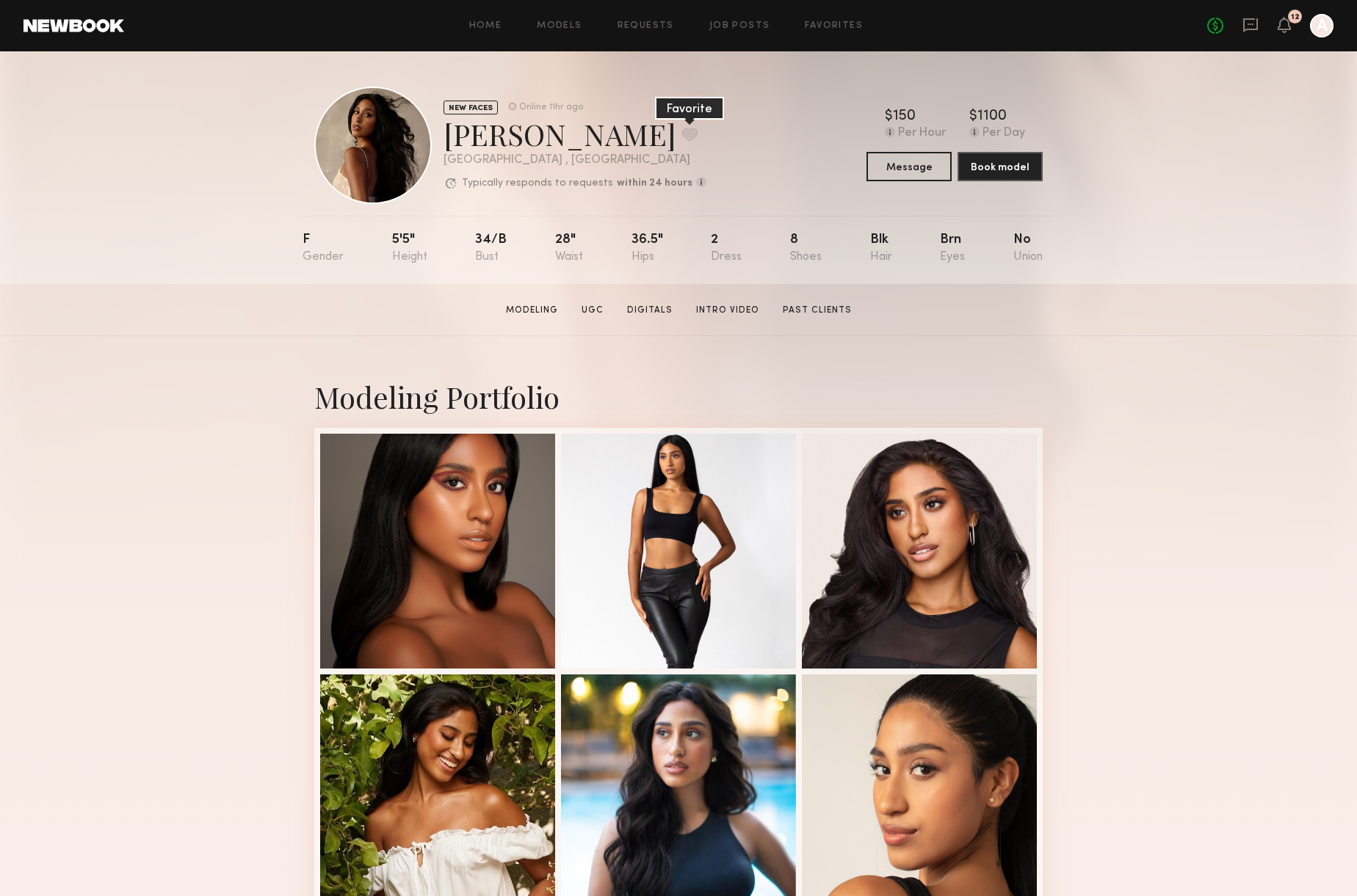
click at [682, 133] on button at bounding box center [690, 134] width 15 height 13
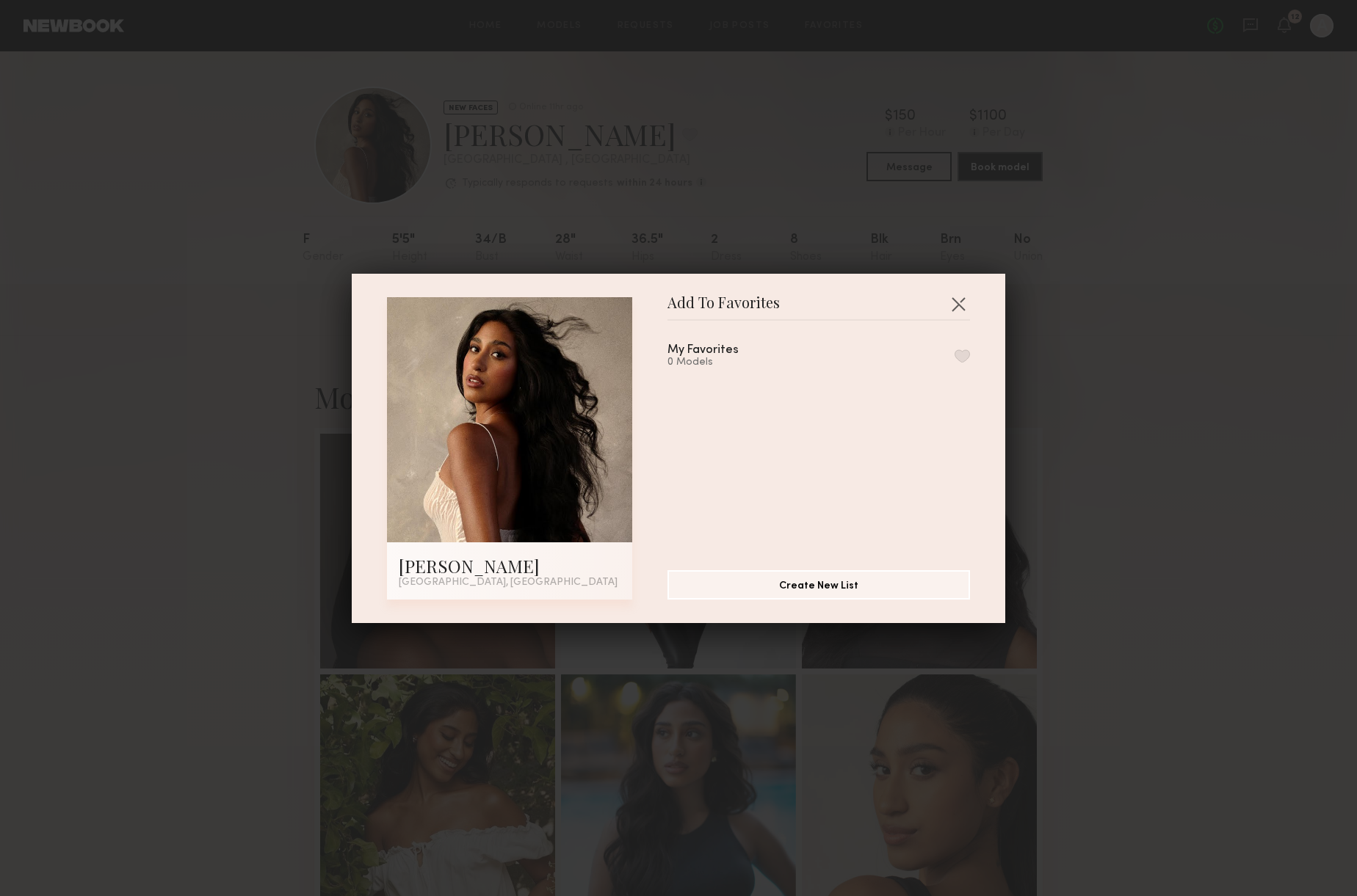
click at [968, 354] on button "button" at bounding box center [962, 355] width 15 height 13
click at [967, 295] on button "button" at bounding box center [958, 304] width 23 height 23
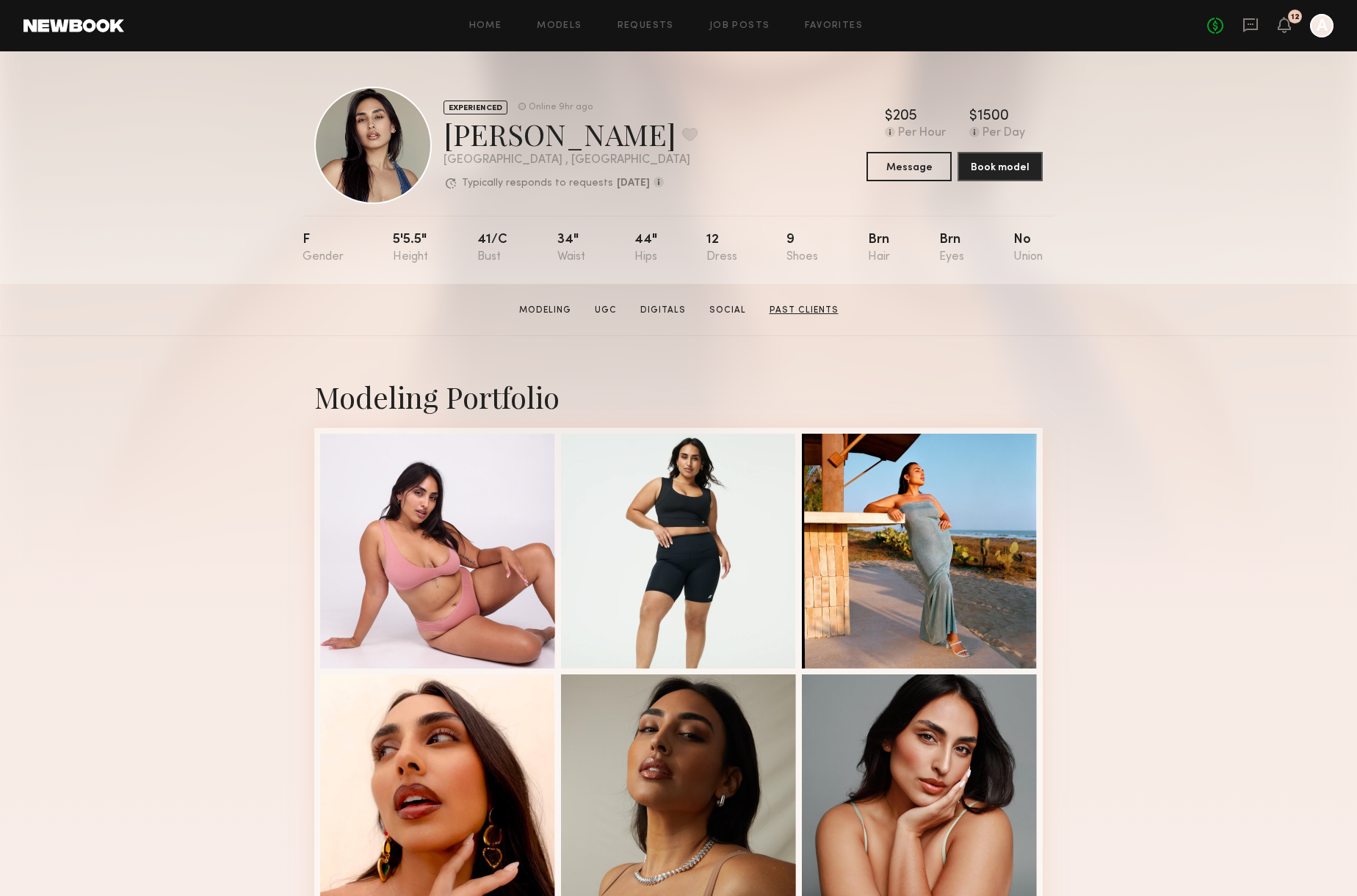
click at [785, 311] on link "Past Clients" at bounding box center [804, 310] width 81 height 13
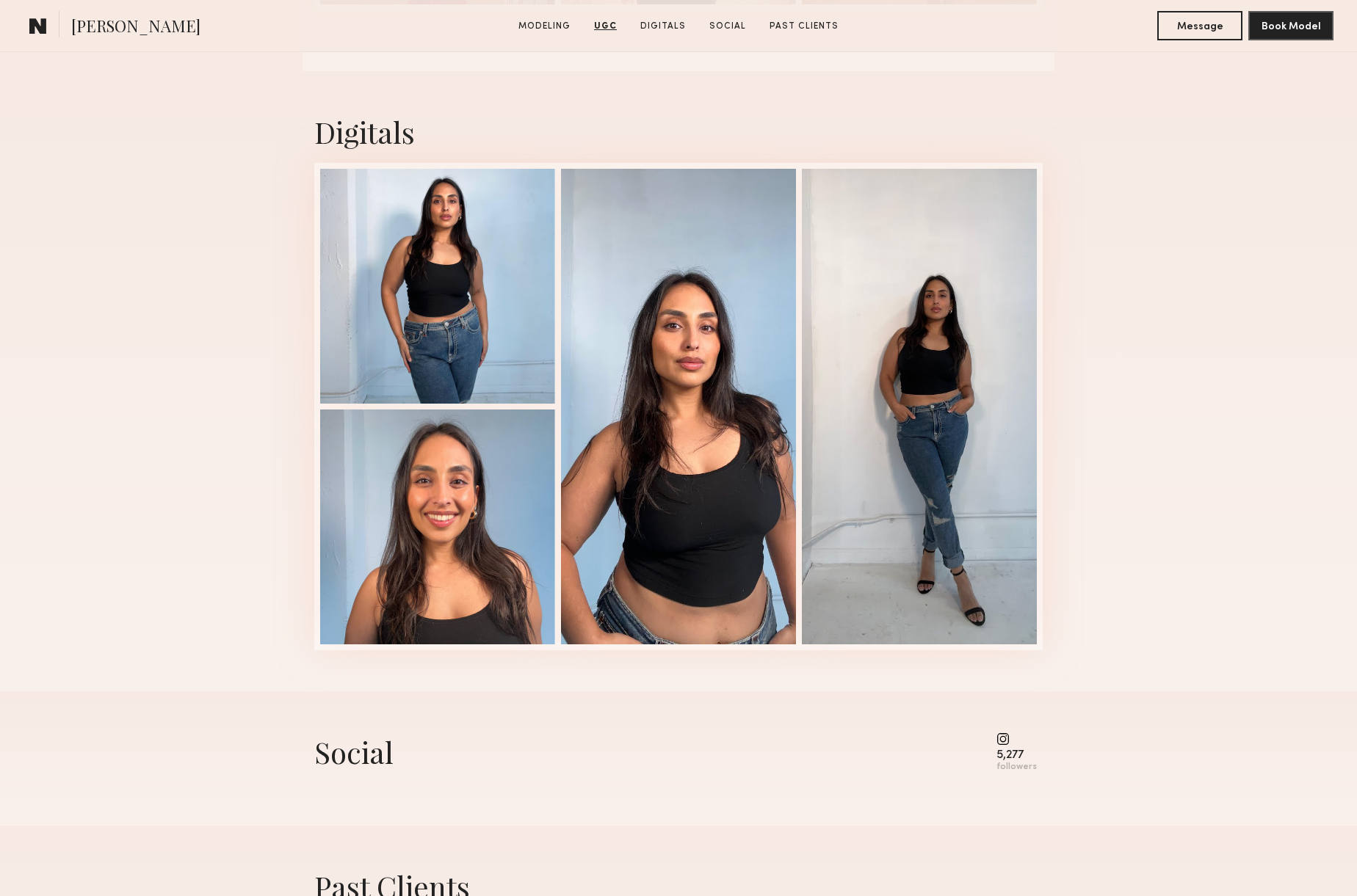
scroll to position [1851, 0]
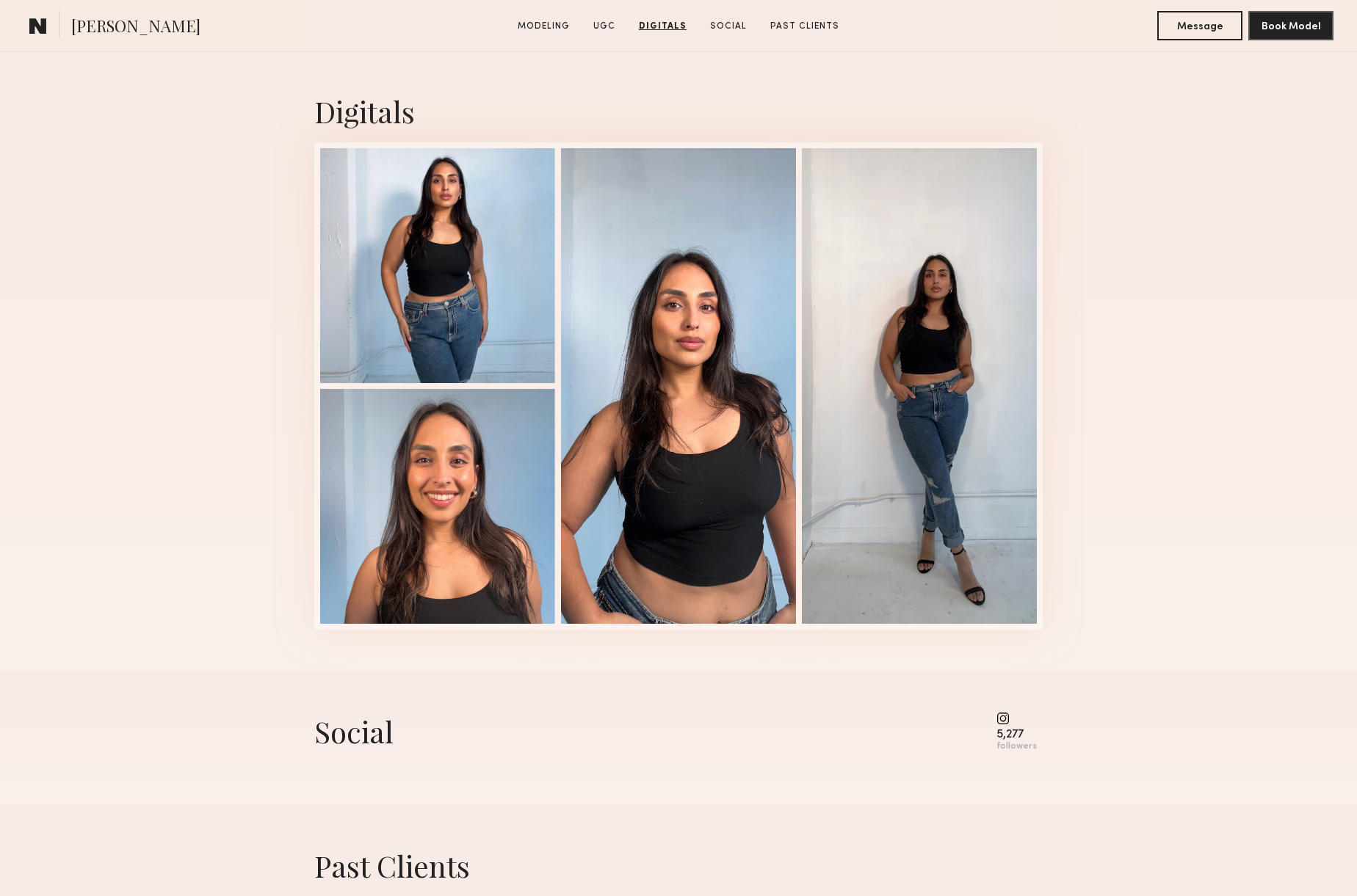
click at [1009, 721] on common-icon at bounding box center [1017, 718] width 40 height 13
click at [1001, 709] on div "Social 5,277 followers" at bounding box center [678, 738] width 728 height 134
click at [1006, 718] on common-icon at bounding box center [1017, 718] width 40 height 13
click at [1008, 722] on common-icon at bounding box center [1017, 718] width 40 height 13
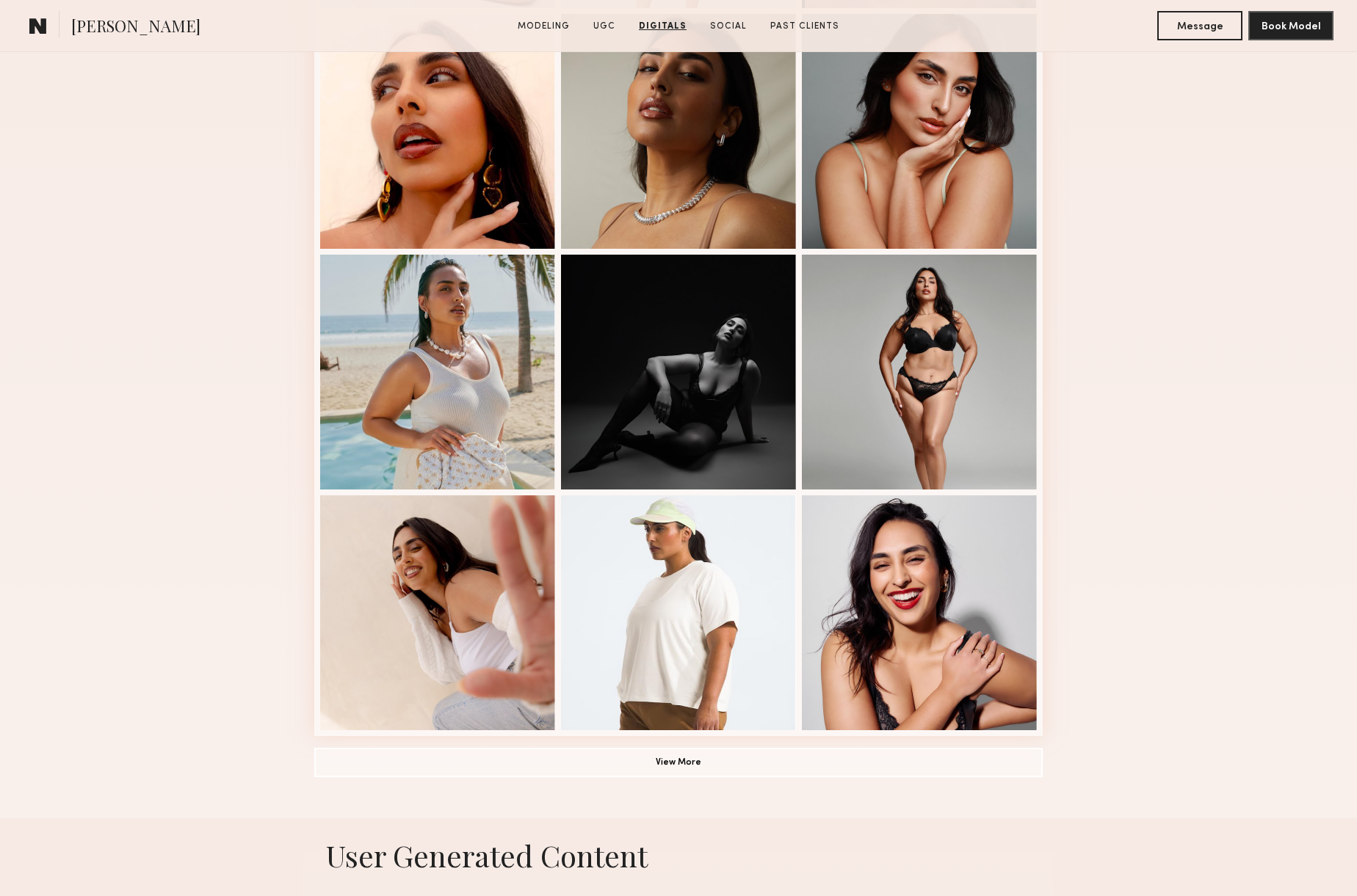
scroll to position [0, 0]
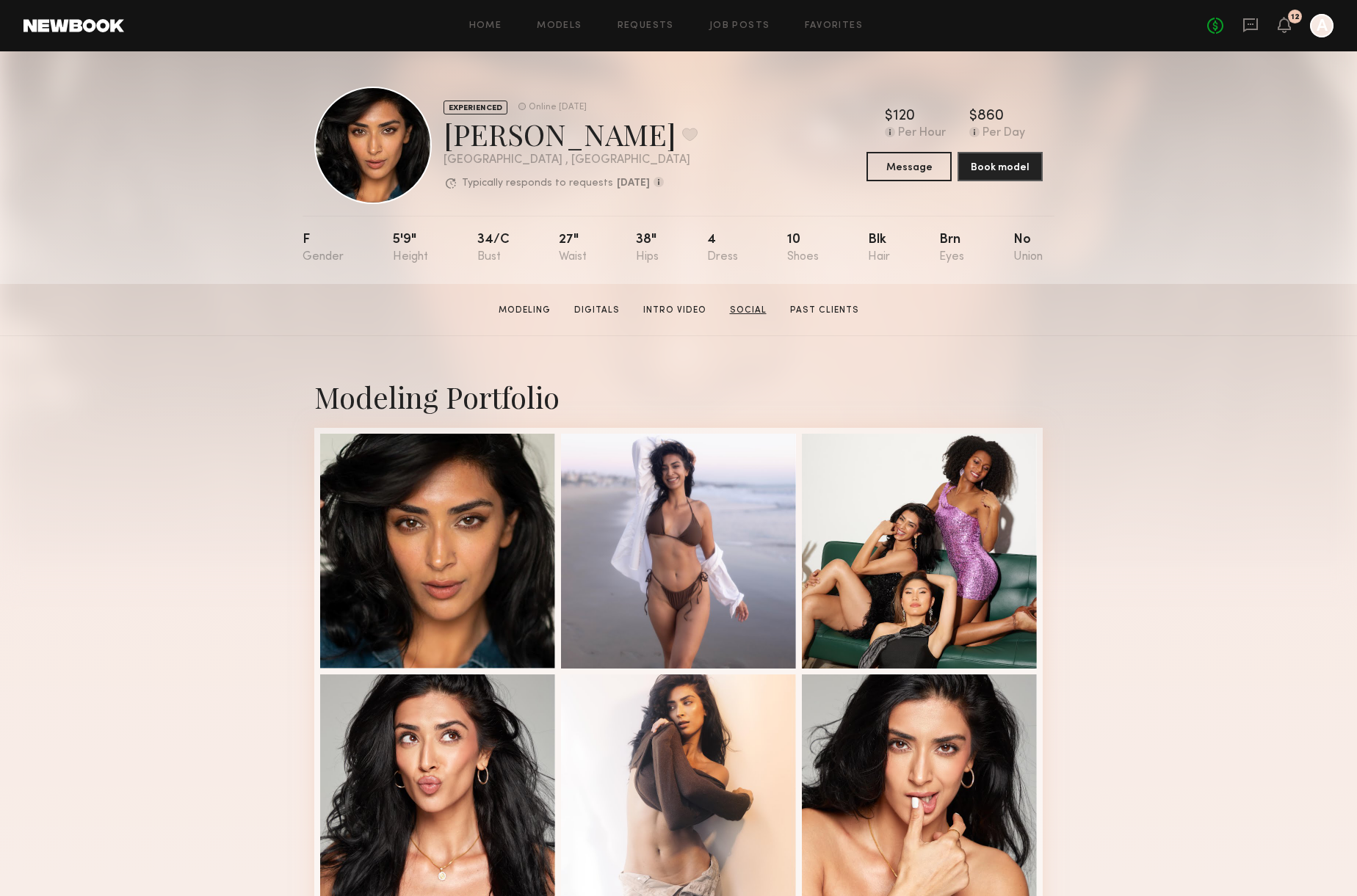
click at [761, 304] on link "Social" at bounding box center [748, 310] width 49 height 13
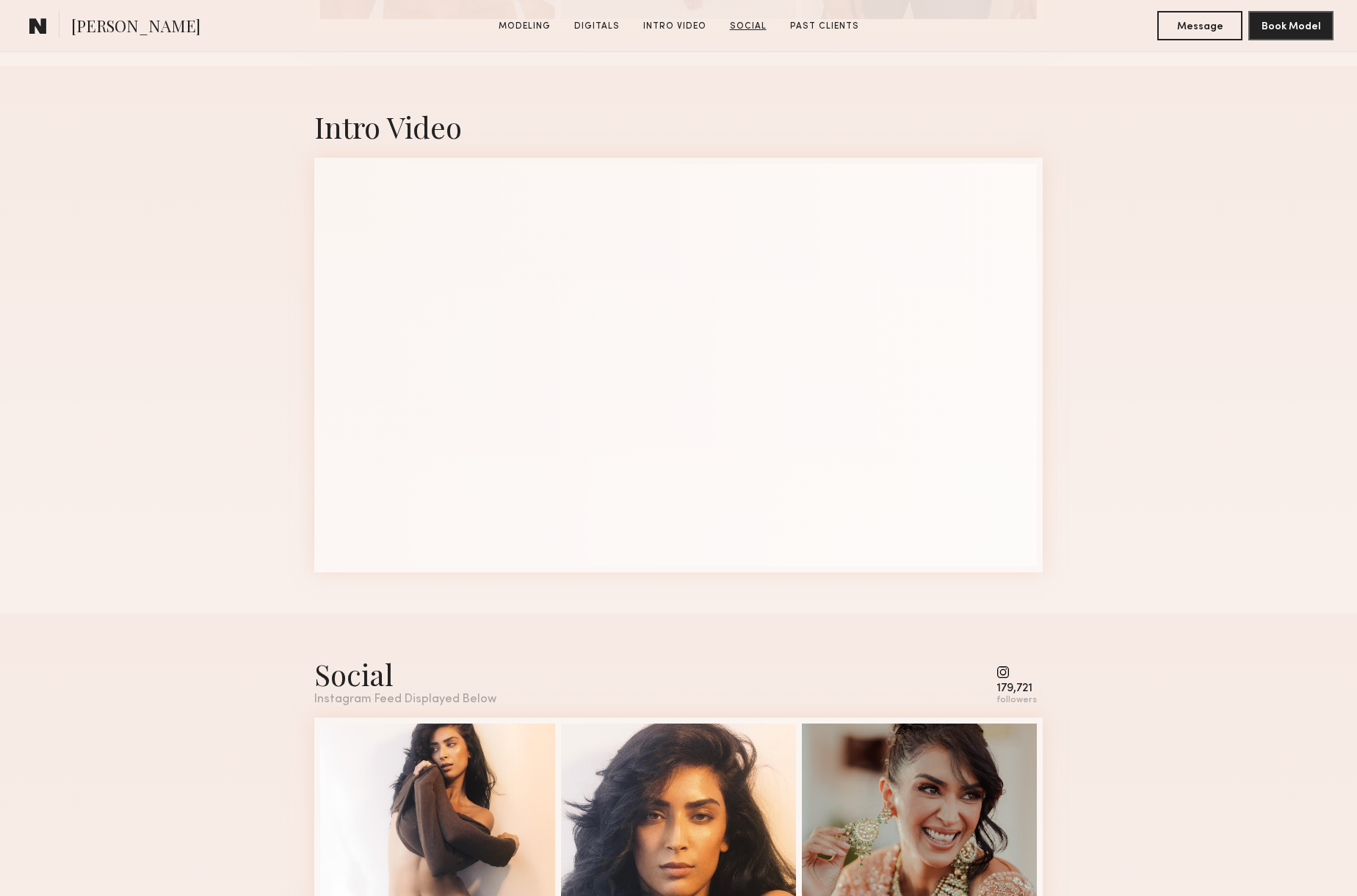
scroll to position [2557, 0]
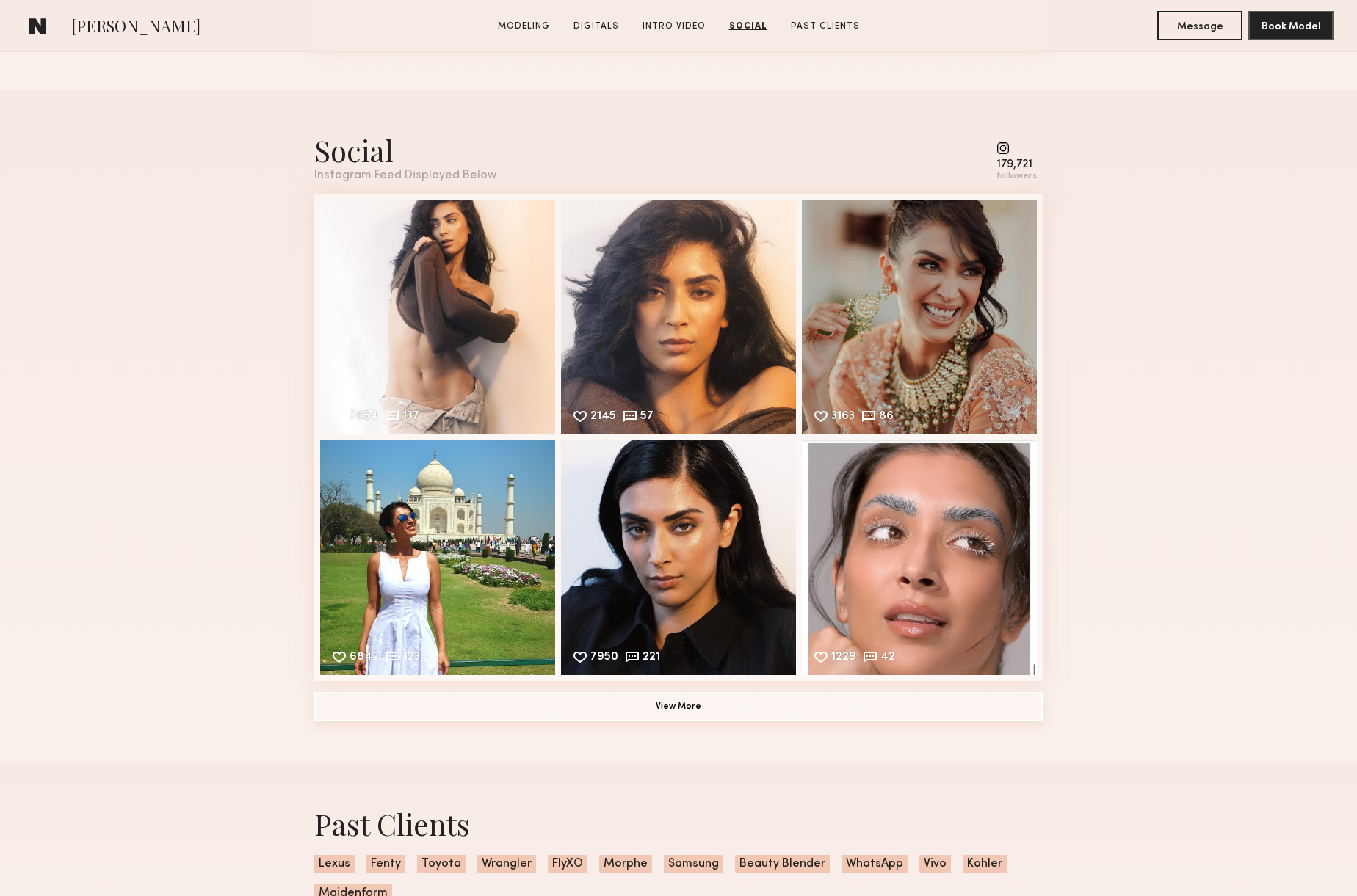
click at [600, 692] on button "View More" at bounding box center [678, 707] width 728 height 29
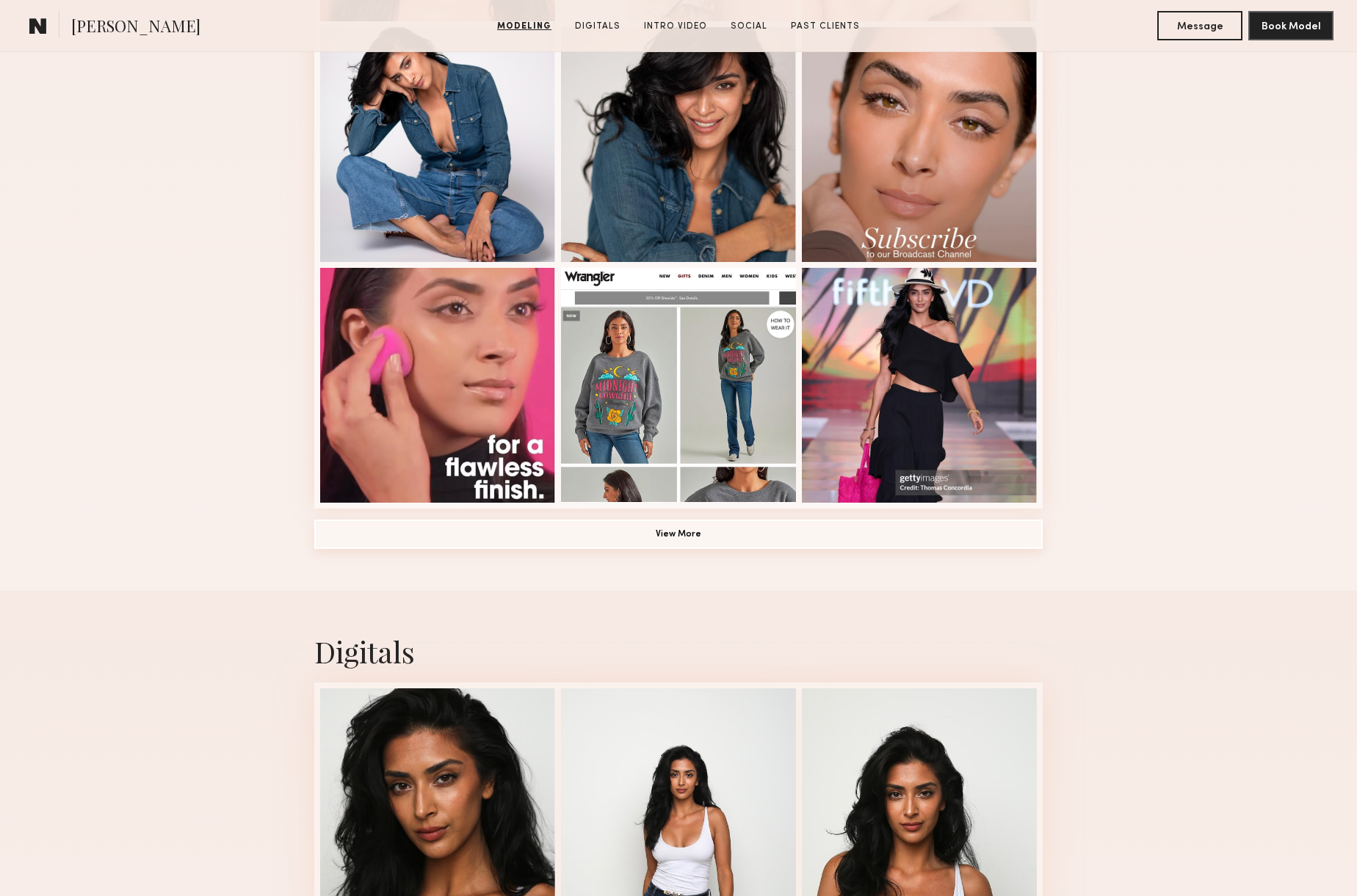
scroll to position [0, 0]
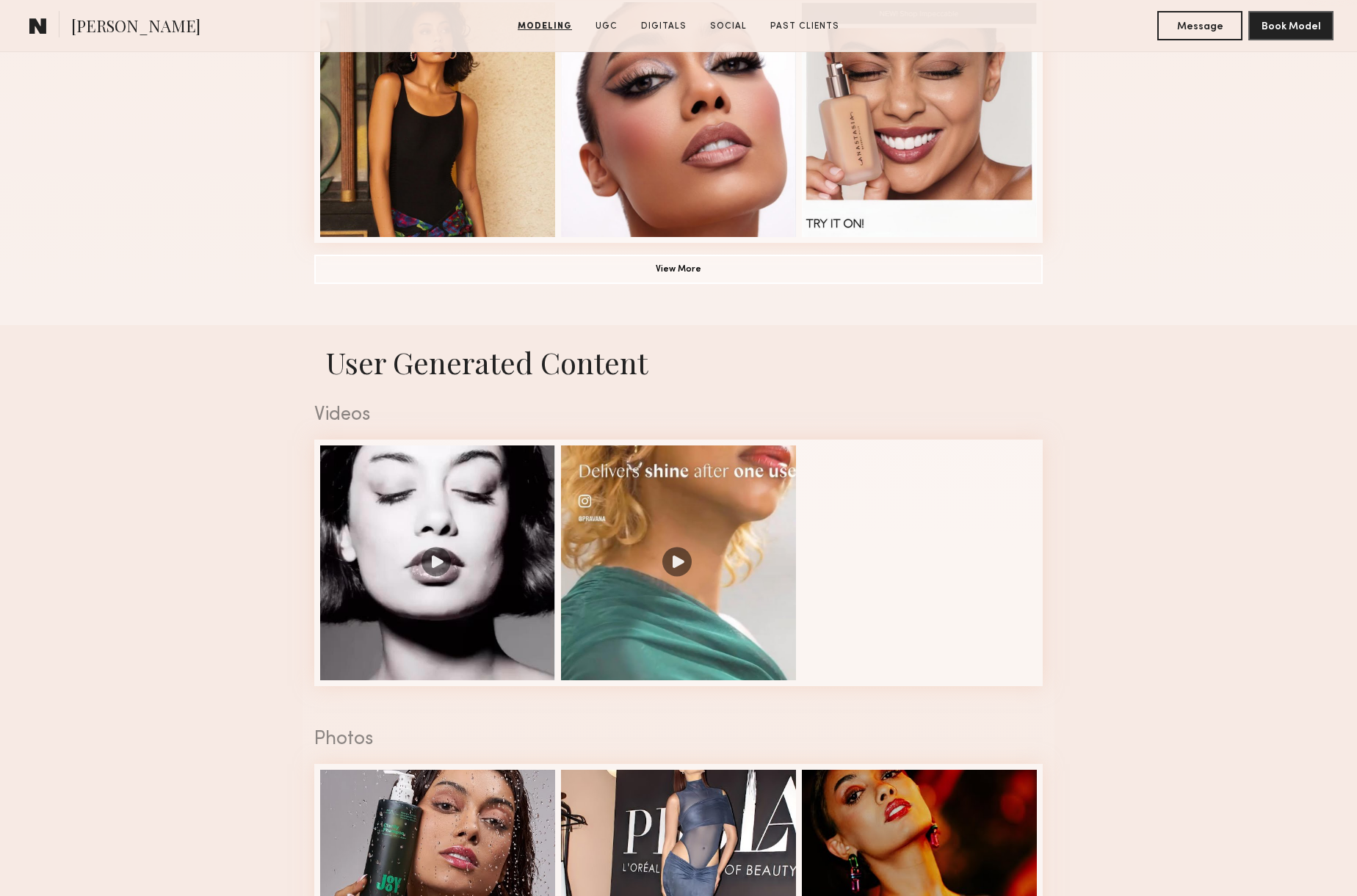
scroll to position [1163, 0]
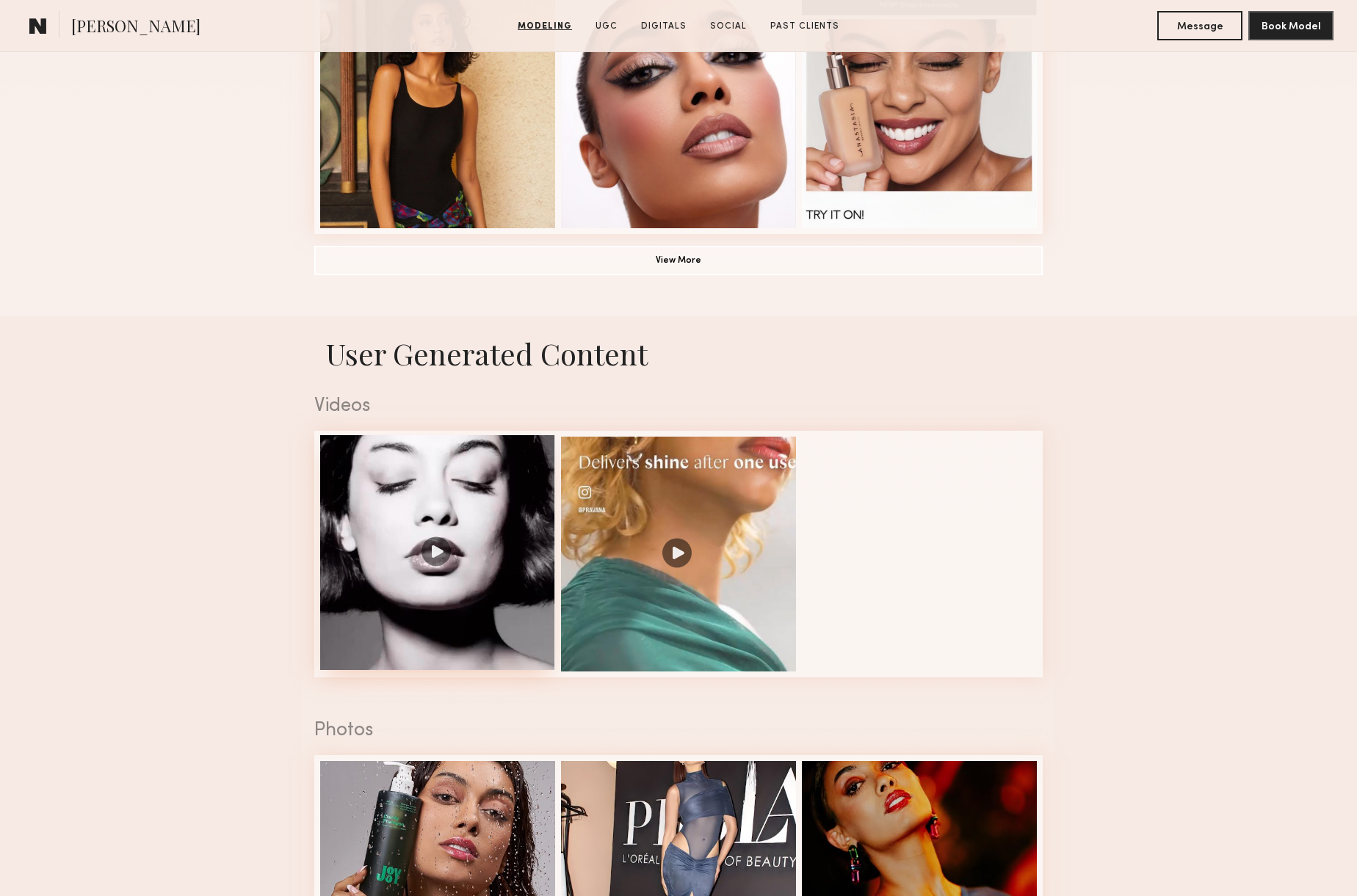
click at [389, 620] on div at bounding box center [437, 552] width 235 height 235
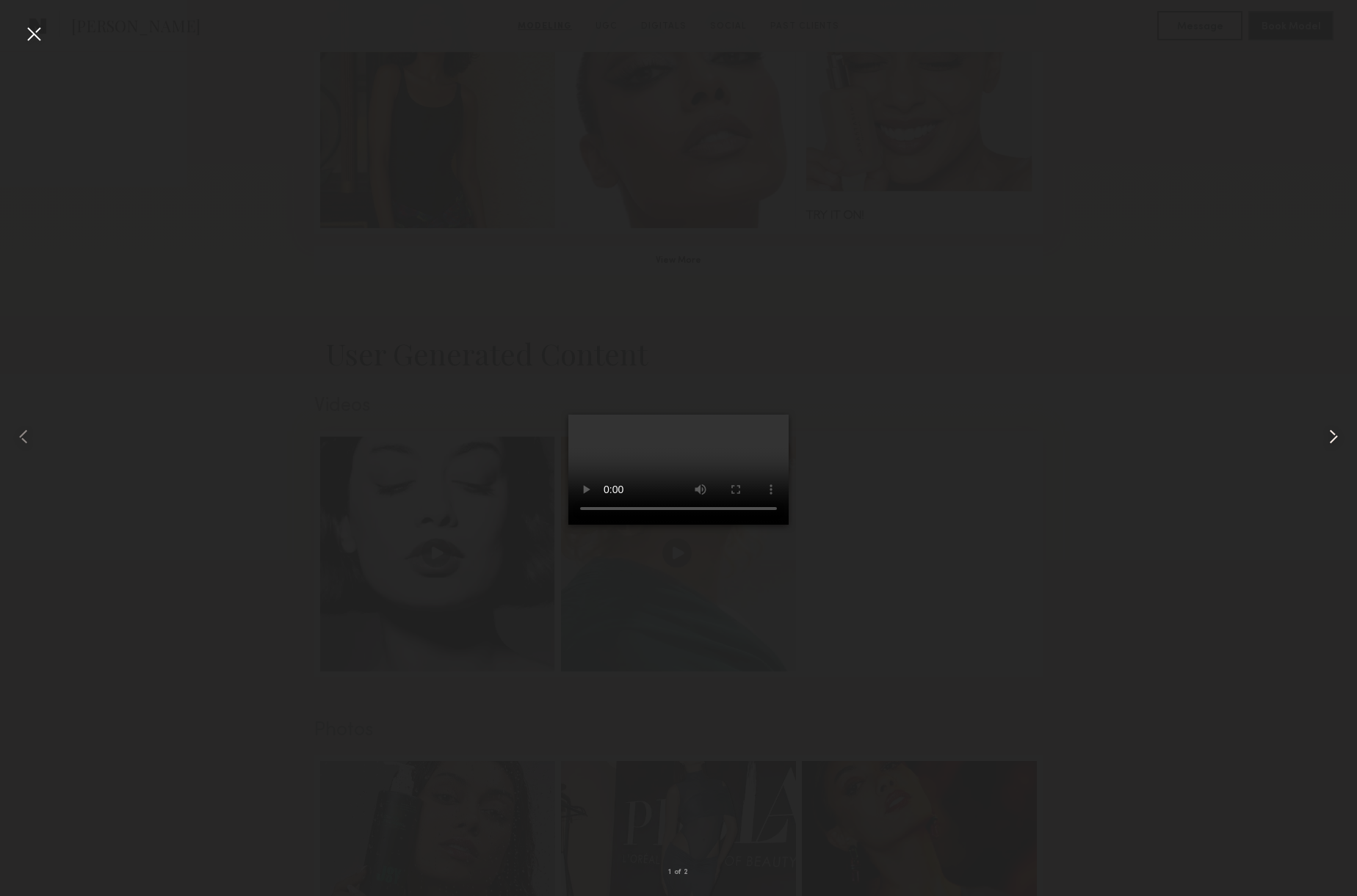
click at [1329, 431] on common-icon at bounding box center [1333, 436] width 23 height 23
click at [38, 33] on div at bounding box center [34, 34] width 23 height 23
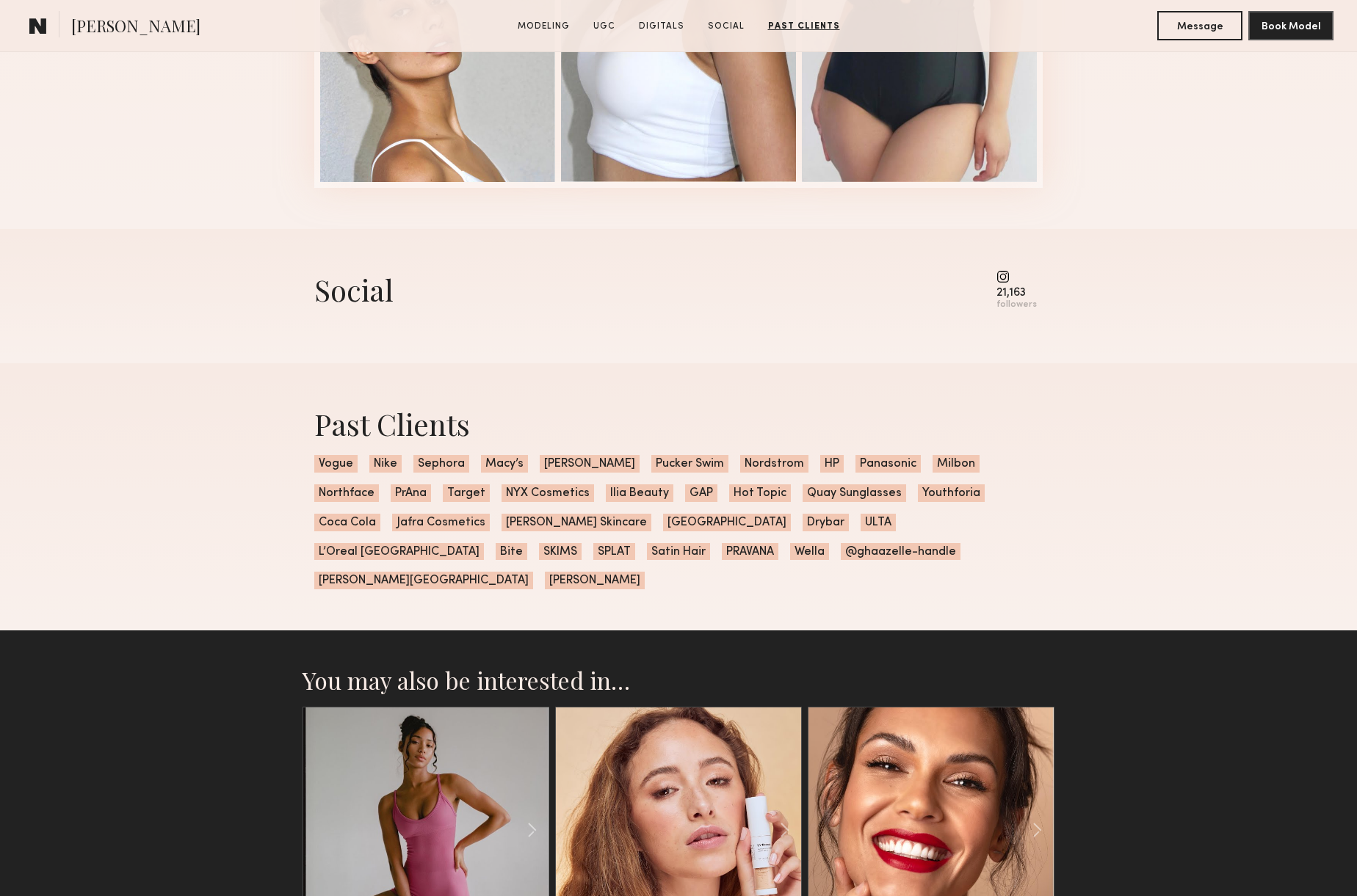
scroll to position [3121, 0]
